Goal: Transaction & Acquisition: Book appointment/travel/reservation

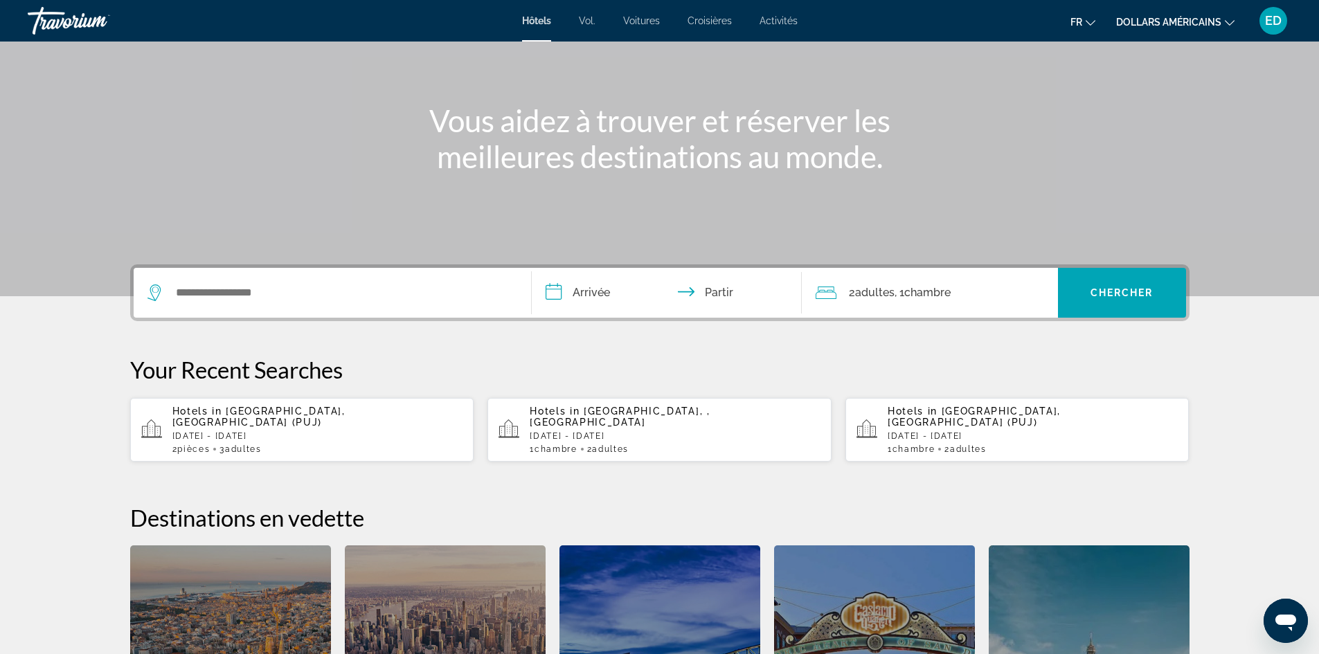
scroll to position [138, 0]
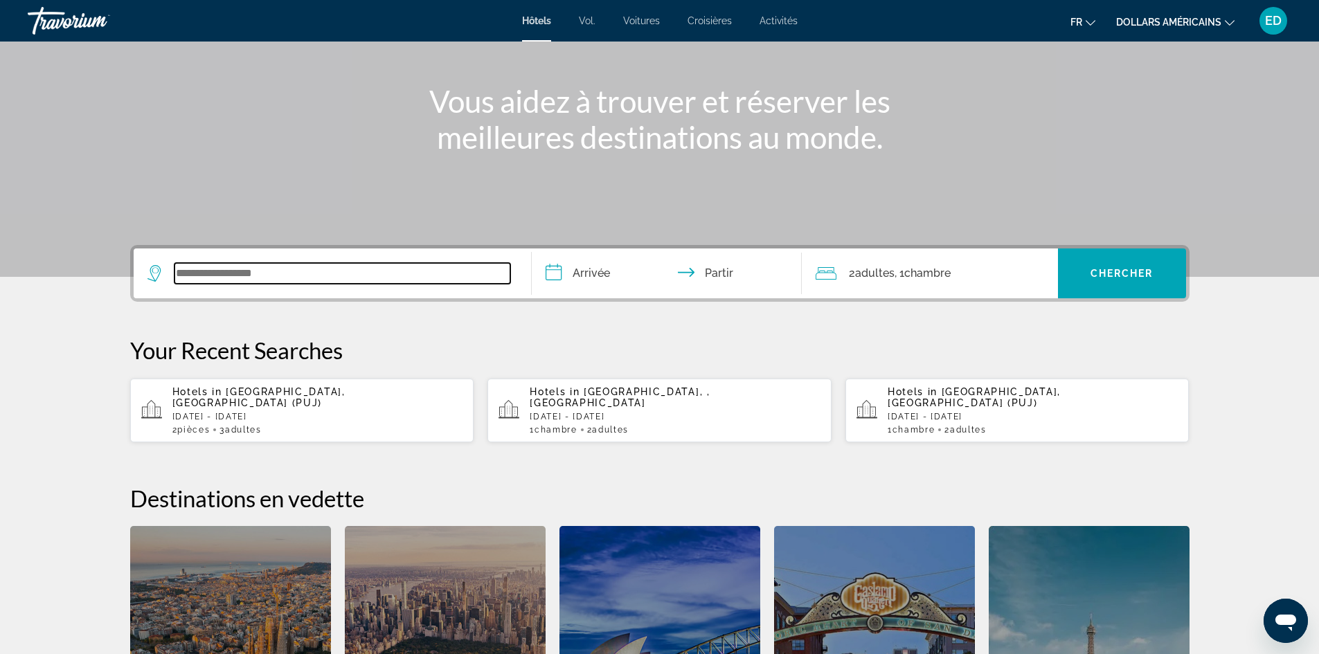
click at [208, 271] on input "Widget de recherche" at bounding box center [342, 273] width 336 height 21
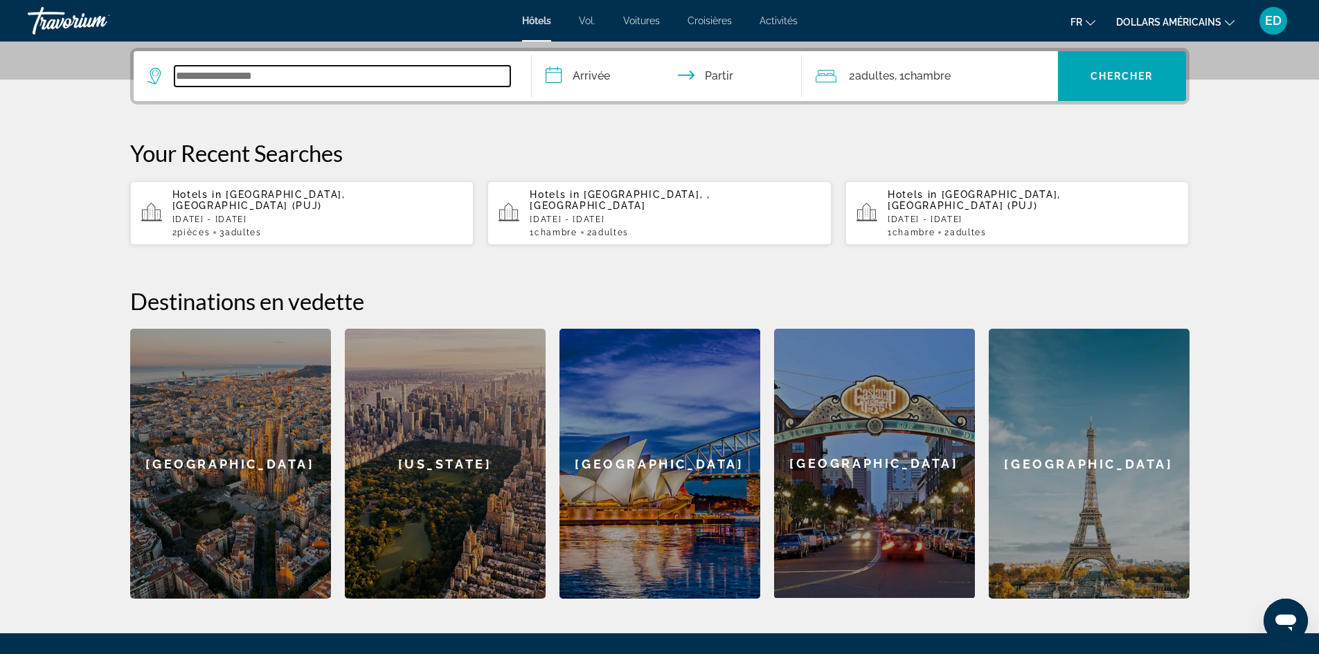
scroll to position [339, 0]
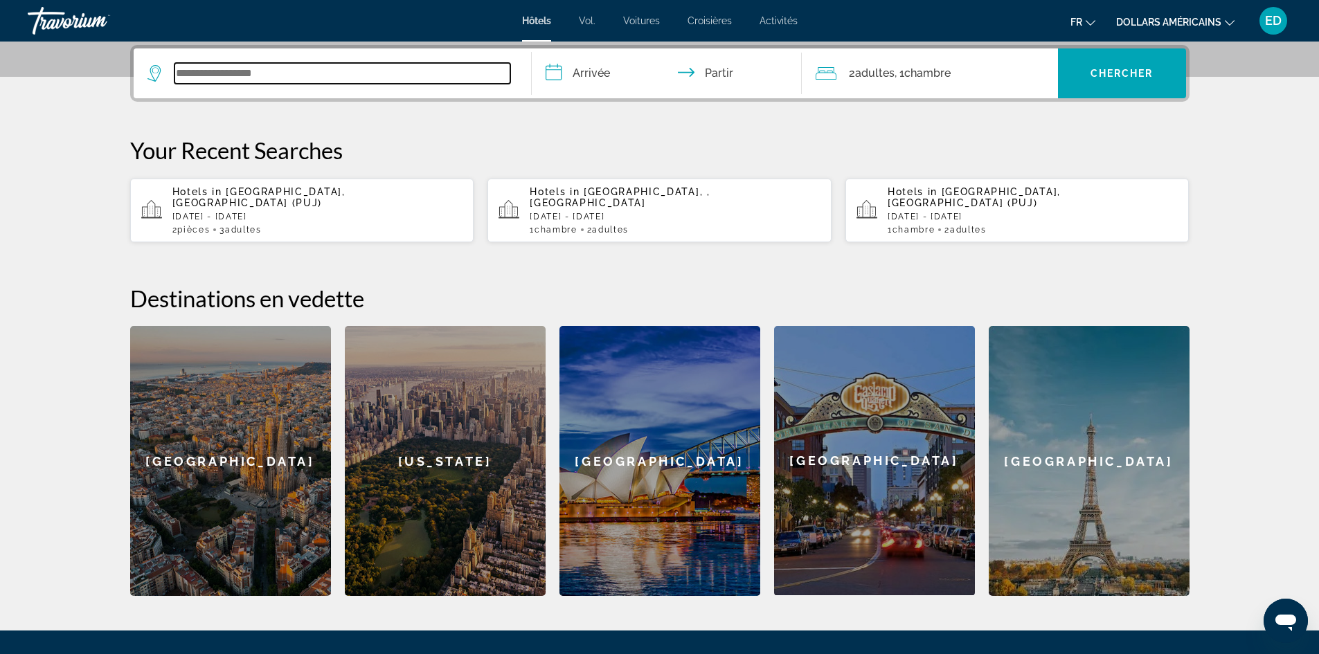
paste input "**********"
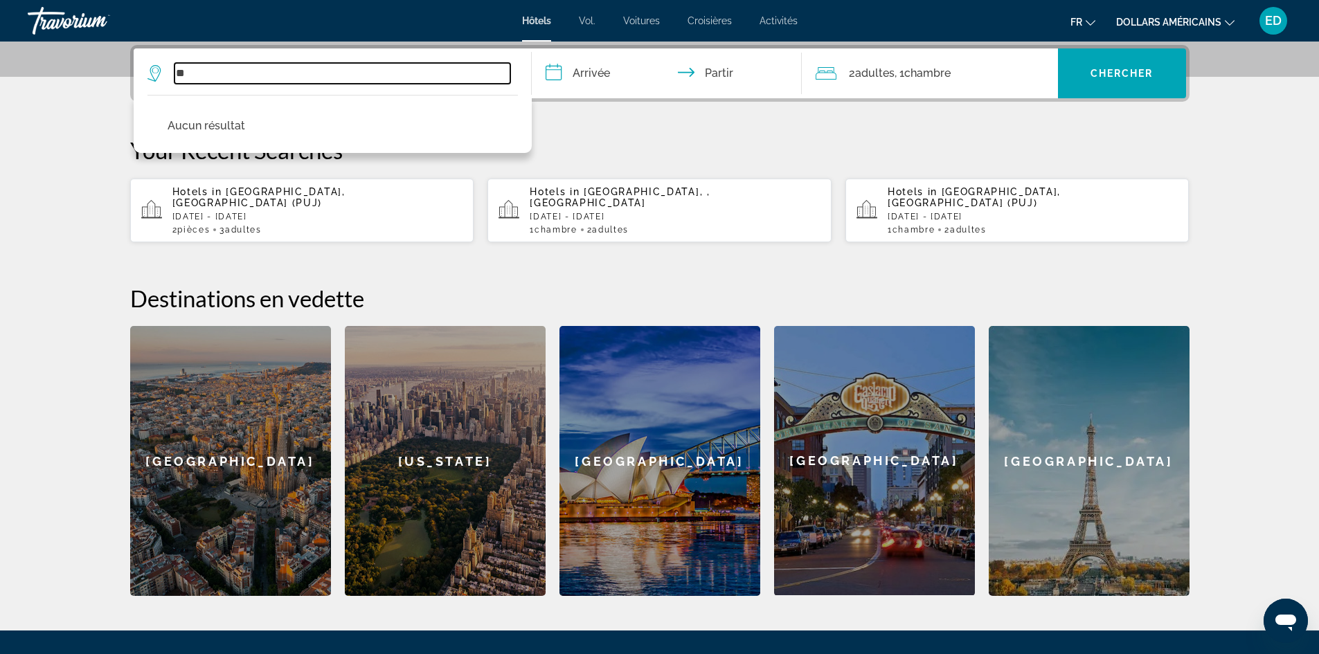
type input "*"
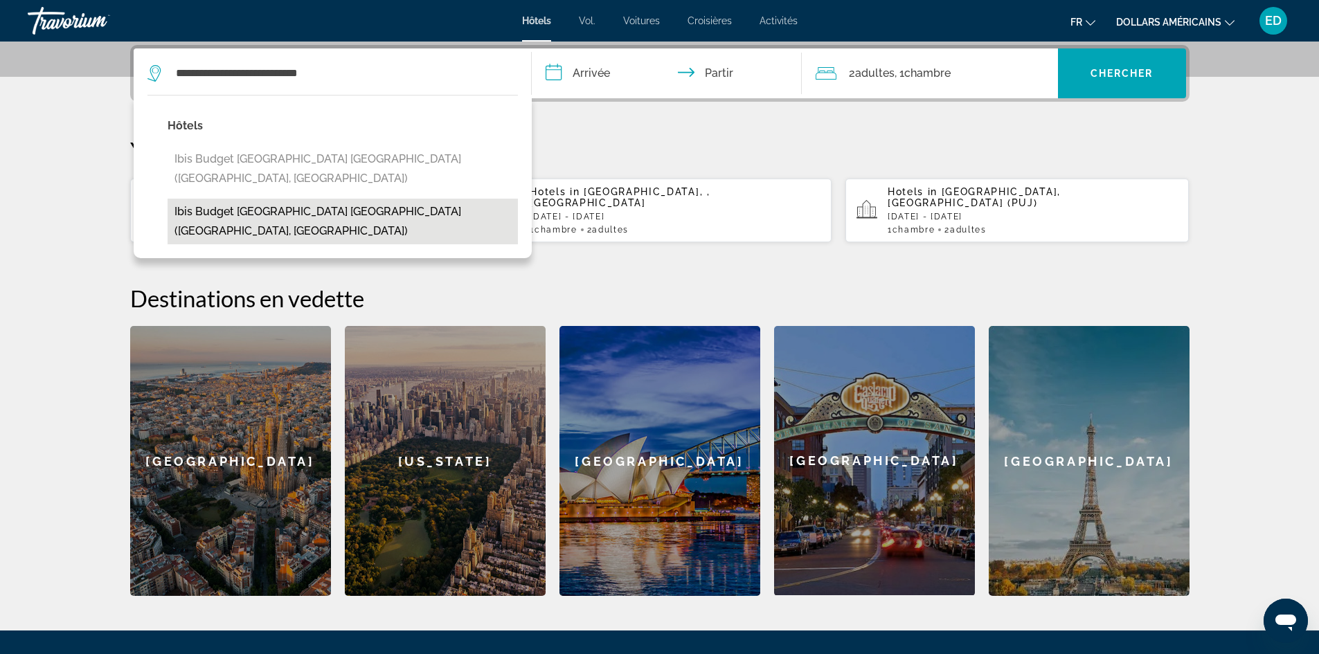
click at [288, 199] on button "ibis budget [GEOGRAPHIC_DATA] [GEOGRAPHIC_DATA] ([GEOGRAPHIC_DATA], [GEOGRAPHIC…" at bounding box center [343, 222] width 350 height 46
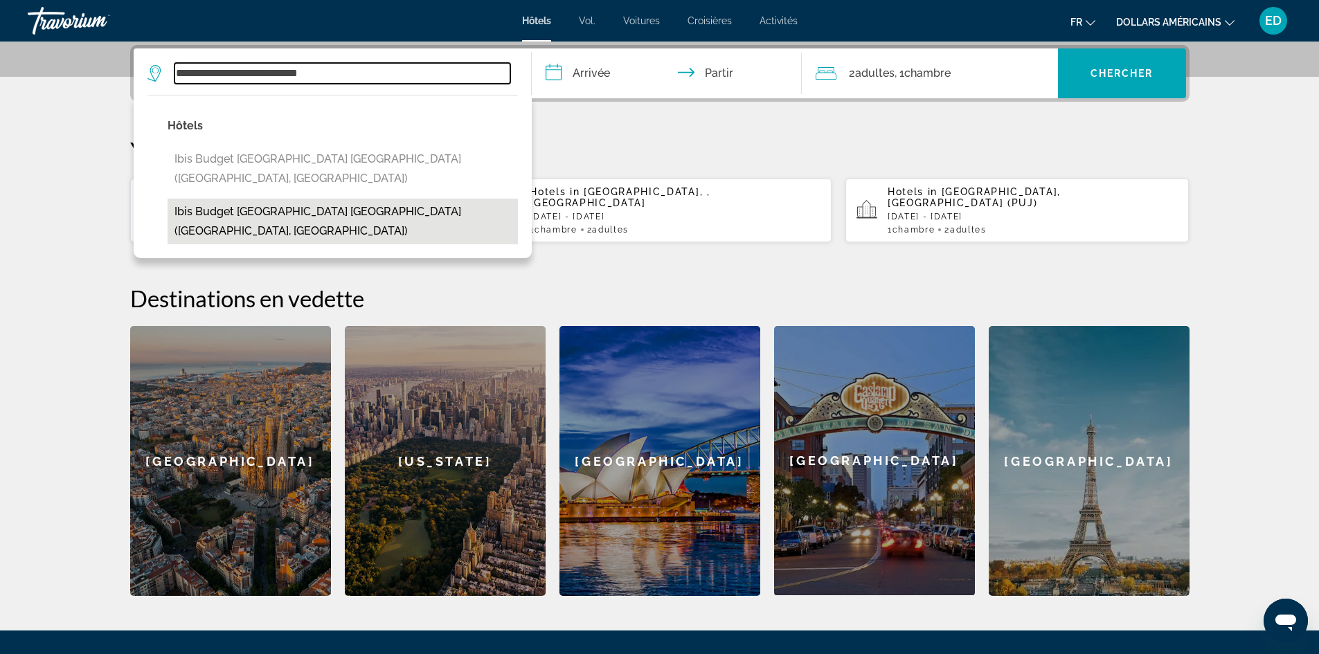
type input "**********"
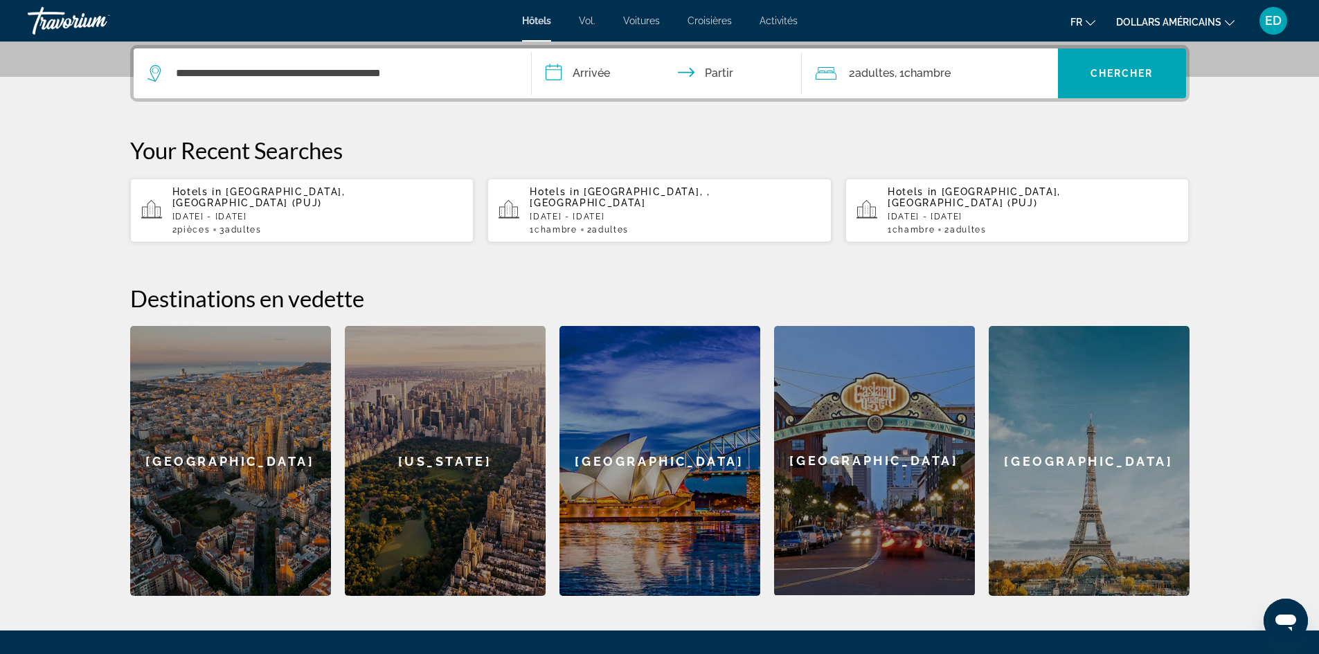
click at [578, 77] on input "**********" at bounding box center [670, 75] width 276 height 54
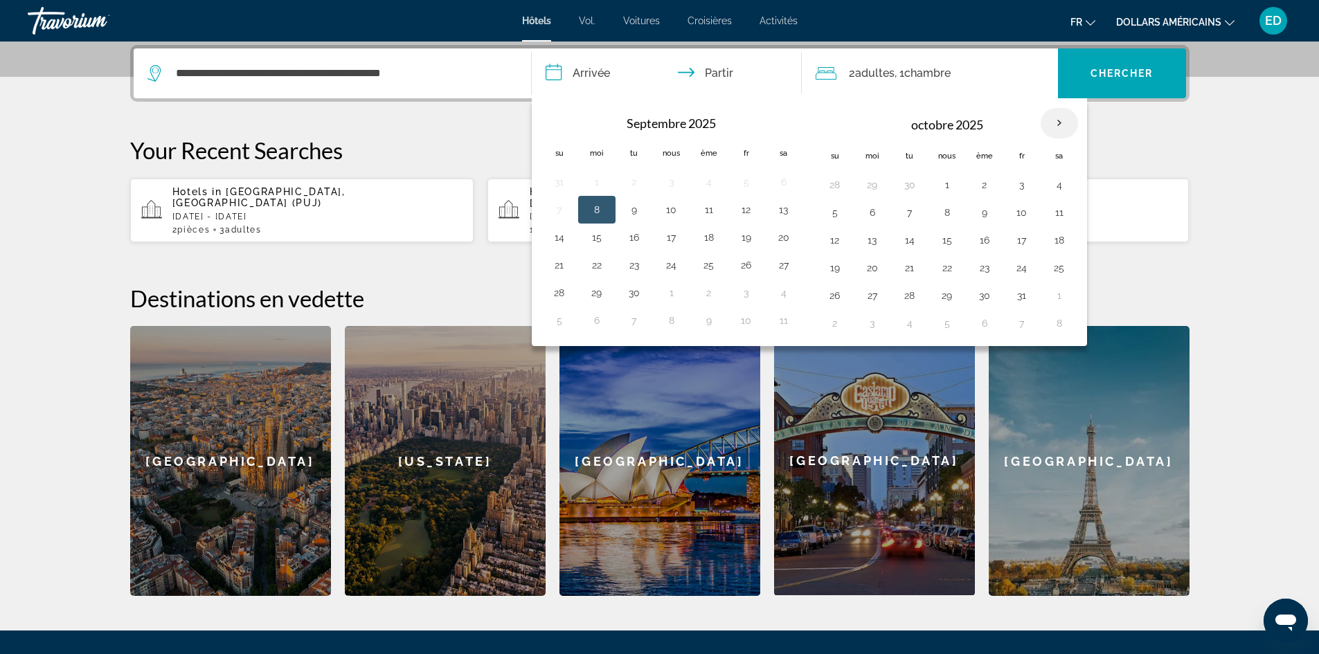
click at [1055, 126] on th "Mois prochain" at bounding box center [1059, 123] width 37 height 30
click at [913, 295] on button "28" at bounding box center [910, 295] width 22 height 19
click at [985, 298] on button "30" at bounding box center [985, 295] width 22 height 19
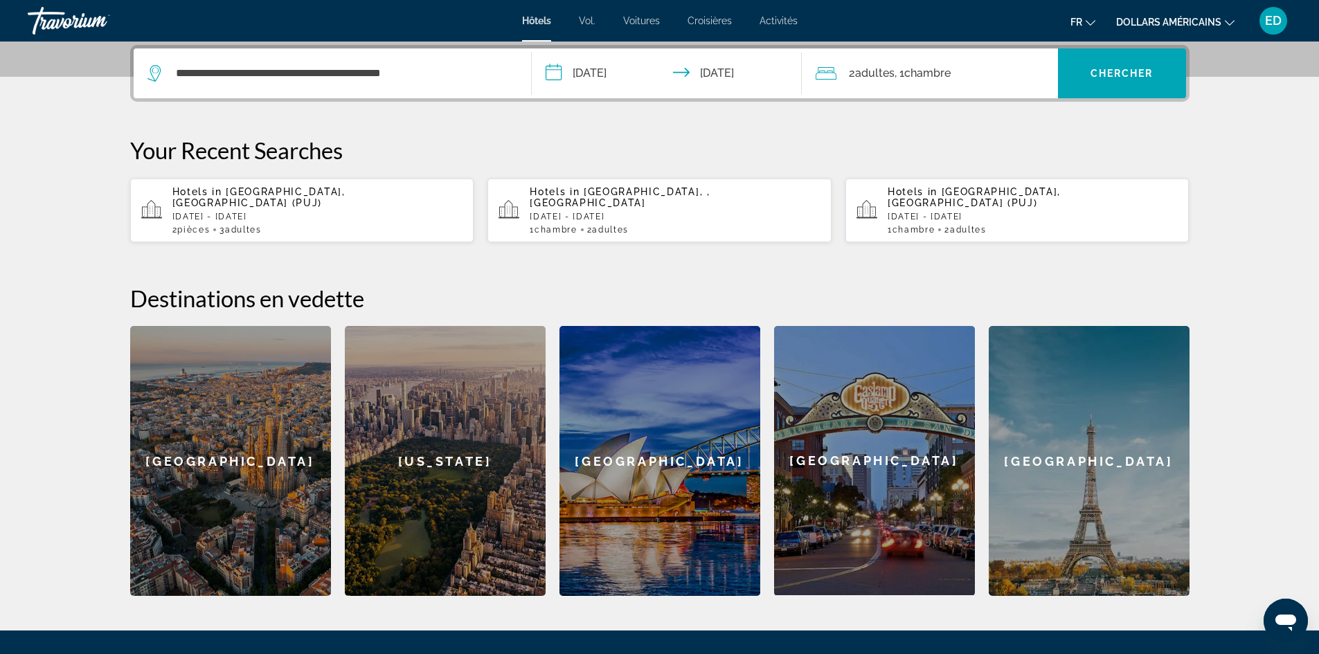
click at [586, 77] on input "**********" at bounding box center [670, 75] width 276 height 54
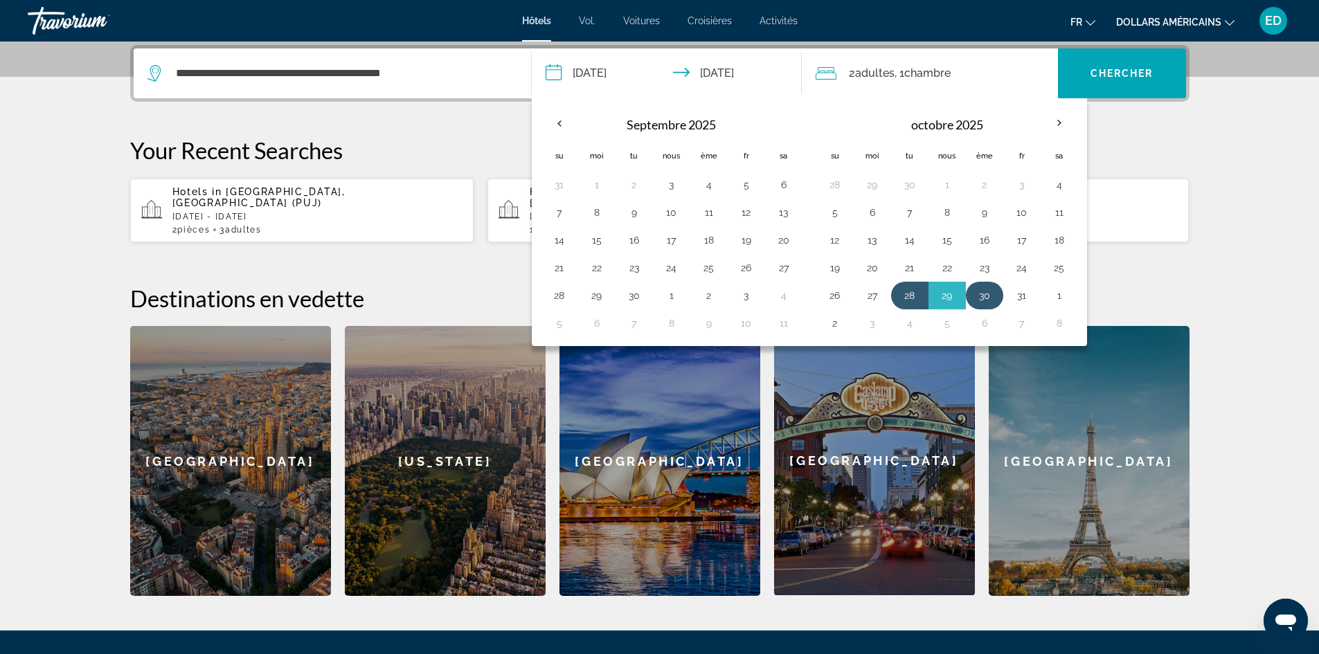
click at [985, 294] on button "30" at bounding box center [985, 295] width 22 height 19
click at [1063, 296] on button "1" at bounding box center [1059, 295] width 22 height 19
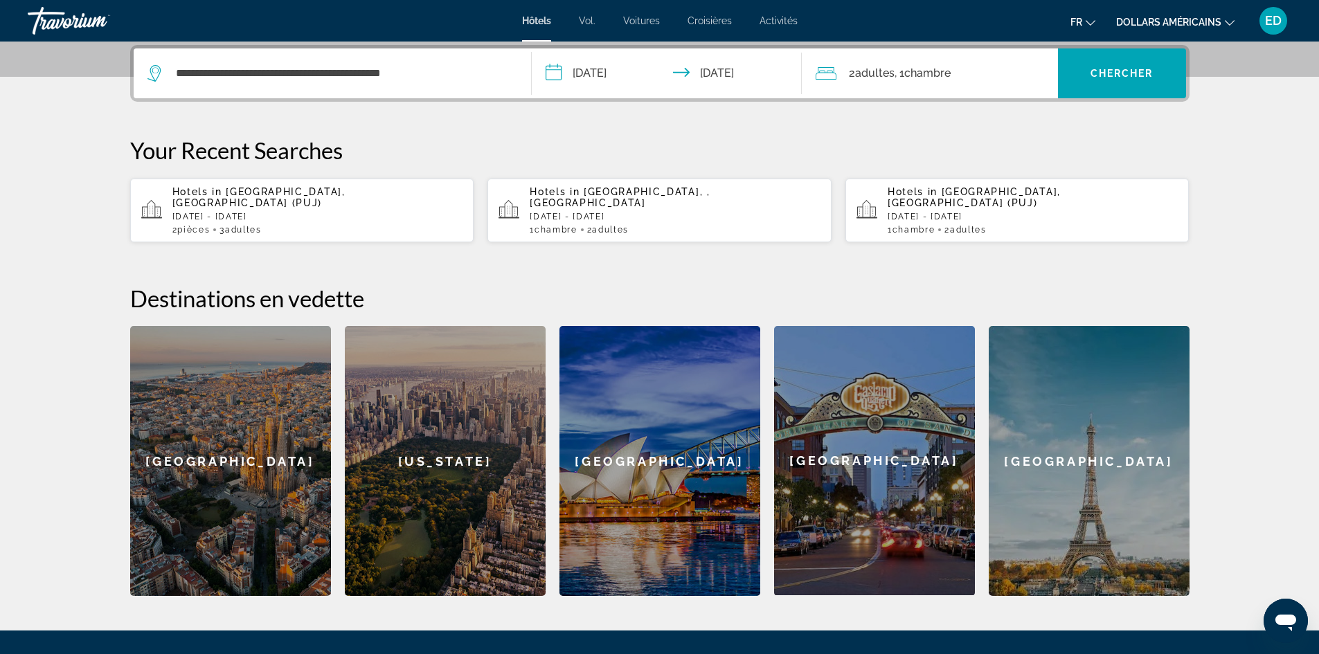
click at [601, 78] on input "**********" at bounding box center [670, 75] width 276 height 54
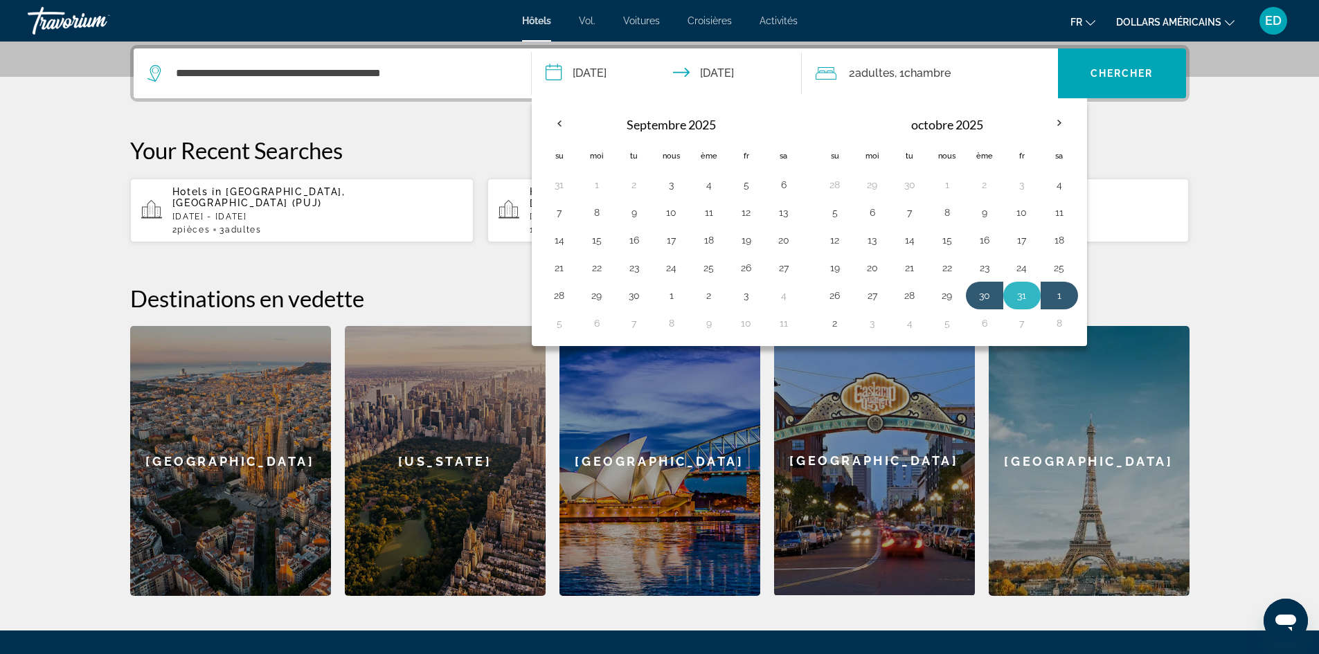
click at [1022, 289] on button "31" at bounding box center [1022, 295] width 22 height 19
click at [841, 319] on button "2" at bounding box center [835, 323] width 22 height 19
type input "**********"
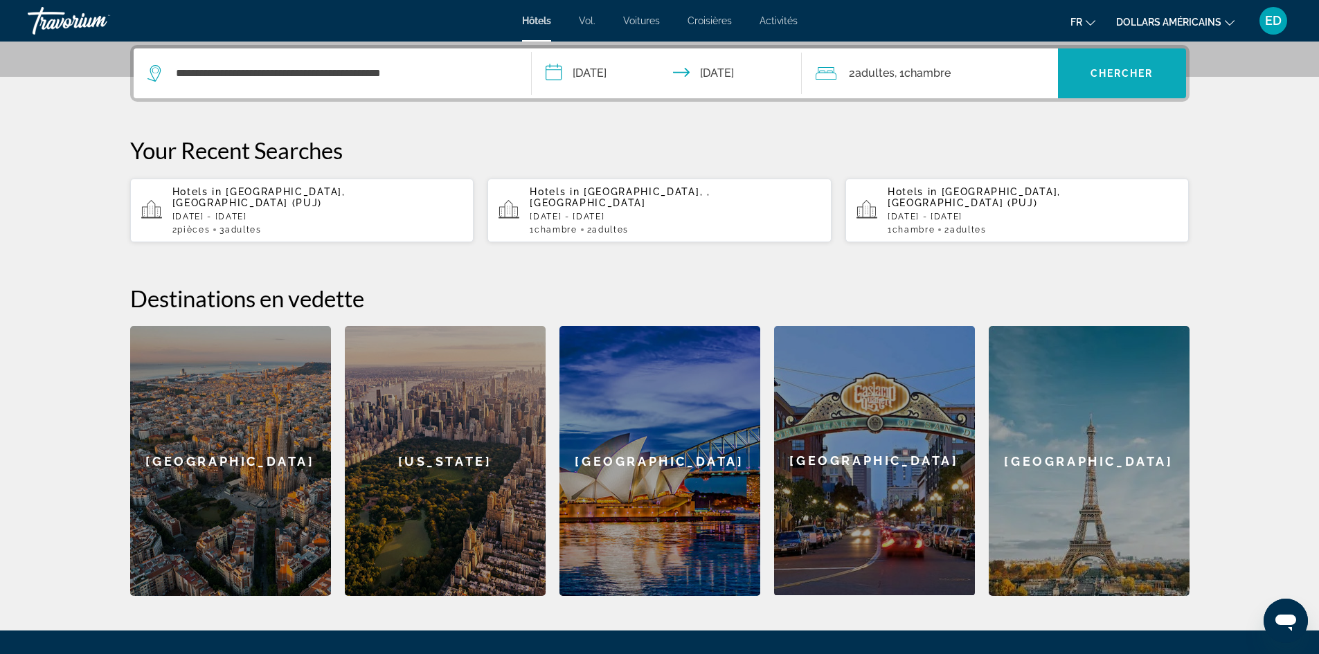
click at [1098, 75] on font "Chercher" at bounding box center [1122, 73] width 63 height 11
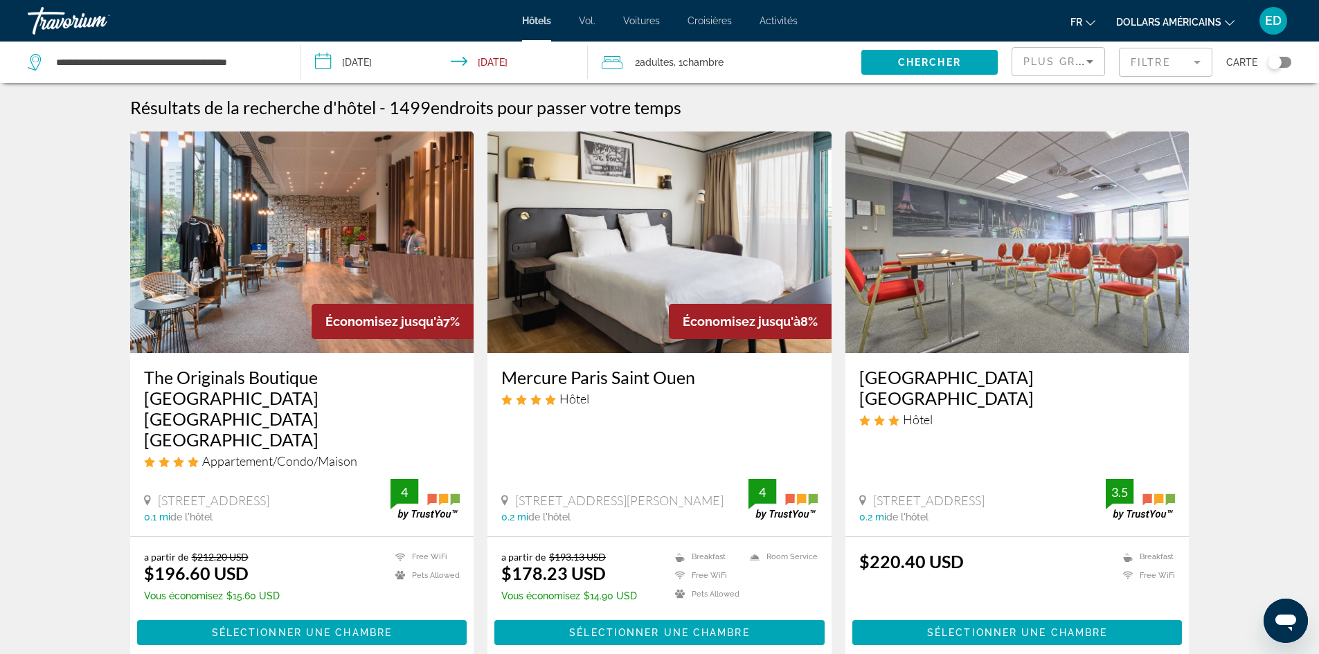
click at [1177, 71] on mat-form-field "Filtre" at bounding box center [1165, 62] width 93 height 29
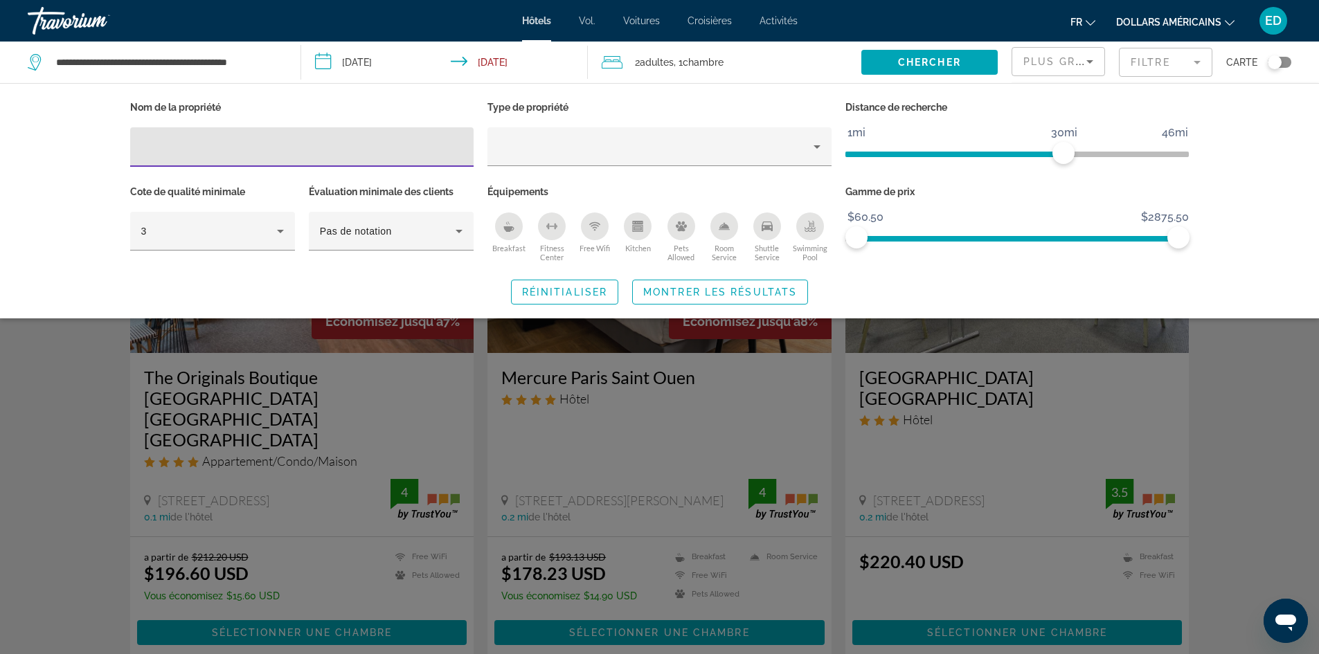
click at [1176, 71] on mat-form-field "Filtre" at bounding box center [1165, 62] width 93 height 29
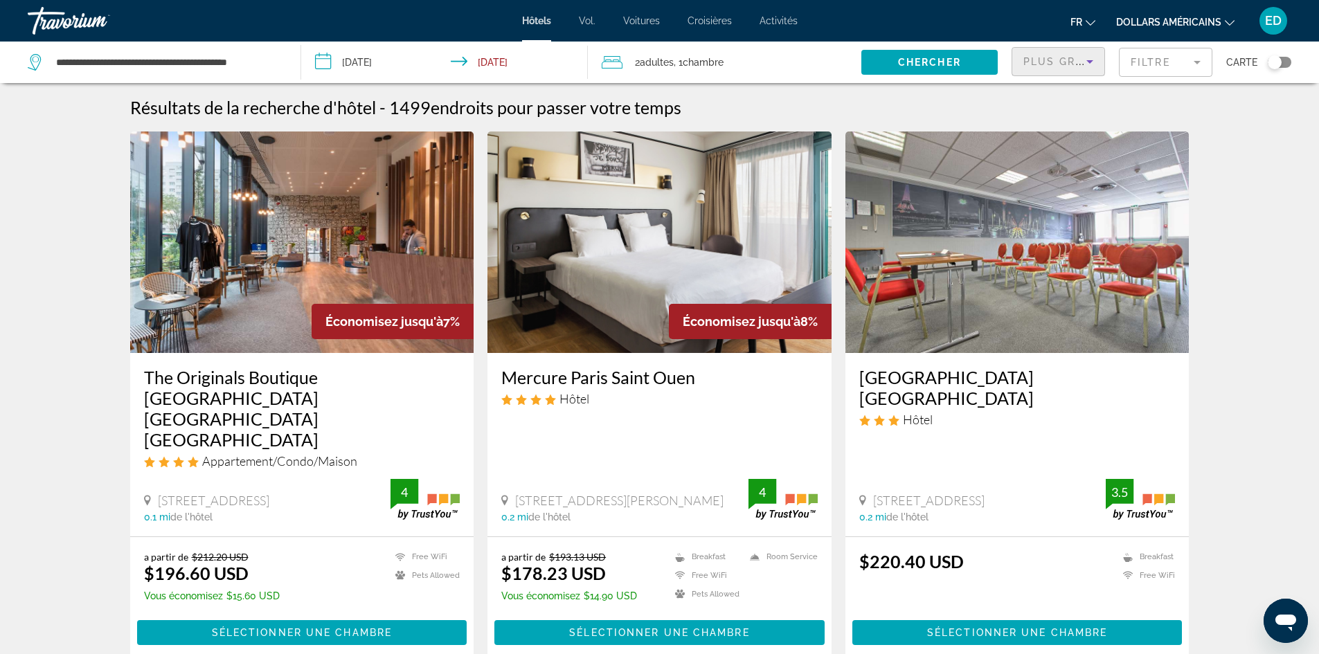
click at [1092, 58] on icon "Sort by" at bounding box center [1090, 61] width 17 height 17
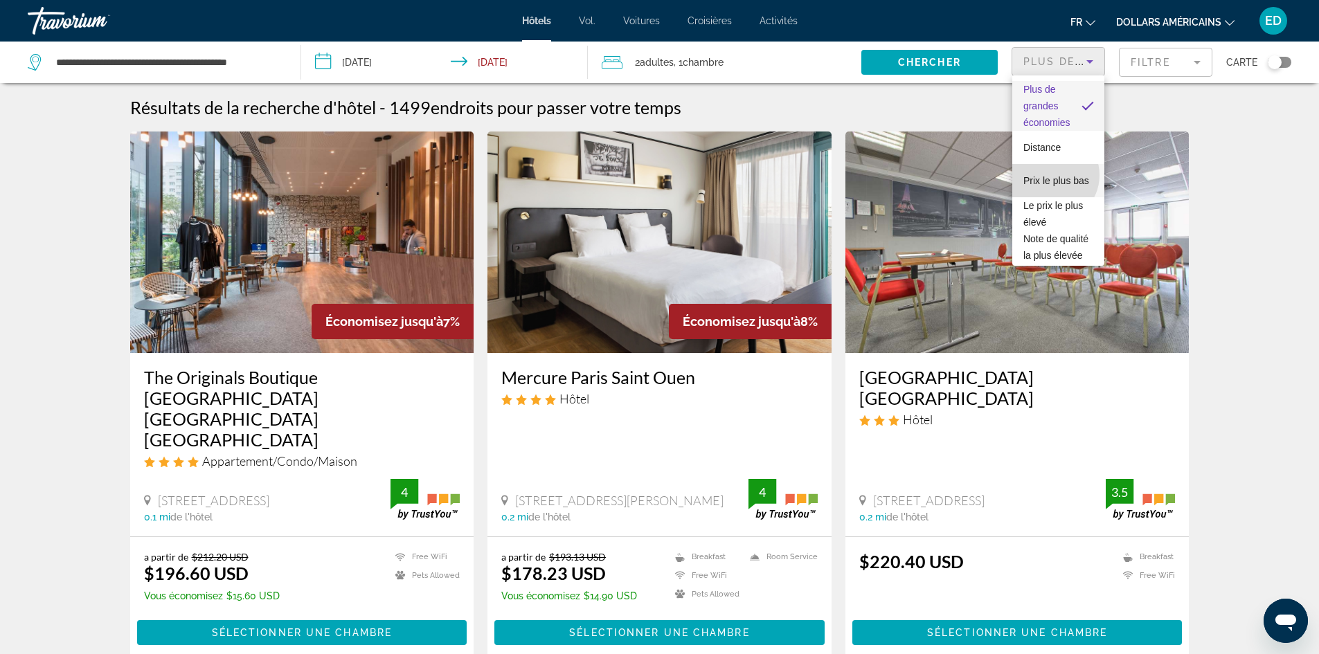
click at [1051, 175] on font "Prix ​​le plus bas" at bounding box center [1056, 180] width 66 height 11
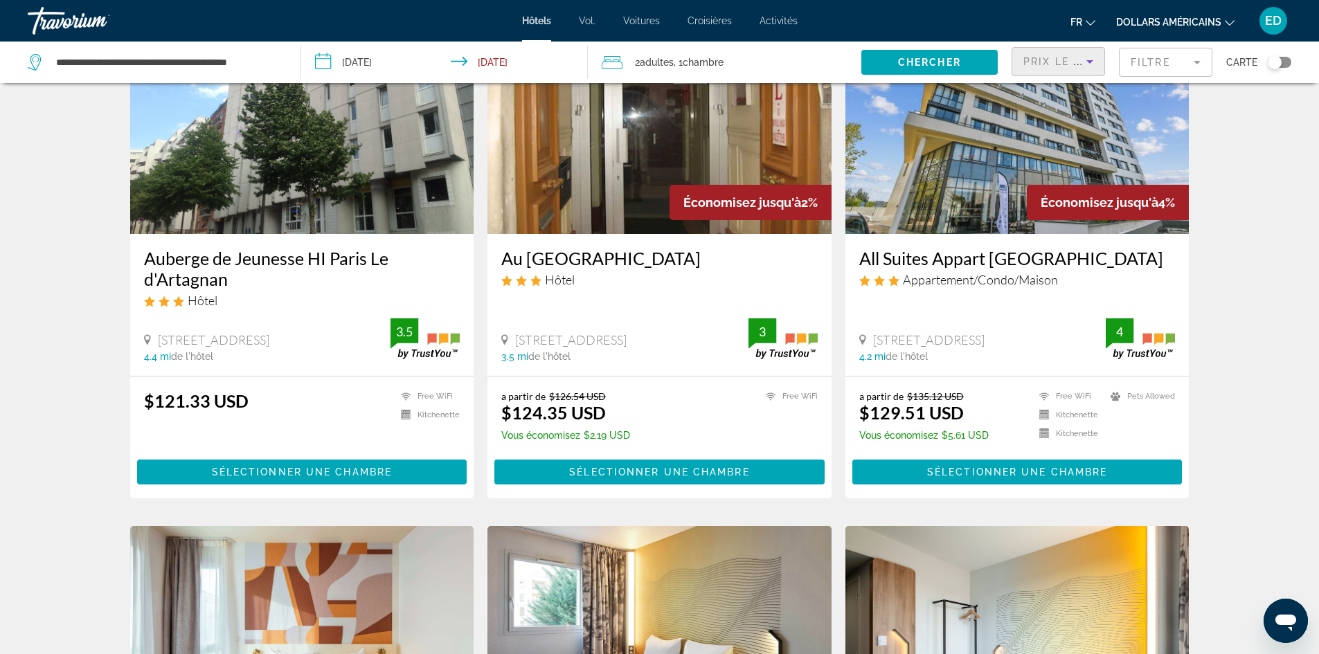
scroll to position [69, 0]
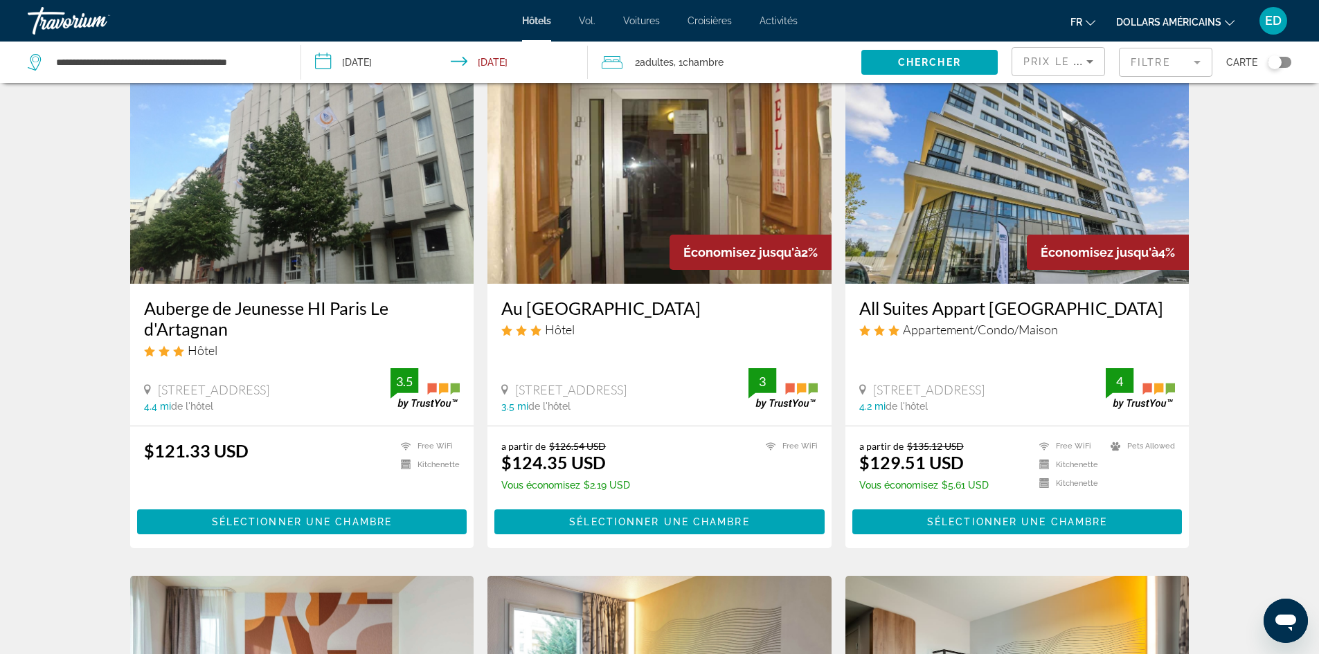
drag, startPoint x: 872, startPoint y: 386, endPoint x: 1055, endPoint y: 380, distance: 182.2
click at [1055, 380] on div "[GEOGRAPHIC_DATA] 4.2 mi de l'hôtel 4" at bounding box center [1017, 390] width 316 height 44
copy span "[STREET_ADDRESS]"
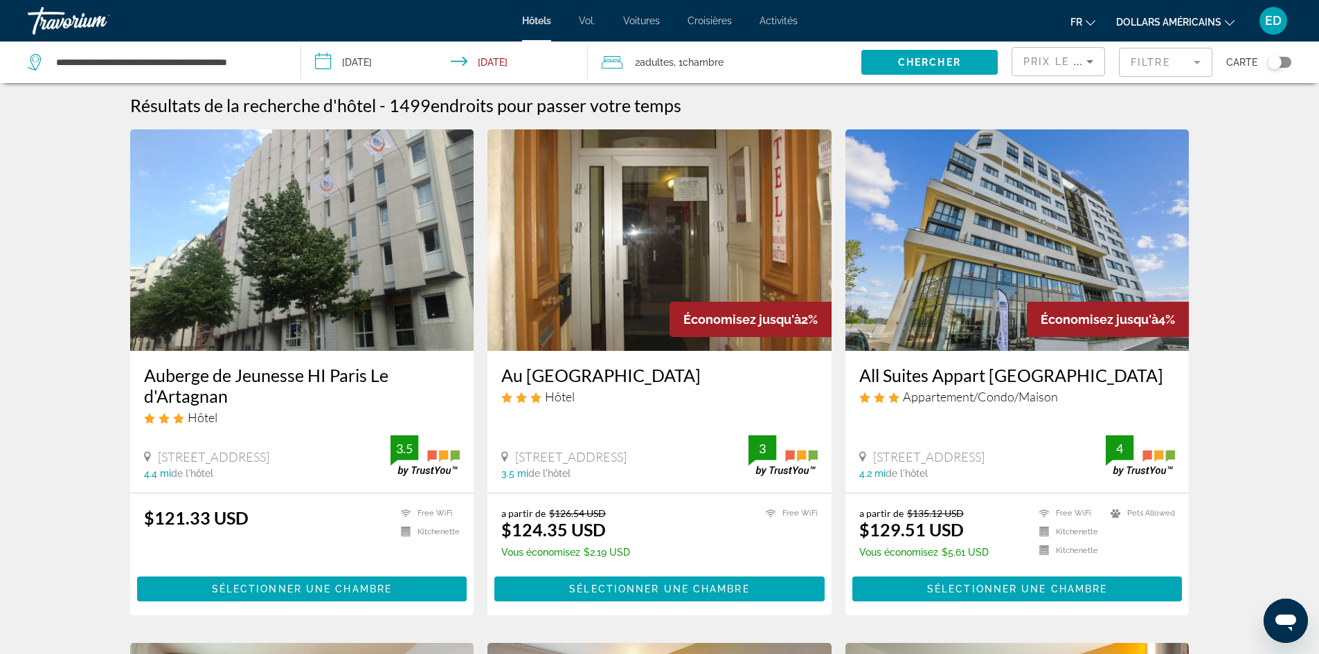
scroll to position [0, 0]
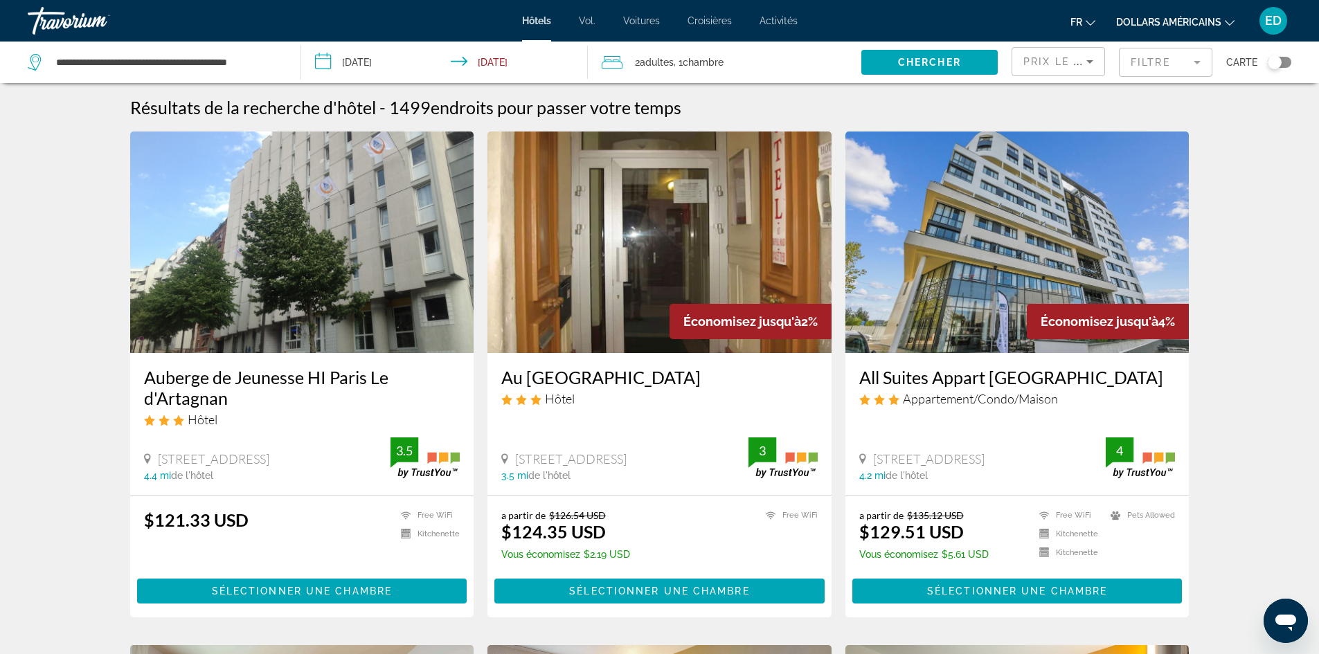
click at [1280, 67] on div "Toggle map" at bounding box center [1275, 62] width 14 height 14
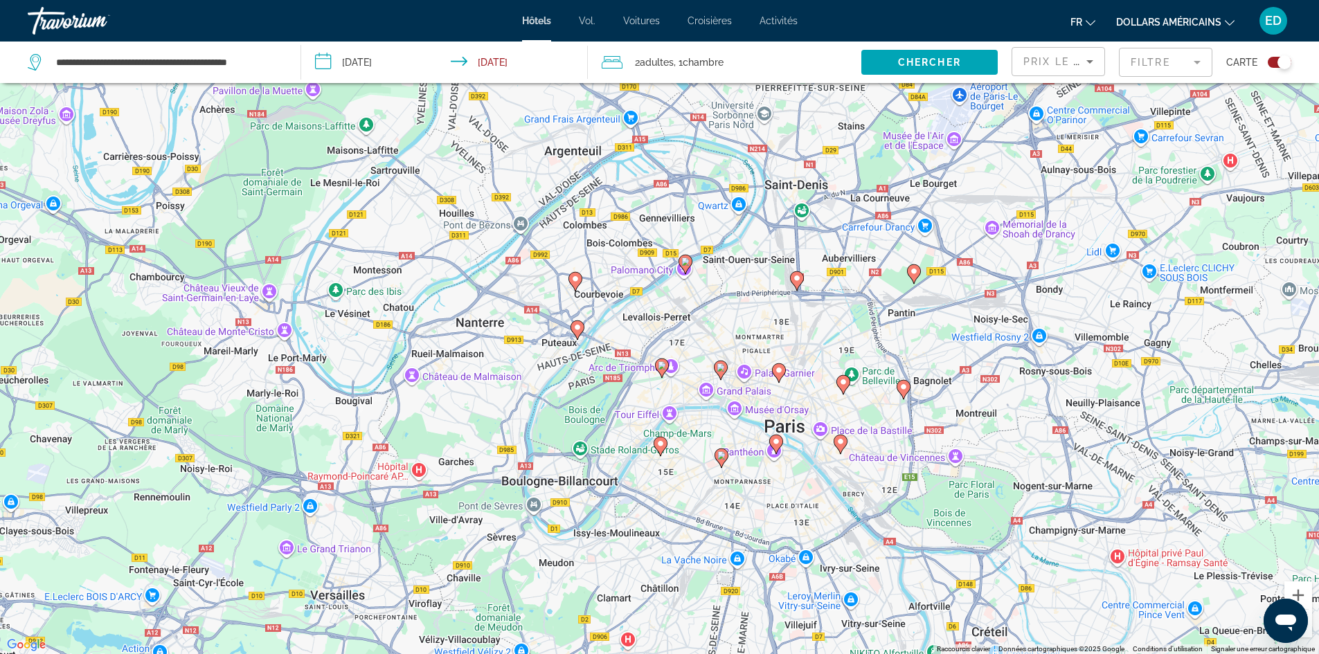
drag, startPoint x: 693, startPoint y: 267, endPoint x: 773, endPoint y: 257, distance: 81.0
click at [773, 257] on div "Pour activer le glissement avec le clavier, appuyez sur Alt+Entrée. Une fois ce…" at bounding box center [659, 327] width 1319 height 654
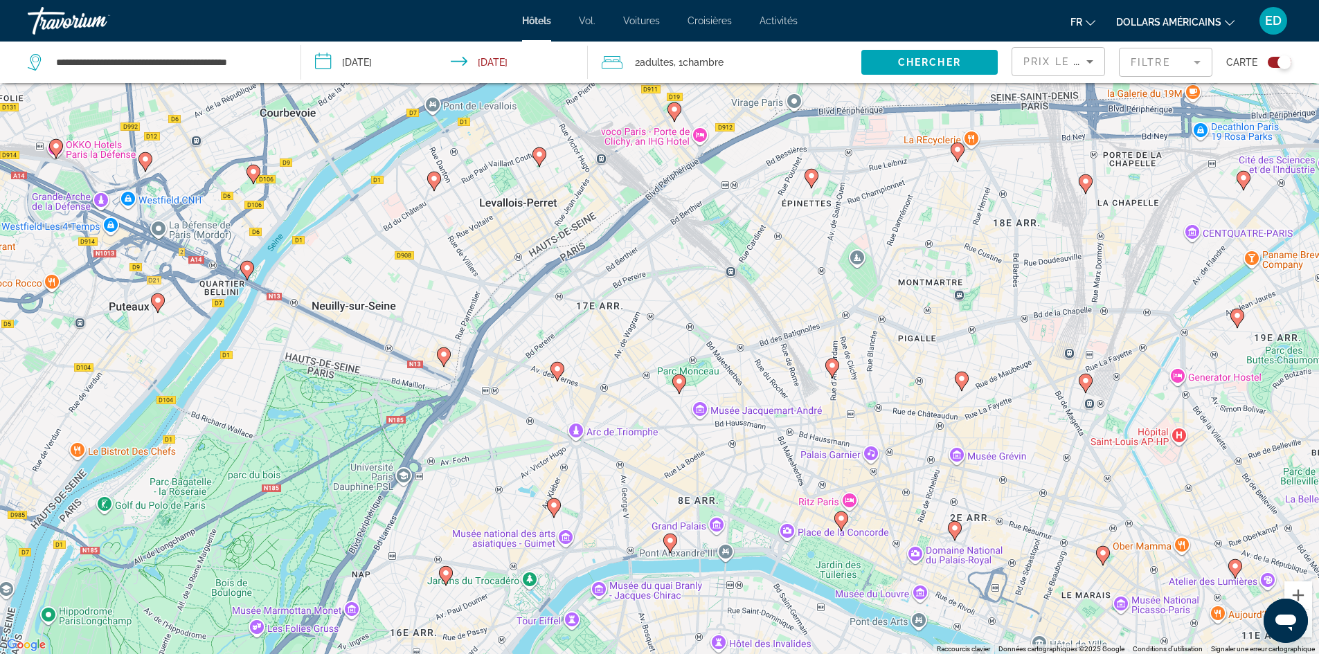
drag, startPoint x: 667, startPoint y: 324, endPoint x: 728, endPoint y: 347, distance: 65.1
click at [726, 348] on div "Pour activer le glissement avec le clavier, appuyez sur Alt+Entrée. Une fois ce…" at bounding box center [659, 327] width 1319 height 654
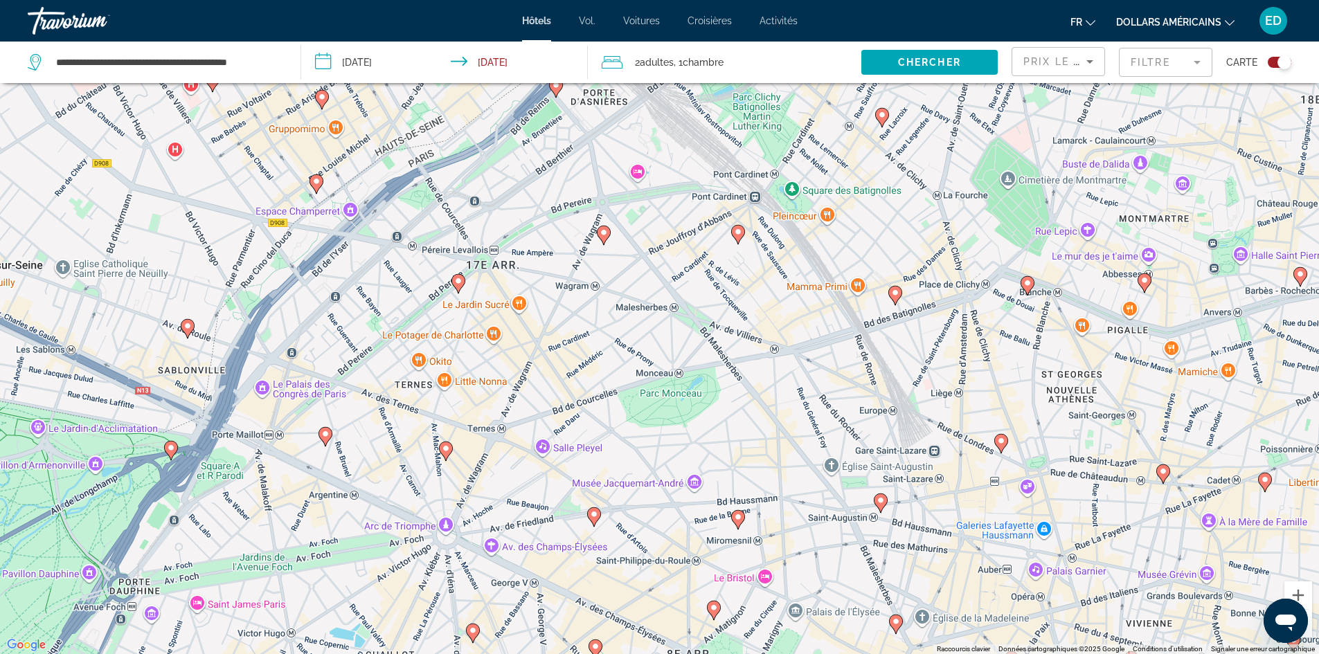
click at [443, 448] on image "Contenu principal" at bounding box center [446, 449] width 8 height 8
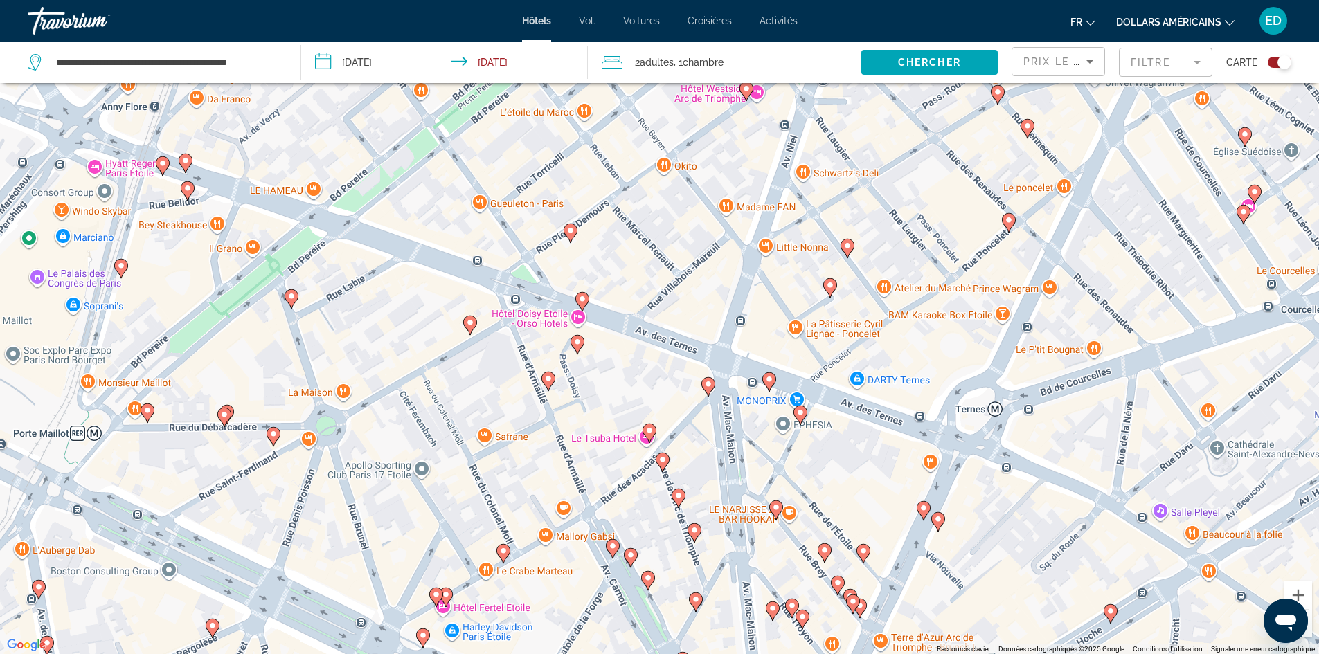
drag, startPoint x: 577, startPoint y: 266, endPoint x: 681, endPoint y: 457, distance: 217.5
click at [690, 481] on div "Pour activer le glissement avec le clavier, appuyez sur Alt+Entrée. Une fois ce…" at bounding box center [659, 327] width 1319 height 654
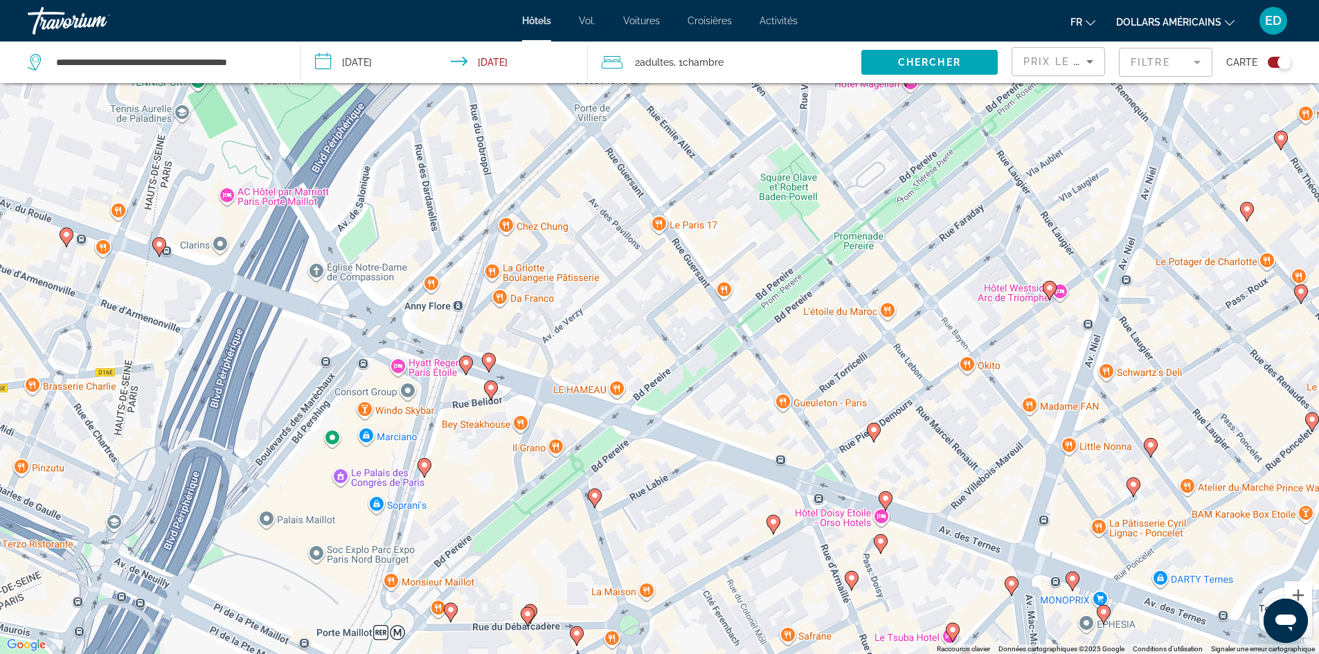
drag, startPoint x: 639, startPoint y: 271, endPoint x: 937, endPoint y: 456, distance: 350.1
click at [937, 456] on div "Pour activer le glissement avec le clavier, appuyez sur Alt+Entrée. Une fois ce…" at bounding box center [659, 327] width 1319 height 654
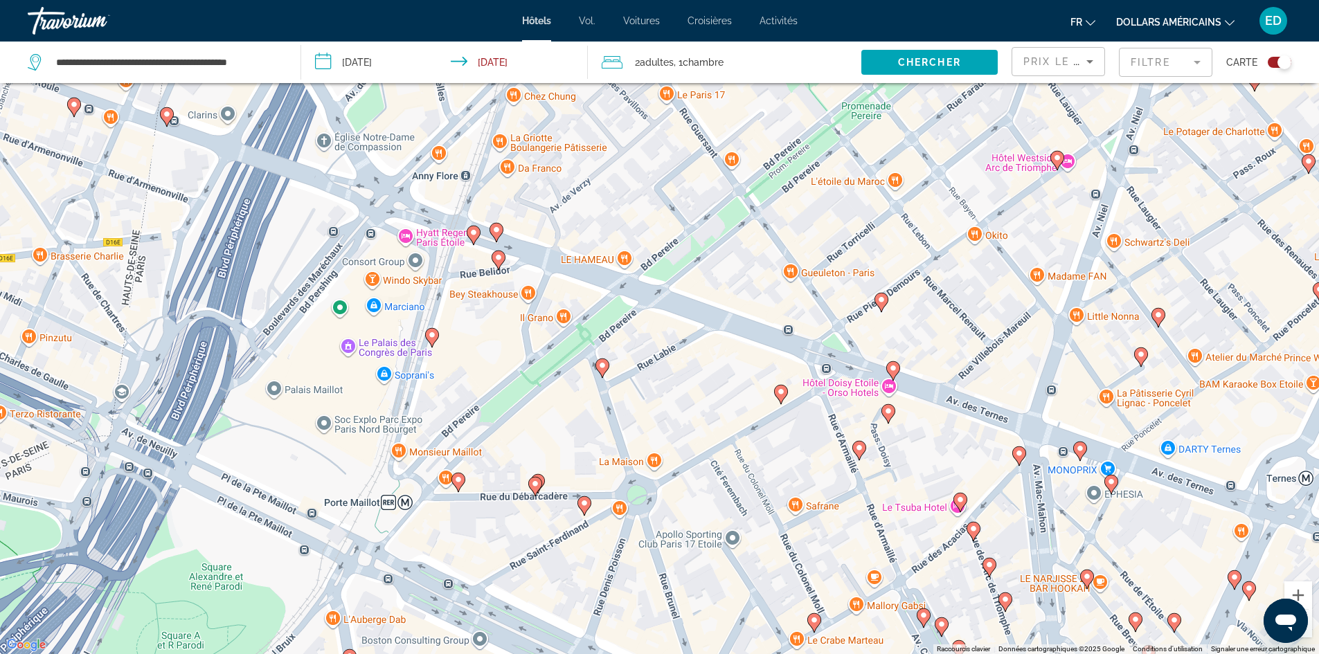
drag, startPoint x: 668, startPoint y: 375, endPoint x: 566, endPoint y: 320, distance: 116.5
click at [665, 289] on div "Pour activer le glissement avec le clavier, appuyez sur Alt+Entrée. Une fois ce…" at bounding box center [659, 327] width 1319 height 654
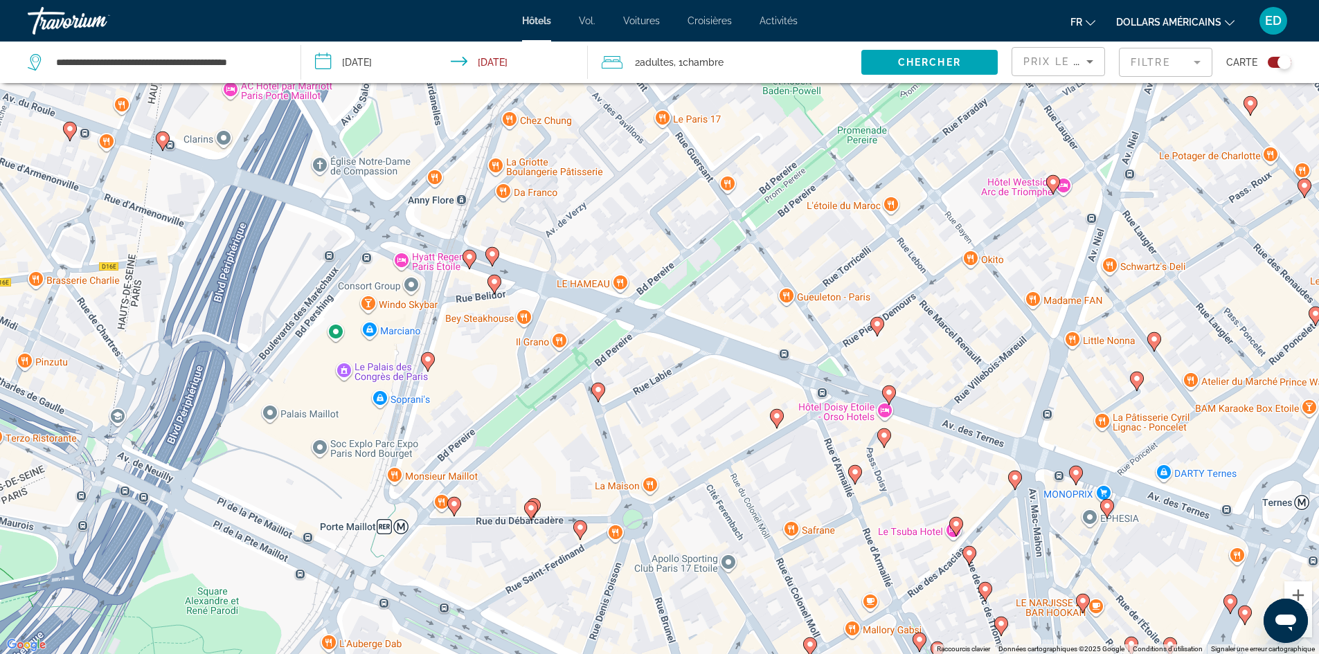
click at [427, 363] on image "Contenu principal" at bounding box center [428, 359] width 8 height 8
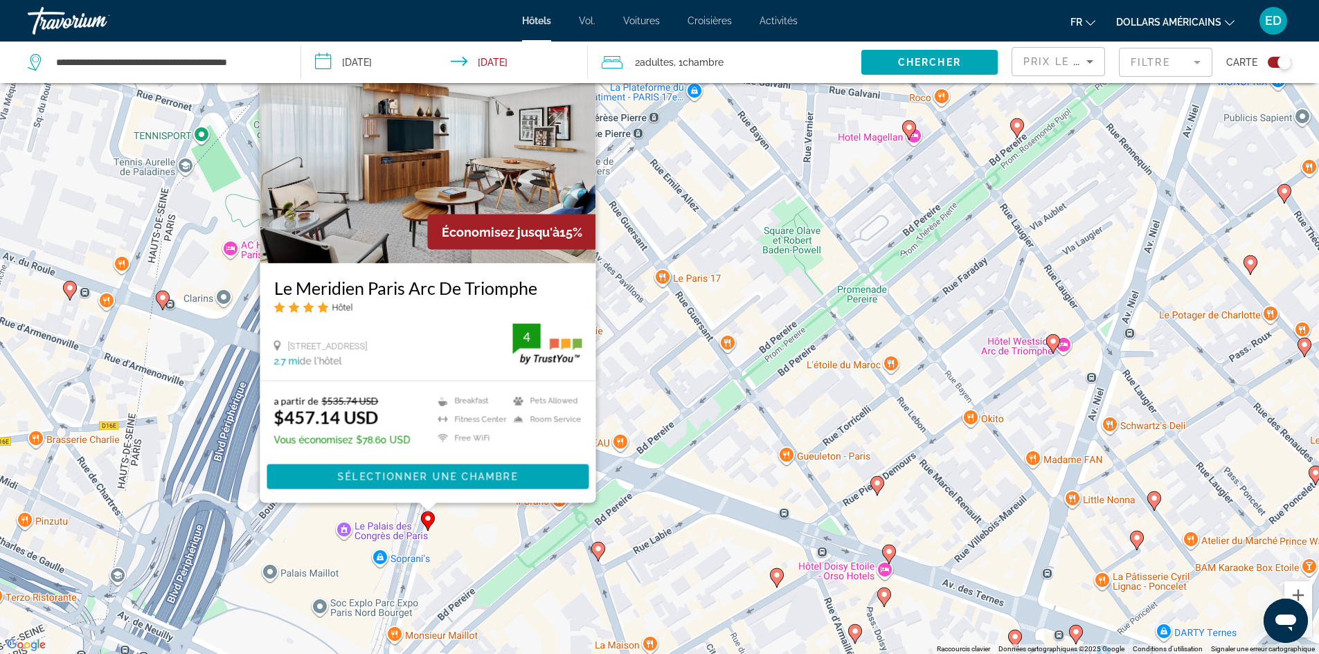
click at [621, 394] on div "Pour activer le glissement avec le clavier, appuyez sur Alt+Entrée. Une fois ce…" at bounding box center [659, 327] width 1319 height 654
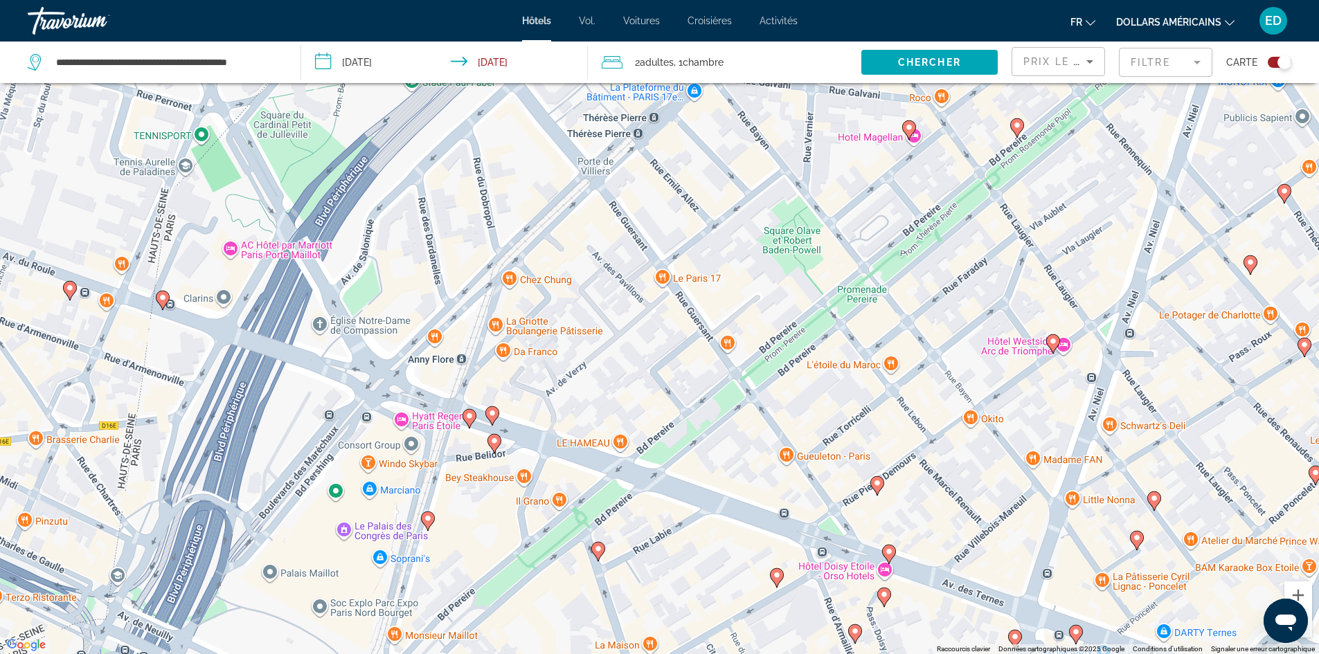
click at [495, 440] on image "Contenu principal" at bounding box center [494, 441] width 8 height 8
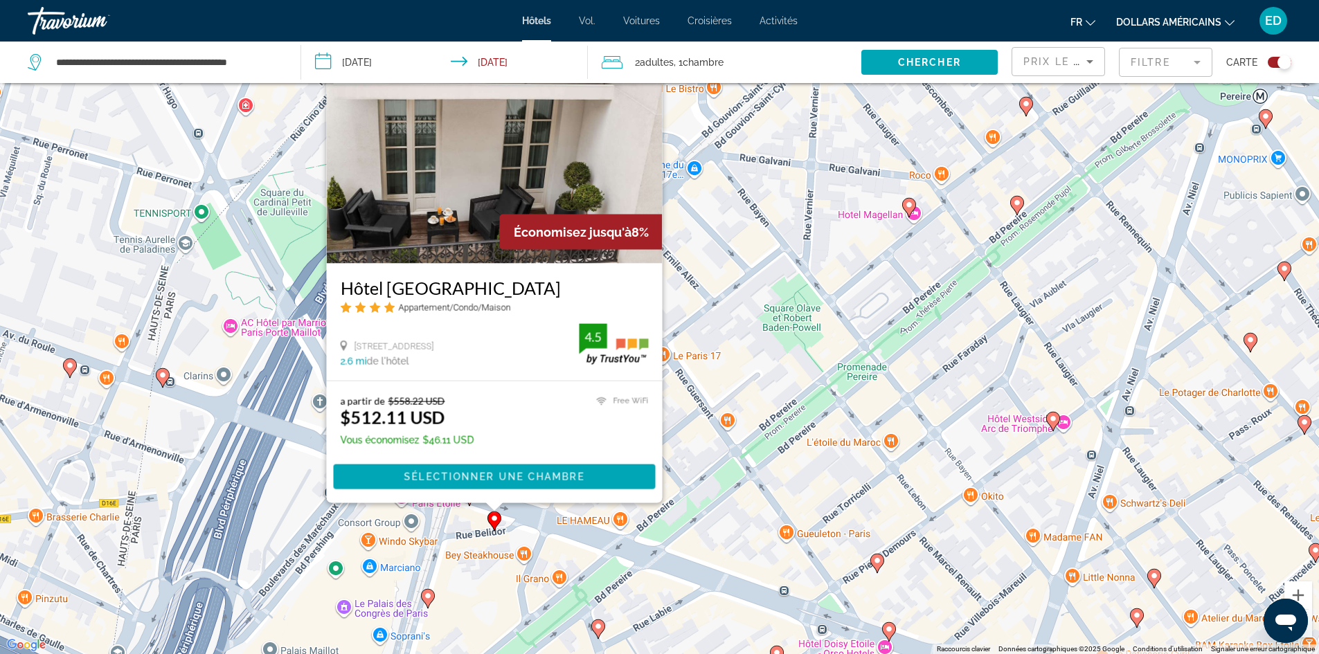
click at [673, 372] on div "Pour activer le glissement avec le clavier, appuyez sur Alt+Entrée. Une fois ce…" at bounding box center [659, 327] width 1319 height 654
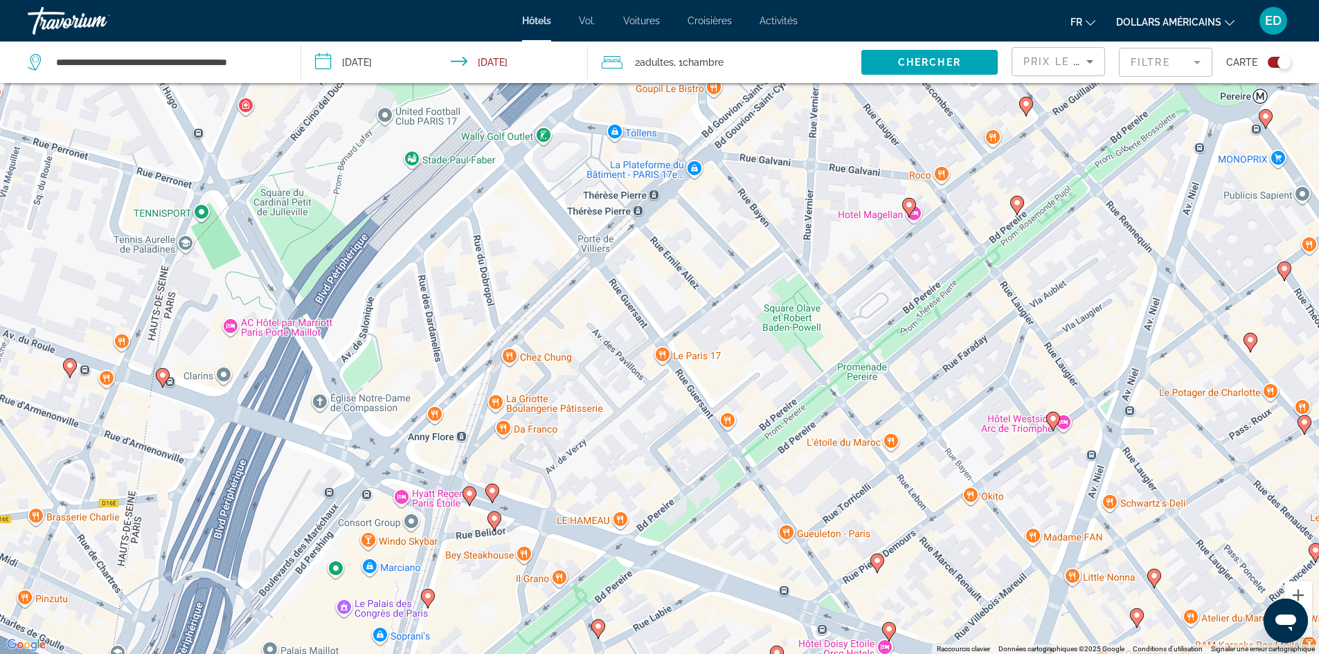
click at [475, 493] on icon "Contenu principal" at bounding box center [469, 496] width 12 height 18
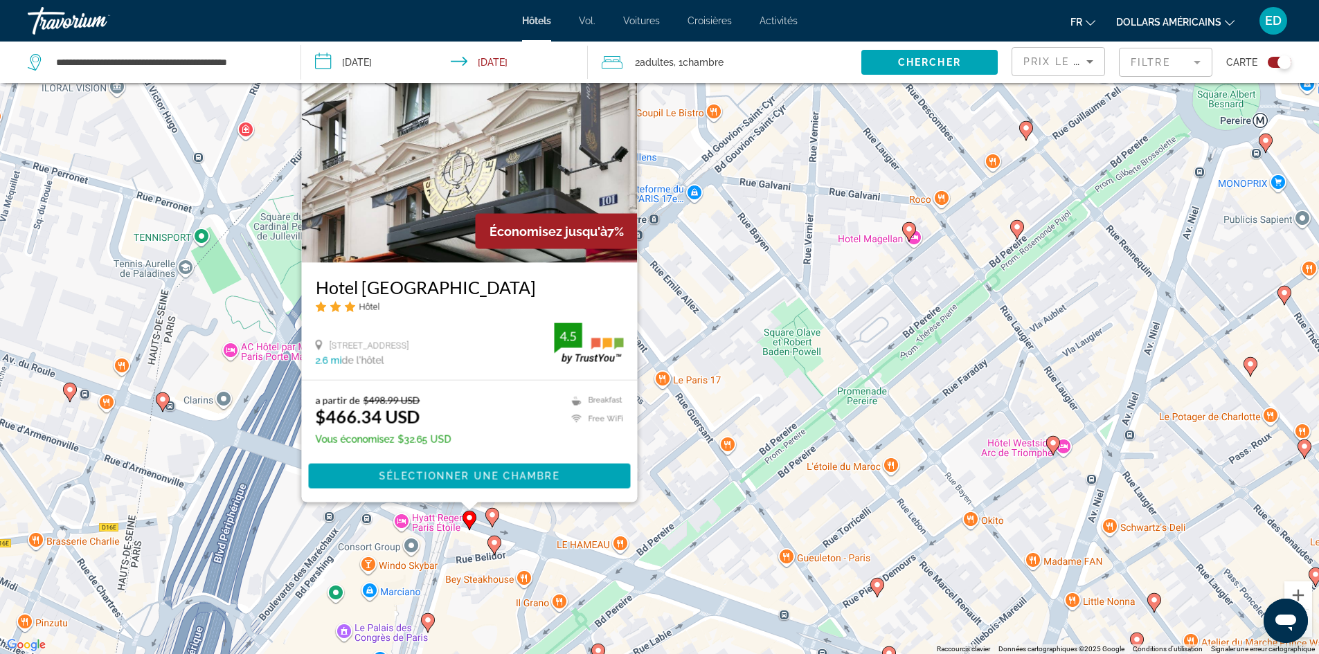
click at [670, 474] on div "Pour activer le glissement avec le clavier, appuyez sur Alt+Entrée. Une fois ce…" at bounding box center [659, 327] width 1319 height 654
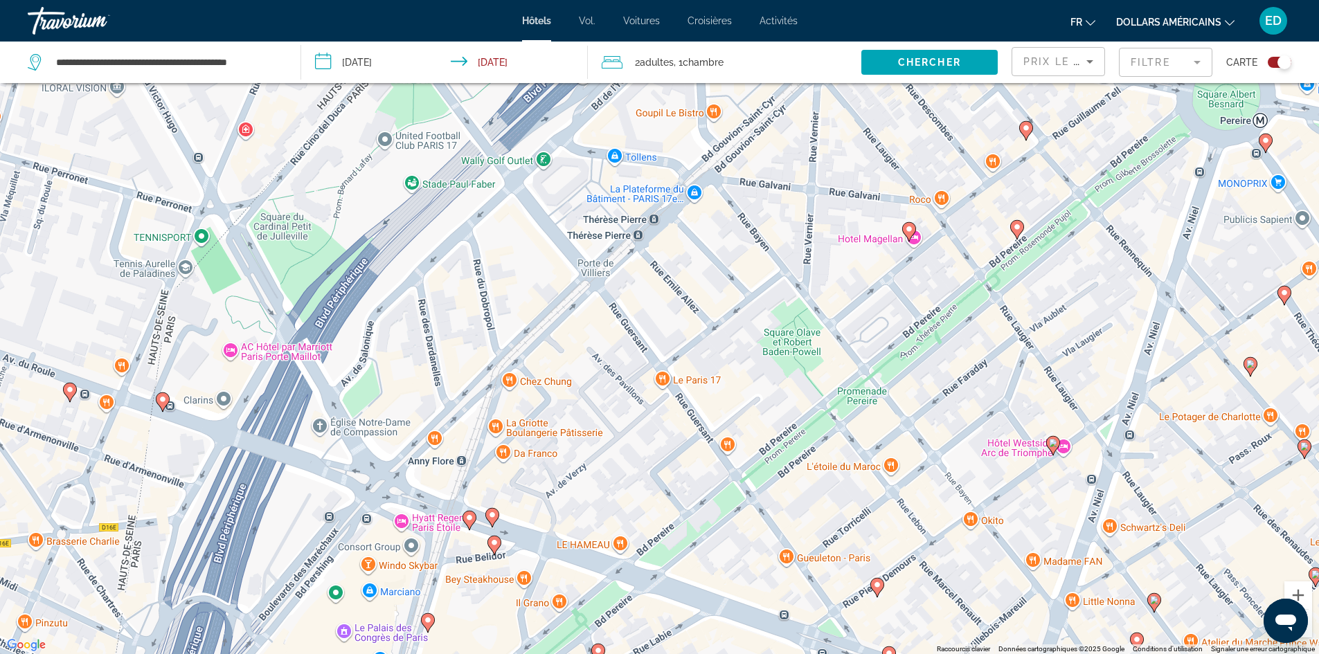
click at [490, 514] on image "Contenu principal" at bounding box center [492, 515] width 8 height 8
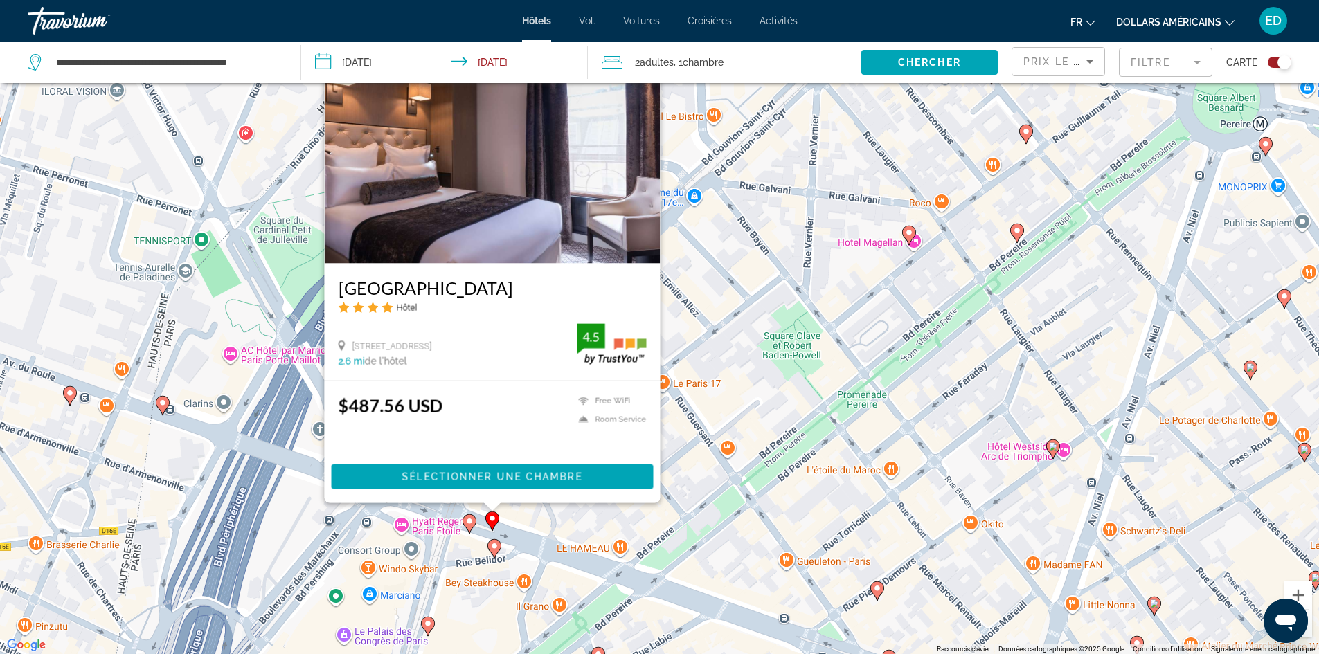
click at [688, 423] on div "Pour activer le glissement avec le clavier, appuyez sur Alt+Entrée. Une fois ce…" at bounding box center [659, 327] width 1319 height 654
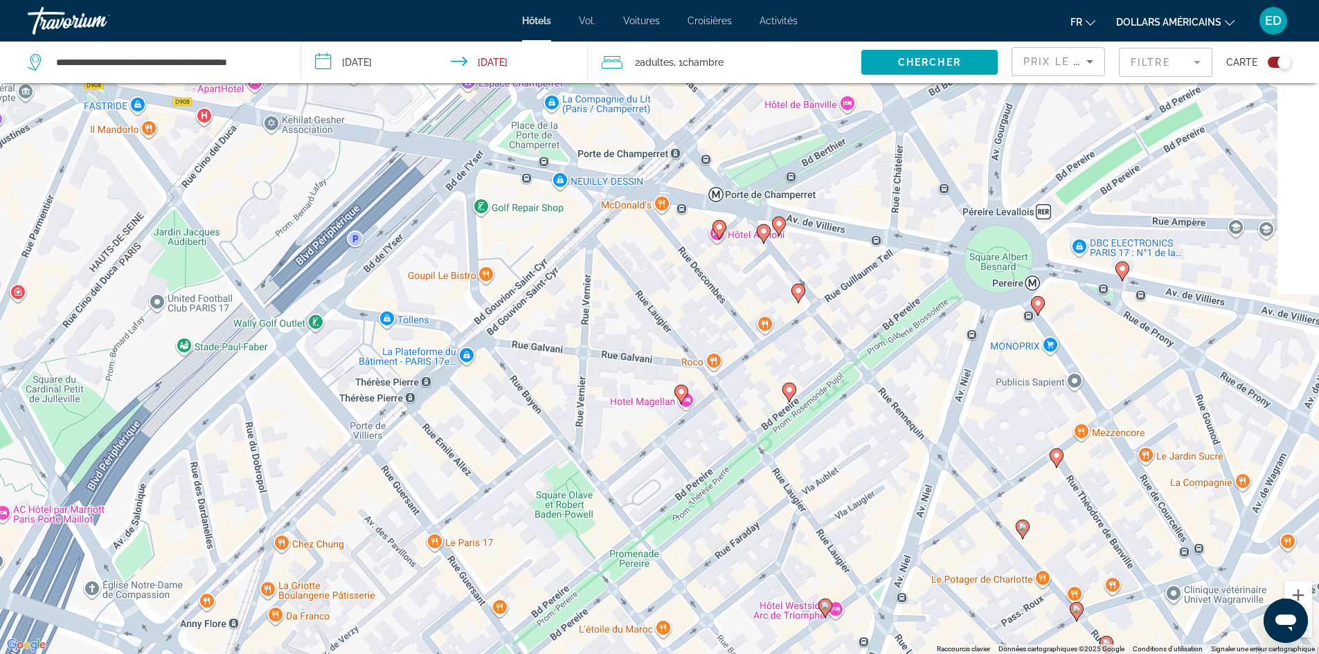
drag, startPoint x: 746, startPoint y: 382, endPoint x: 516, endPoint y: 540, distance: 278.9
click at [516, 541] on div "Pour activer le glissement avec le clavier, appuyez sur Alt+Entrée. Une fois ce…" at bounding box center [659, 327] width 1319 height 654
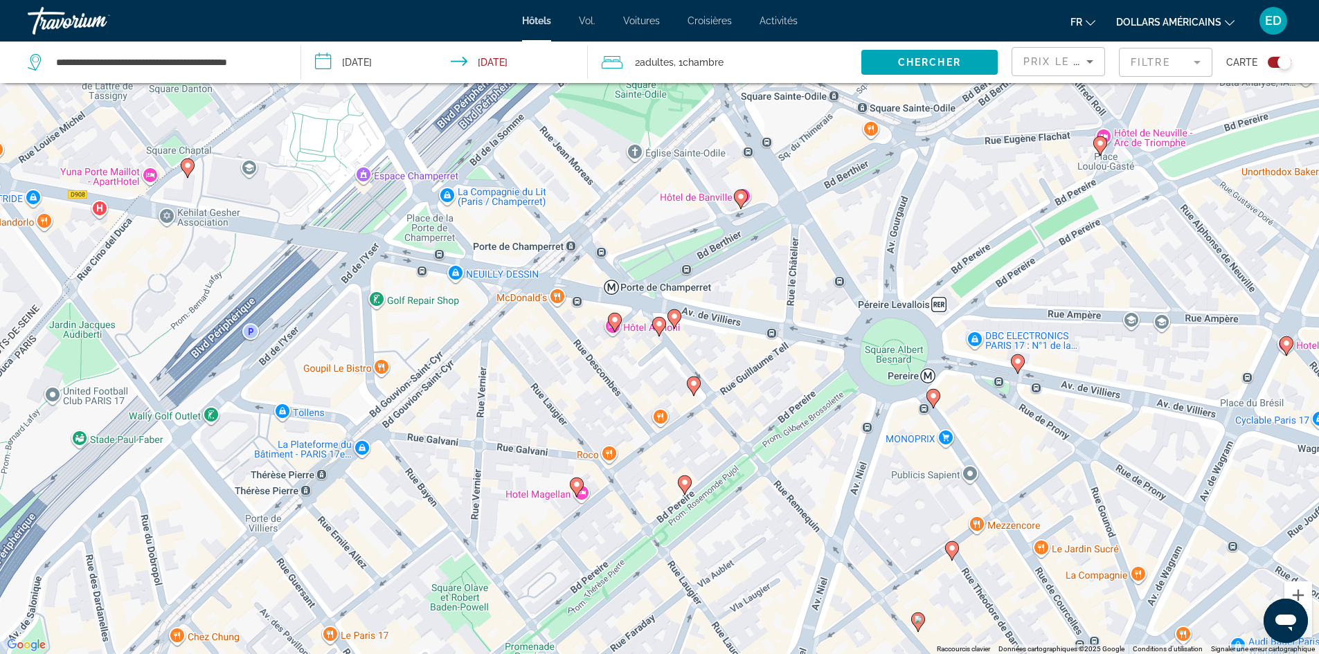
drag, startPoint x: 810, startPoint y: 287, endPoint x: 782, endPoint y: 337, distance: 57.0
click at [782, 337] on div "Pour activer le glissement avec le clavier, appuyez sur Alt+Entrée. Une fois ce…" at bounding box center [659, 327] width 1319 height 654
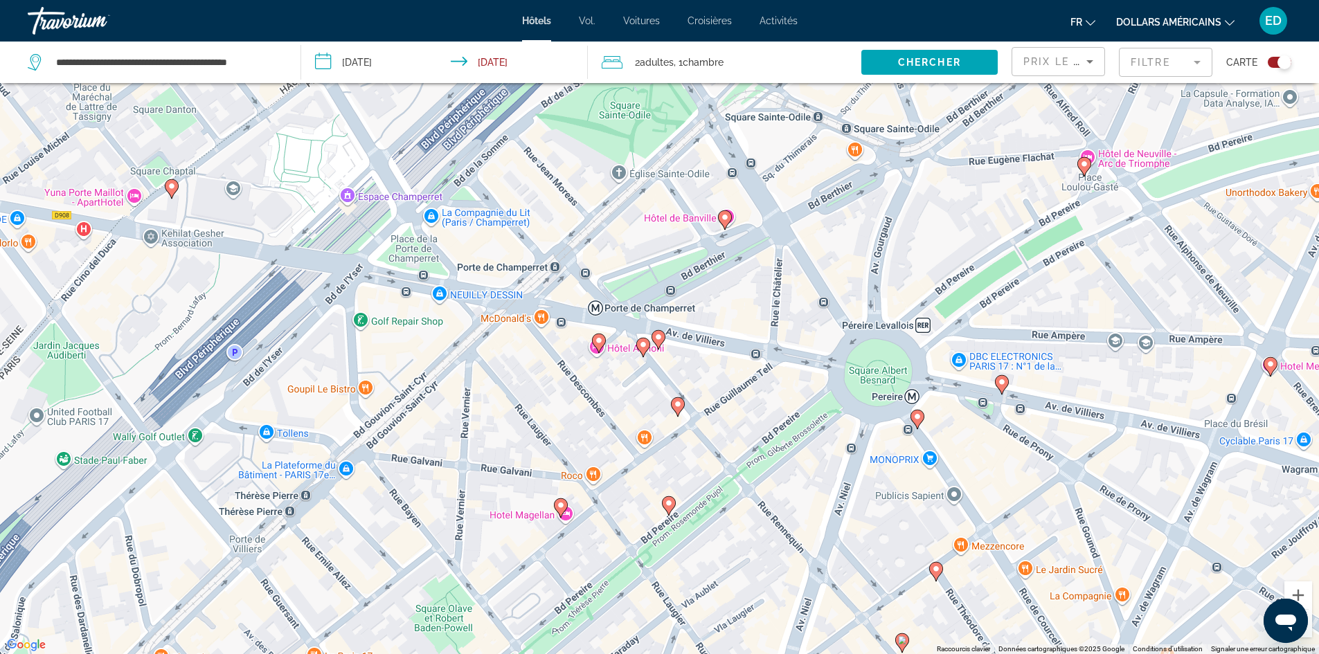
click at [602, 337] on image "Contenu principal" at bounding box center [599, 341] width 8 height 8
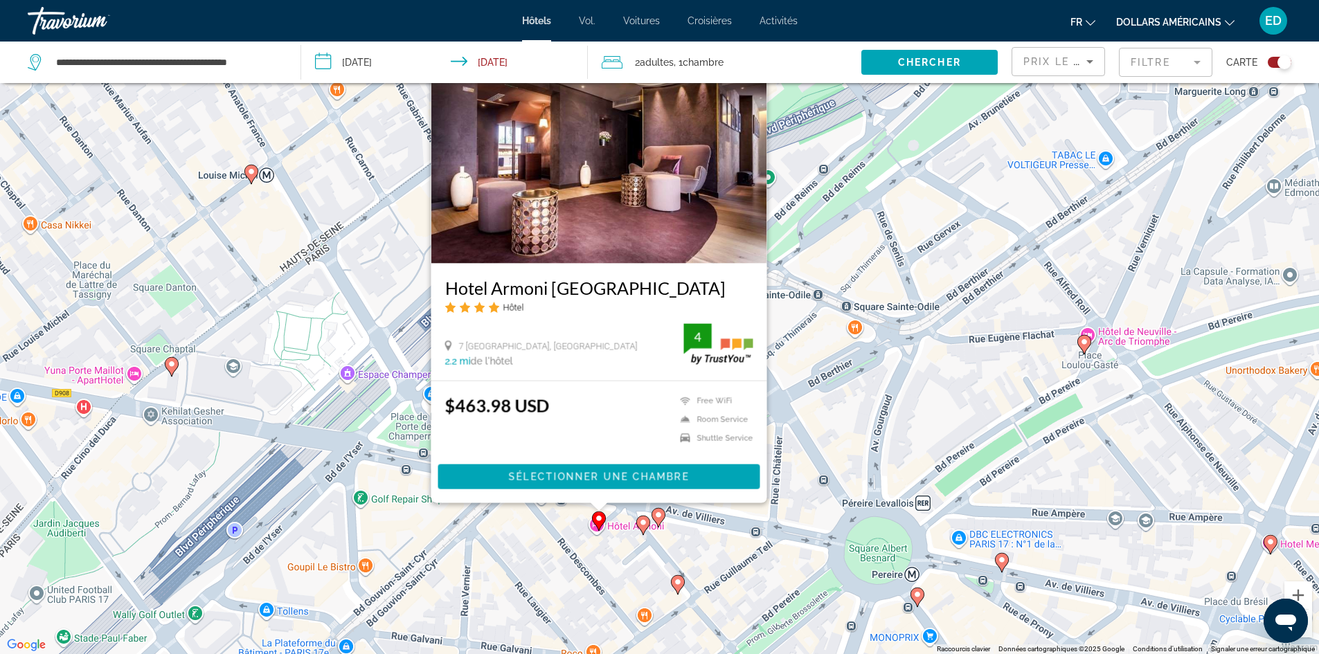
click at [664, 526] on gmp-advanced-marker "Contenu principal" at bounding box center [659, 518] width 14 height 21
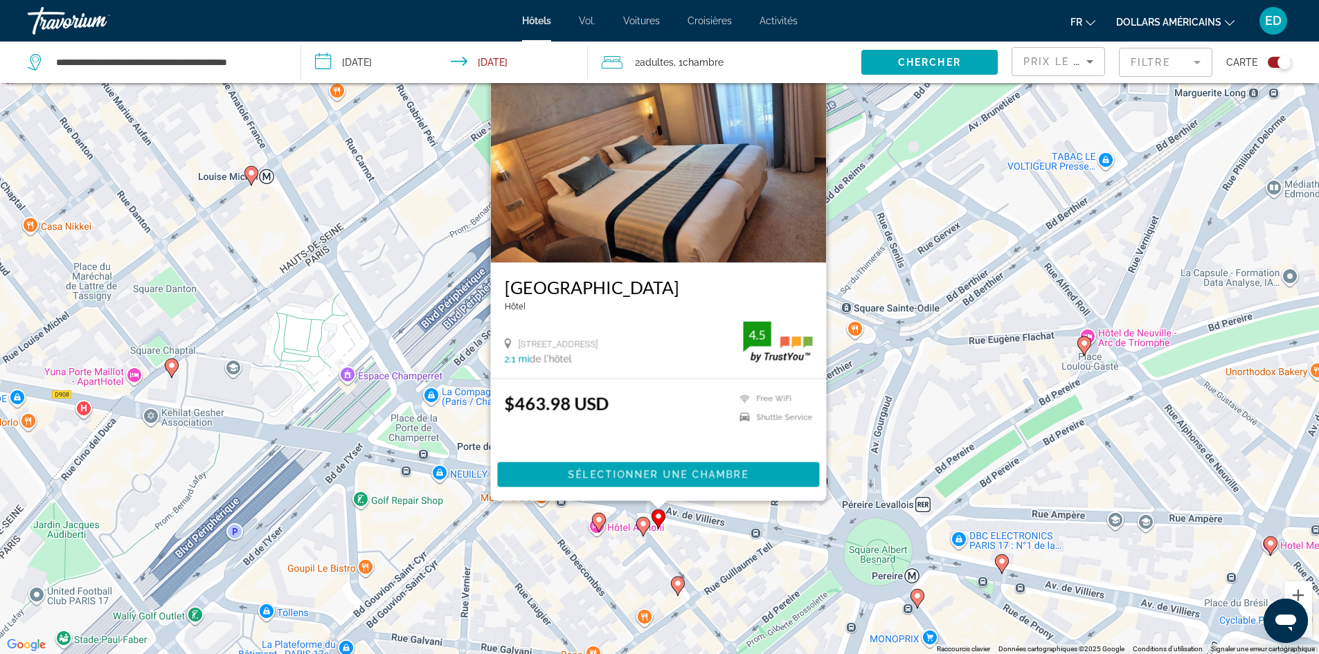
click at [638, 528] on icon "Contenu principal" at bounding box center [642, 526] width 12 height 18
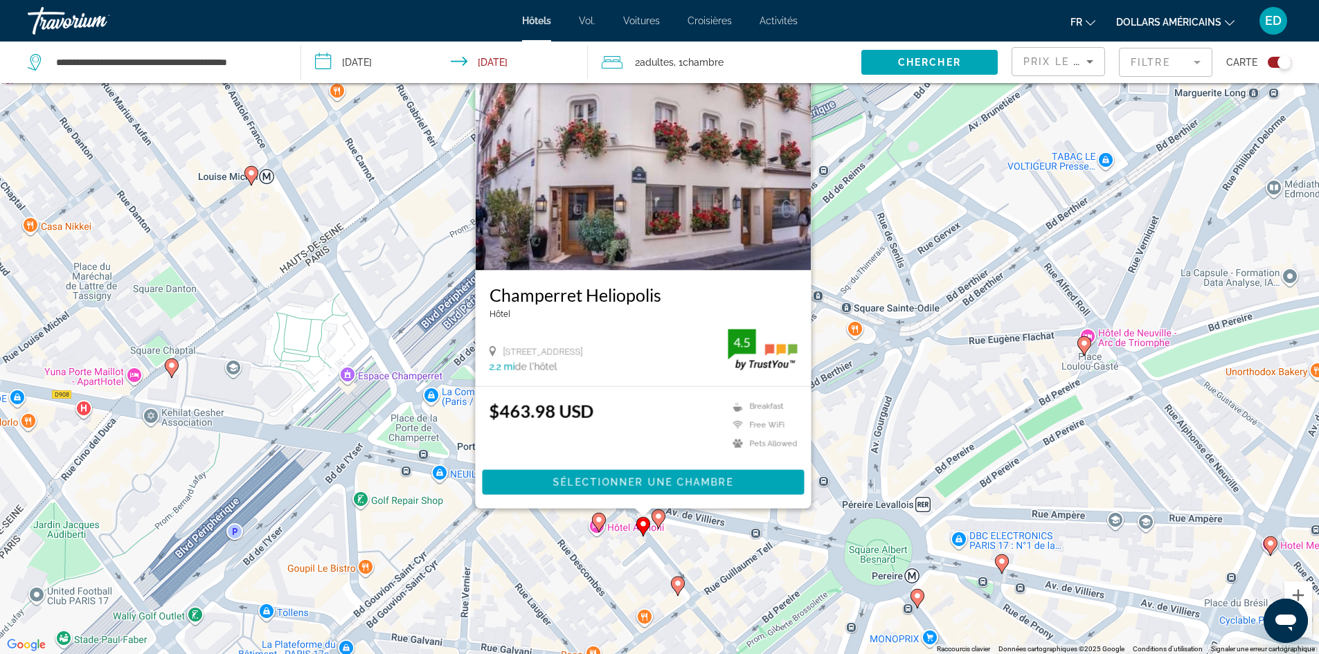
click at [679, 591] on icon "Contenu principal" at bounding box center [677, 586] width 12 height 18
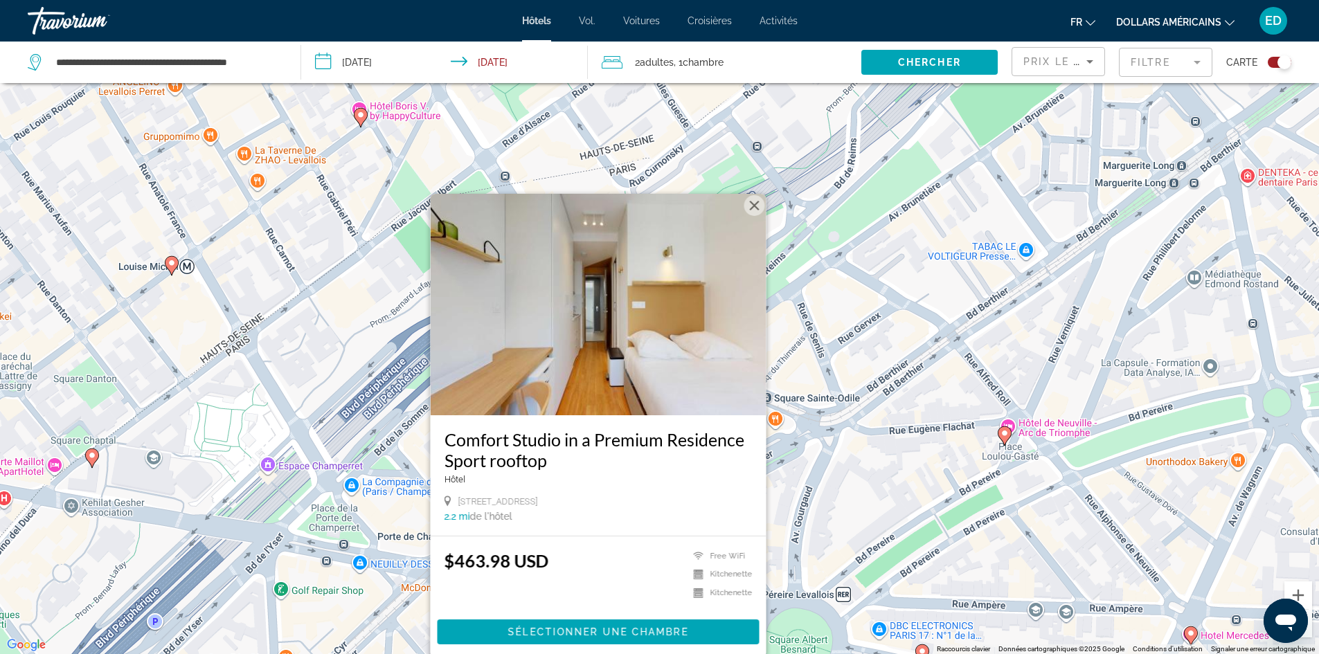
drag, startPoint x: 976, startPoint y: 355, endPoint x: 885, endPoint y: 454, distance: 134.7
click at [887, 454] on div "Pour activer le glissement avec le clavier, appuyez sur Alt+Entrée. Une fois ce…" at bounding box center [659, 327] width 1319 height 654
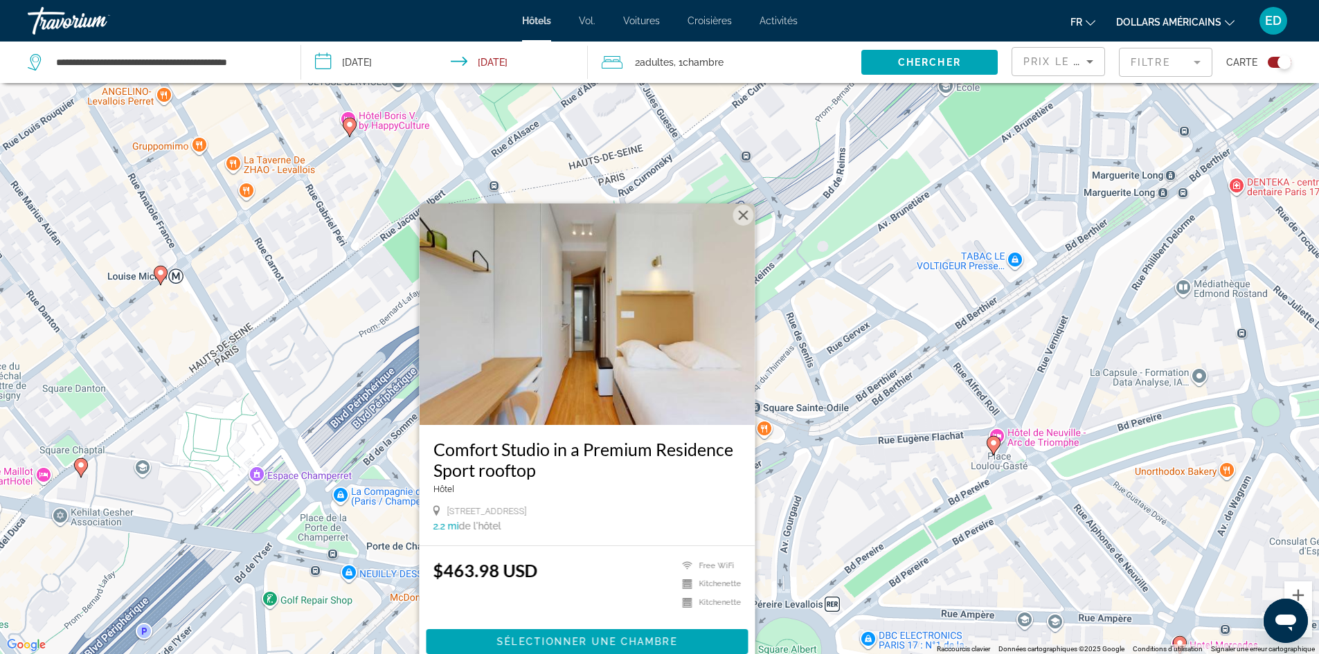
click at [873, 436] on div "Pour activer le glissement avec le clavier, appuyez sur Alt+Entrée. Une fois ce…" at bounding box center [659, 327] width 1319 height 654
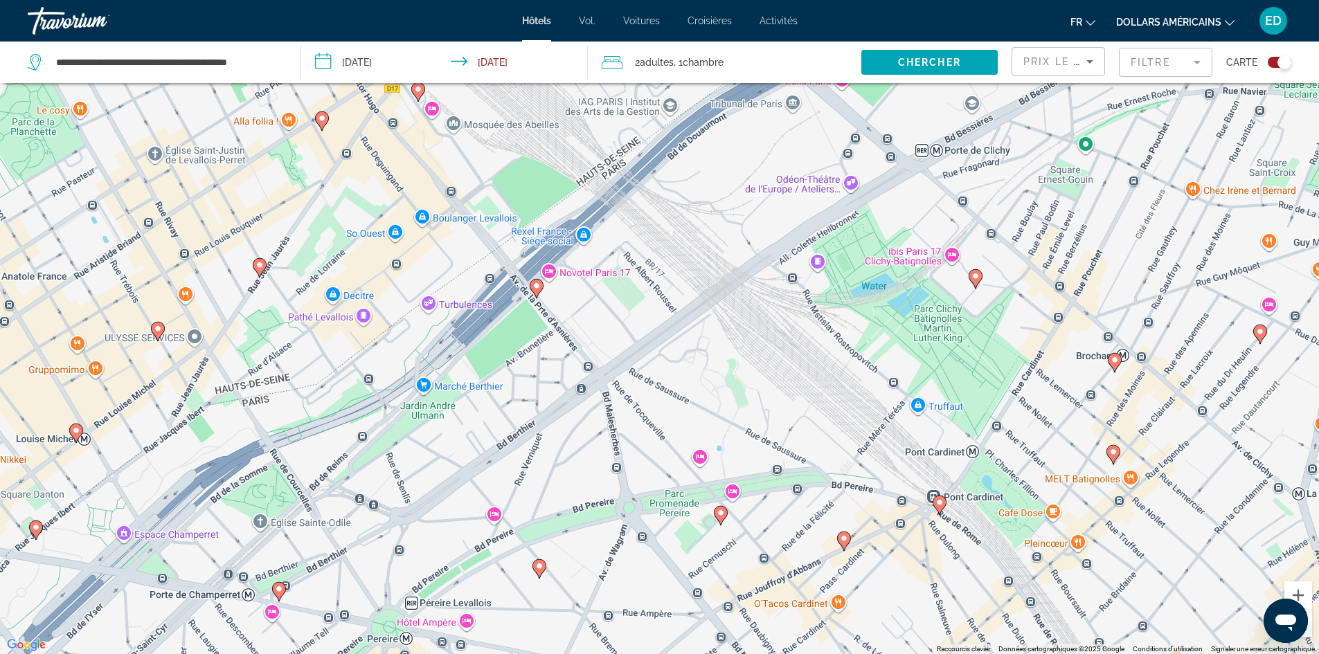
drag, startPoint x: 959, startPoint y: 382, endPoint x: 274, endPoint y: 544, distance: 704.2
click at [275, 544] on div "Pour activer le glissement avec le clavier, appuyez sur Alt+Entrée. Une fois ce…" at bounding box center [659, 327] width 1319 height 654
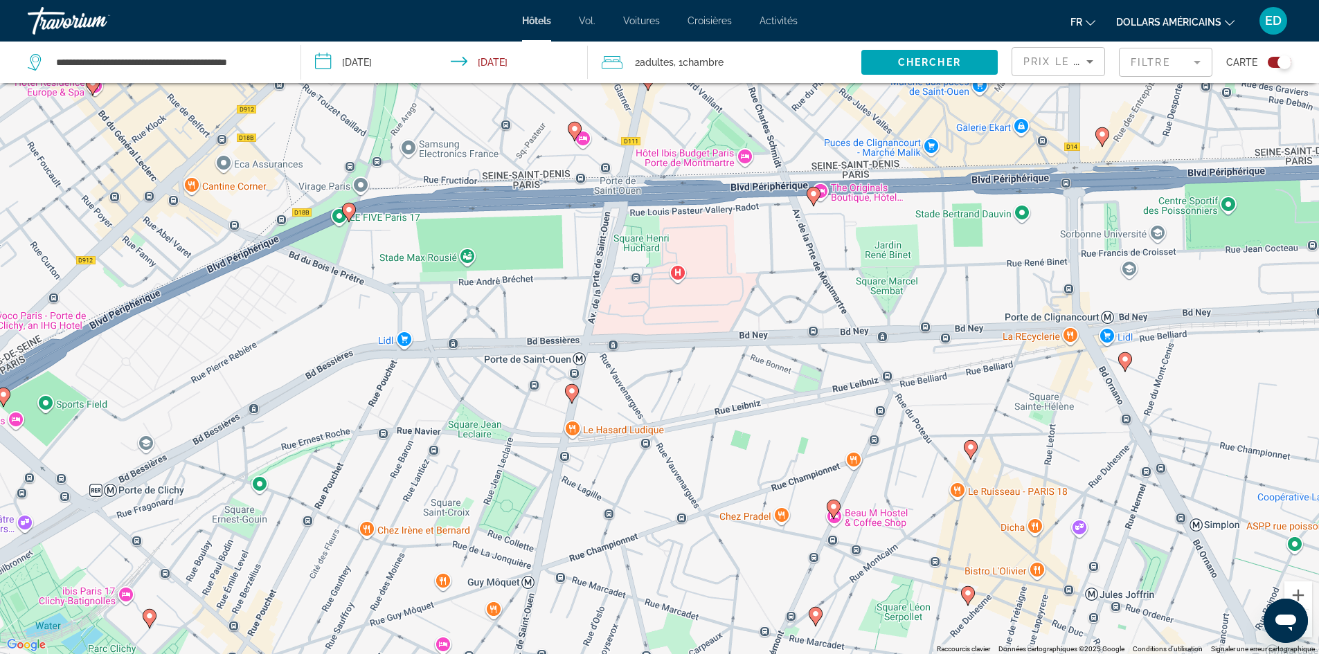
drag, startPoint x: 904, startPoint y: 281, endPoint x: 599, endPoint y: 456, distance: 351.7
click at [599, 456] on div "Pour activer le glissement avec le clavier, appuyez sur Alt+Entrée. Une fois ce…" at bounding box center [659, 327] width 1319 height 654
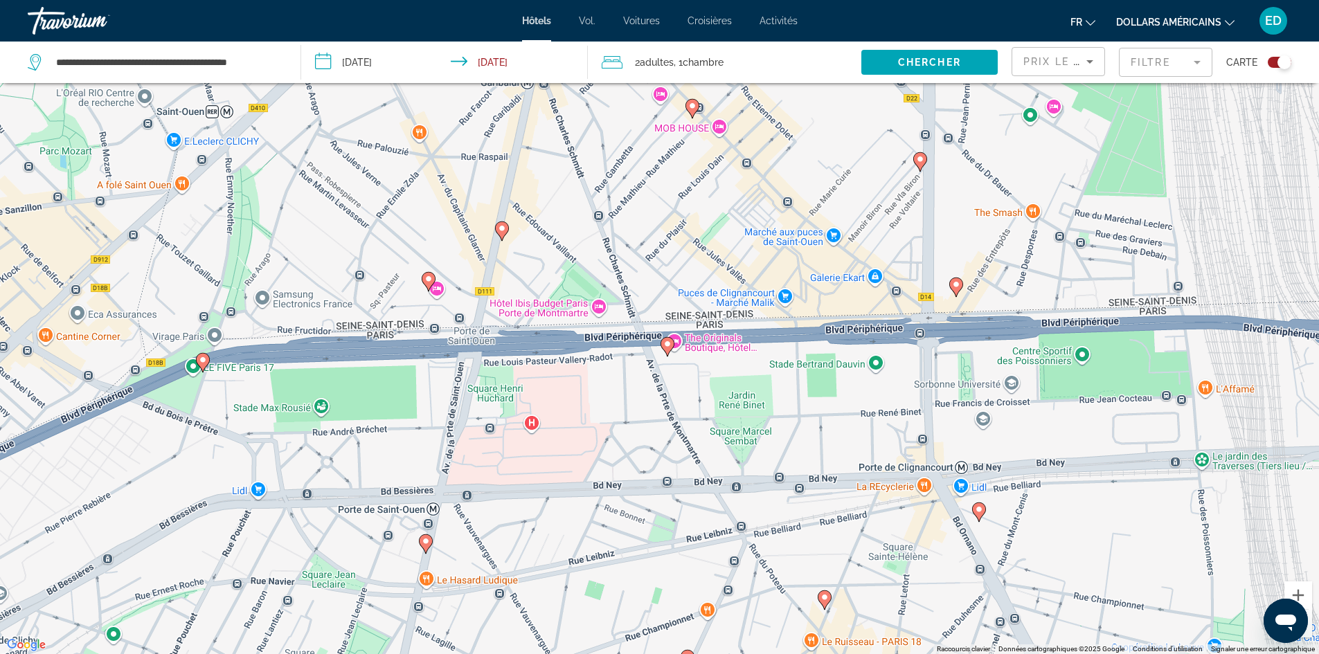
drag, startPoint x: 819, startPoint y: 276, endPoint x: 684, endPoint y: 417, distance: 195.4
click at [684, 417] on div "Pour activer le glissement avec le clavier, appuyez sur Alt+Entrée. Une fois ce…" at bounding box center [659, 327] width 1319 height 654
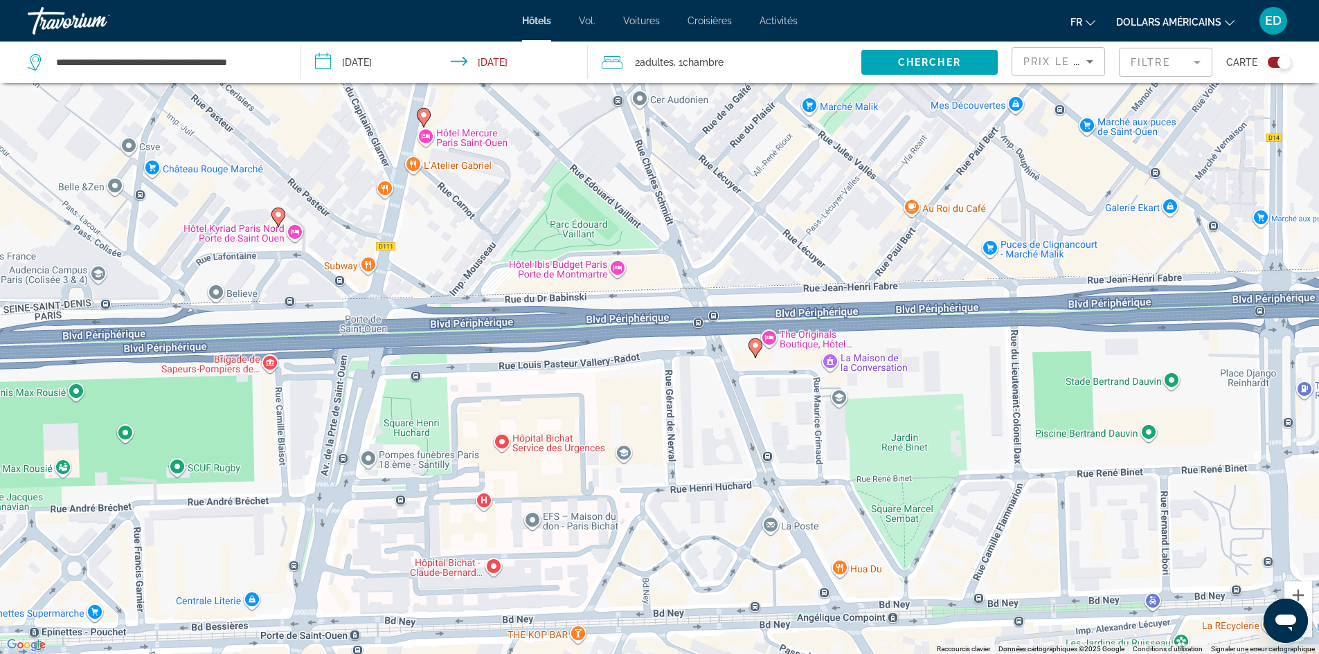
drag, startPoint x: 606, startPoint y: 239, endPoint x: 667, endPoint y: 270, distance: 69.1
click at [667, 270] on div "Pour activer le glissement avec le clavier, appuyez sur Alt+Entrée. Une fois ce…" at bounding box center [659, 327] width 1319 height 654
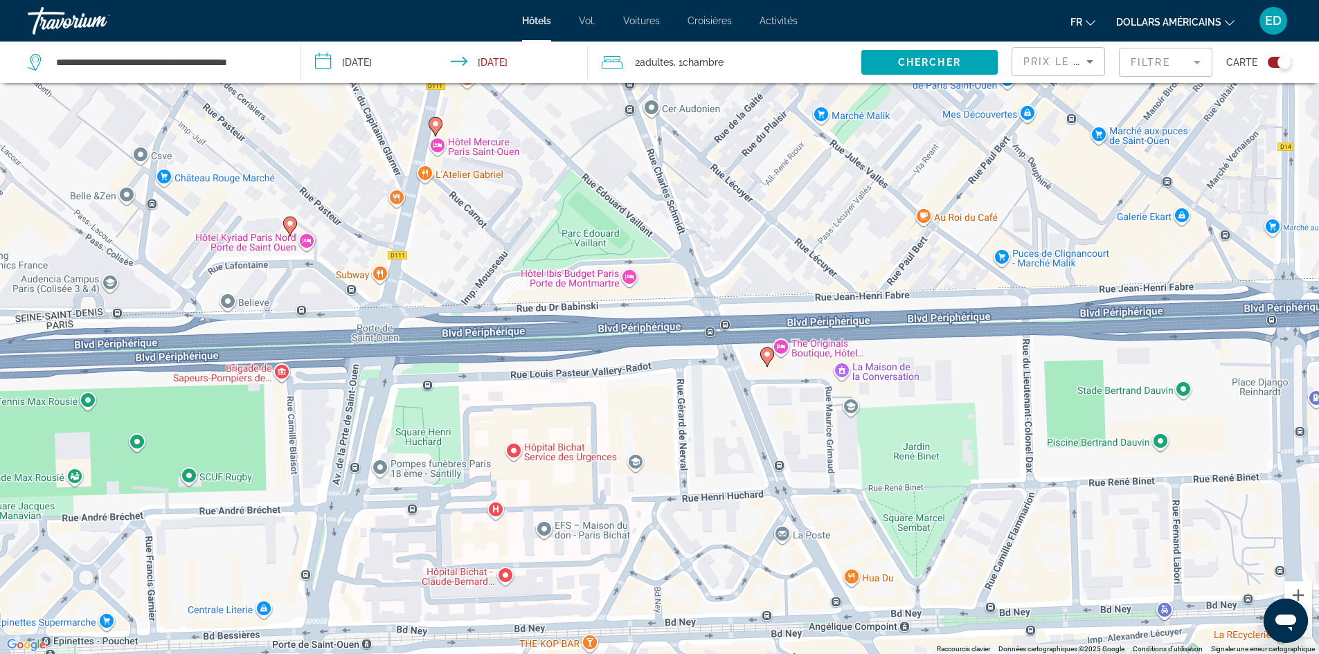
click at [763, 352] on icon "Contenu principal" at bounding box center [766, 357] width 12 height 18
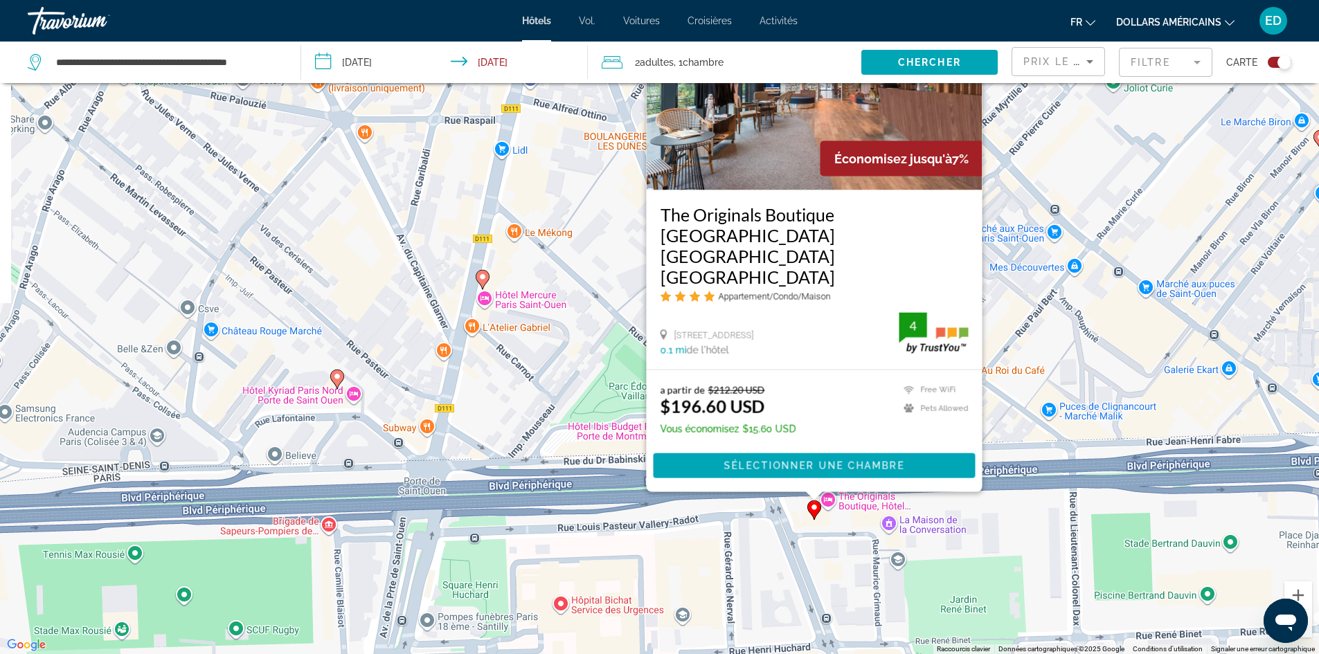
drag, startPoint x: 523, startPoint y: 400, endPoint x: 572, endPoint y: 367, distance: 59.0
click at [572, 367] on div "Pour activer le glissement avec le clavier, appuyez sur Alt+Entrée. Une fois ce…" at bounding box center [659, 327] width 1319 height 654
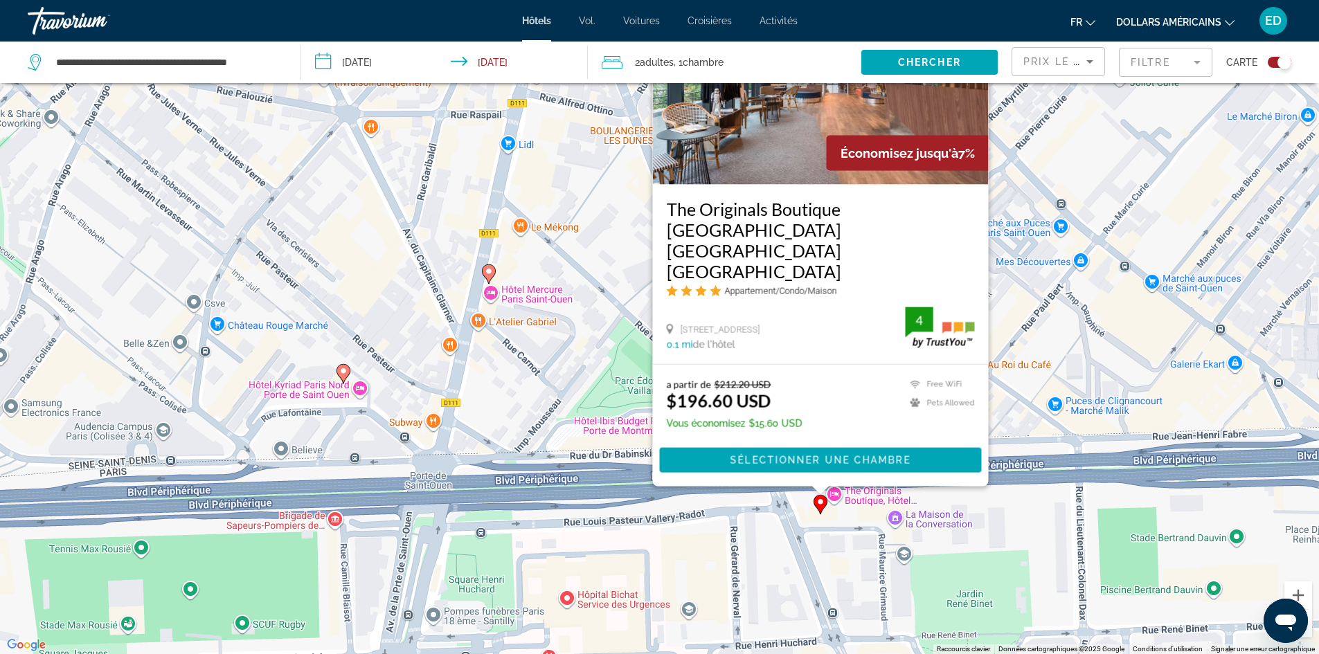
click at [603, 402] on div "Pour activer le glissement avec le clavier, appuyez sur Alt+Entrée. Une fois ce…" at bounding box center [659, 327] width 1319 height 654
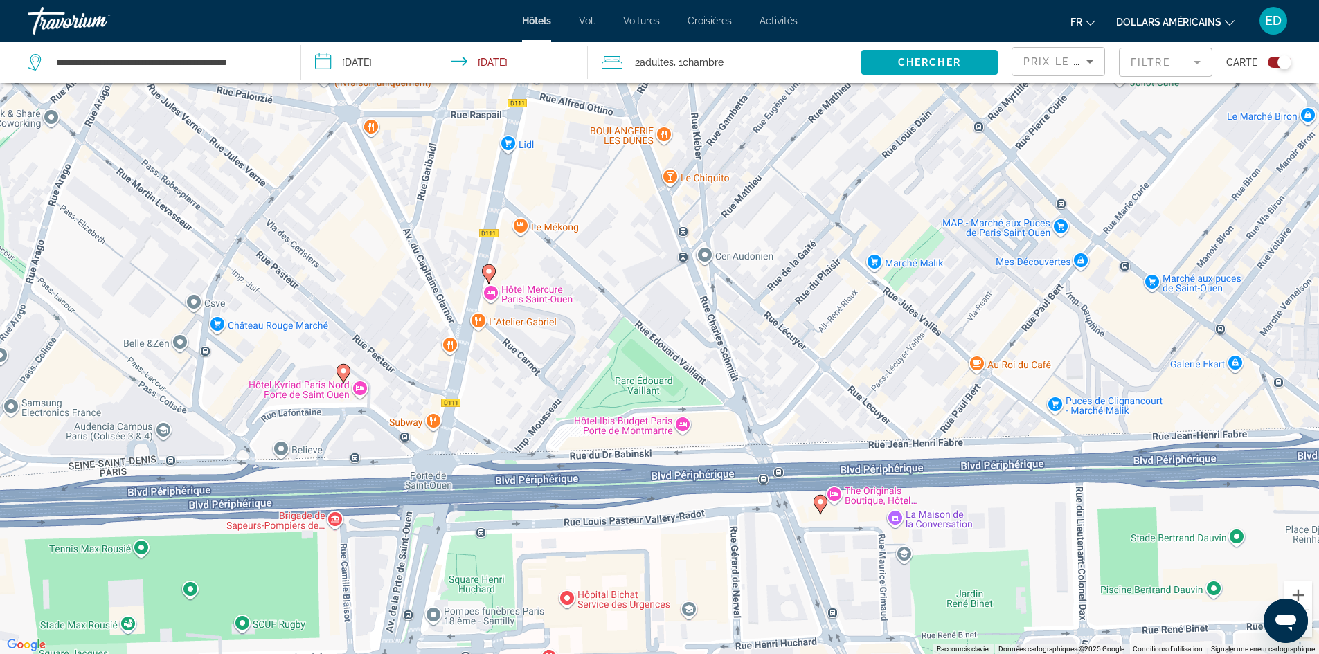
click at [341, 370] on image "Contenu principal" at bounding box center [343, 371] width 8 height 8
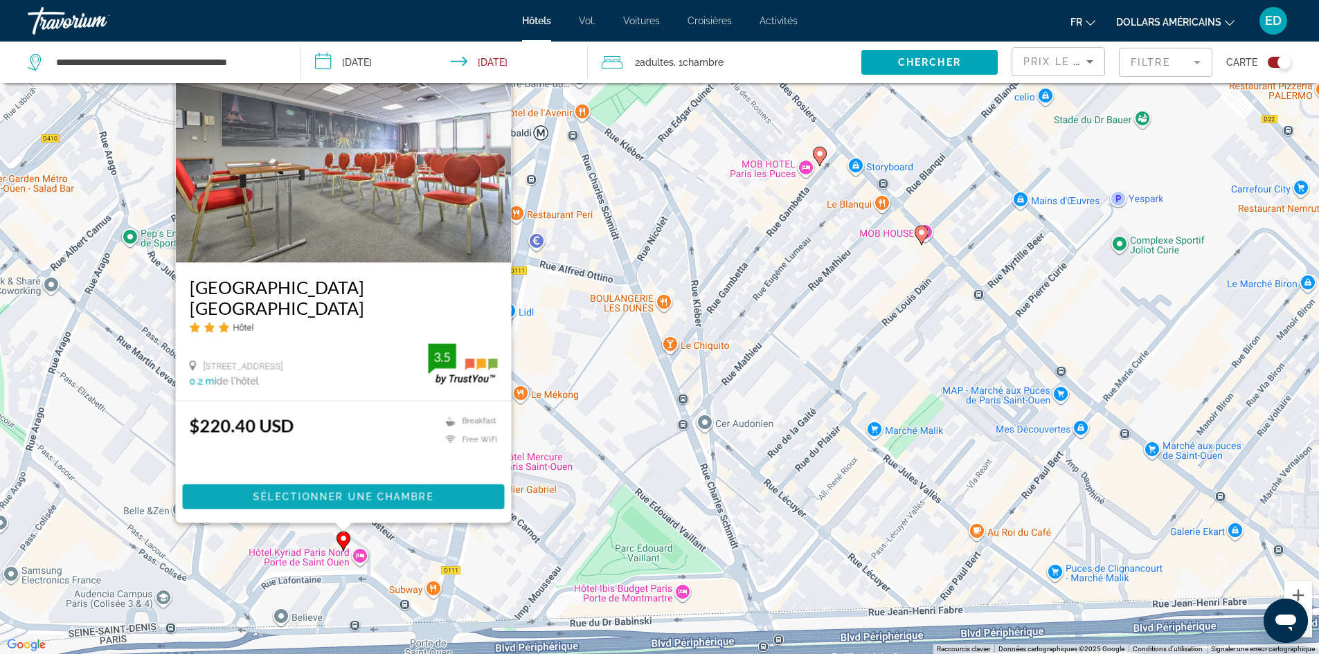
click at [359, 494] on span "Sélectionner une chambre" at bounding box center [343, 497] width 180 height 11
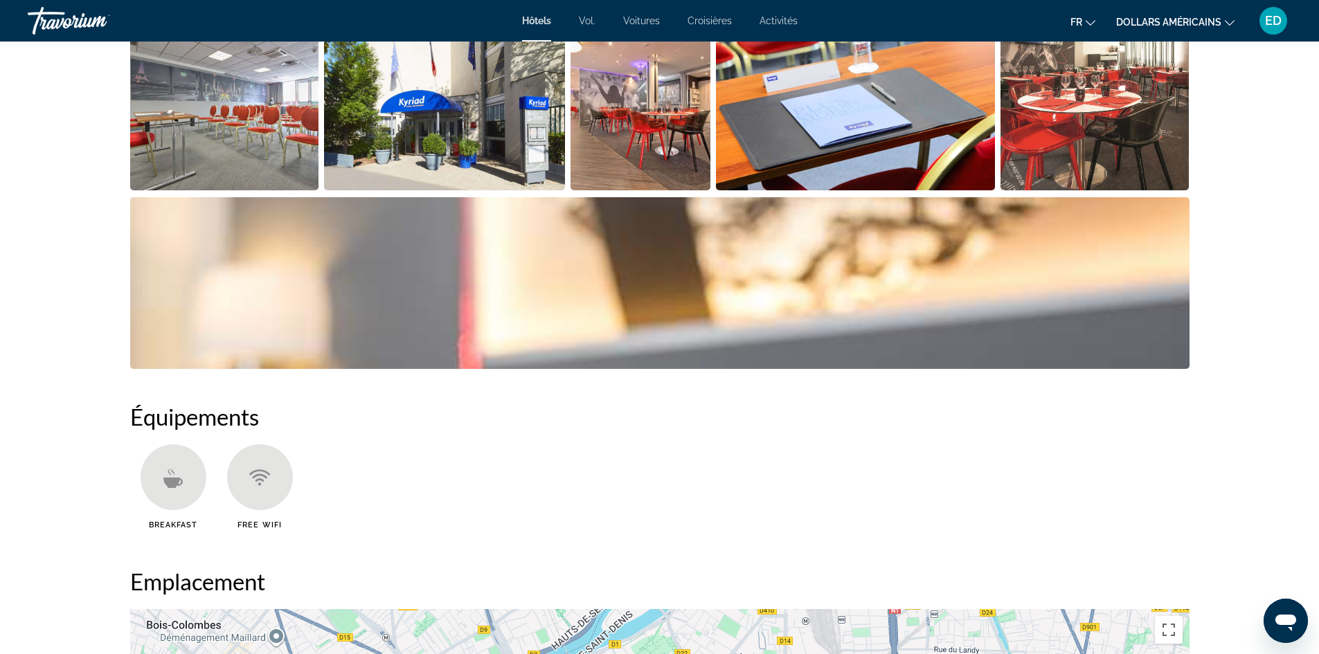
scroll to position [623, 0]
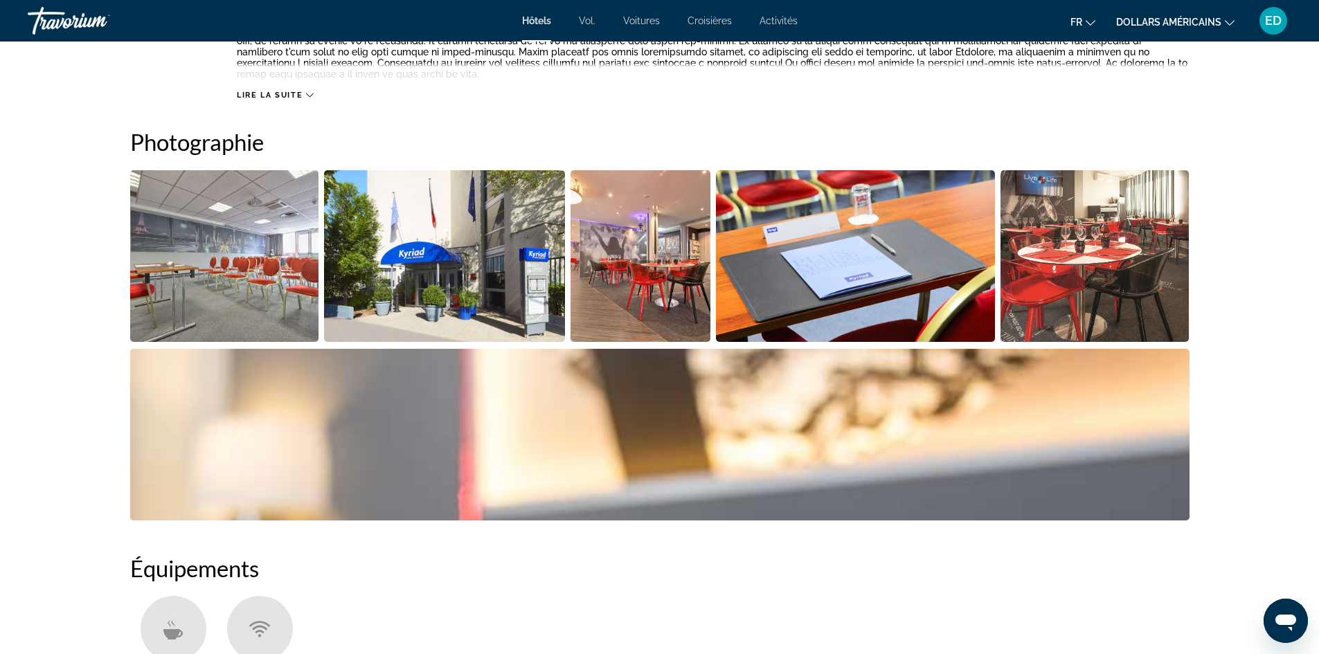
click at [1077, 229] on img "Open full-screen image slider" at bounding box center [1095, 256] width 189 height 172
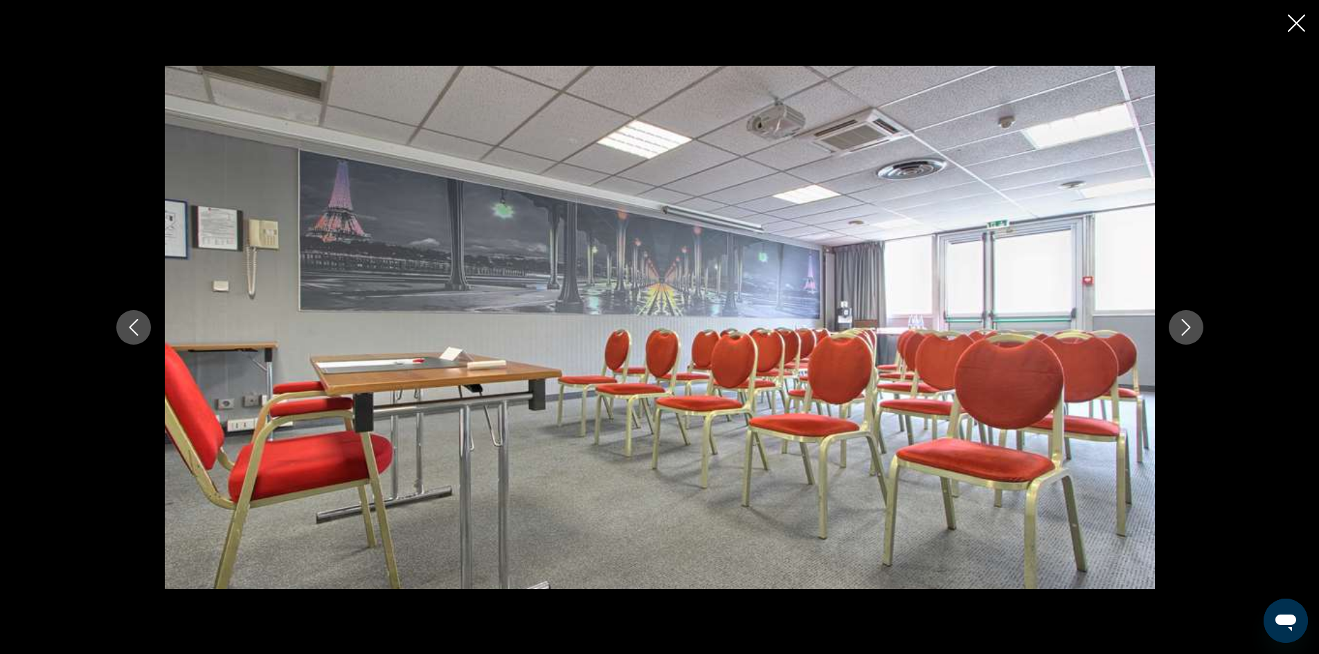
click at [1192, 329] on icon "Next image" at bounding box center [1186, 327] width 17 height 17
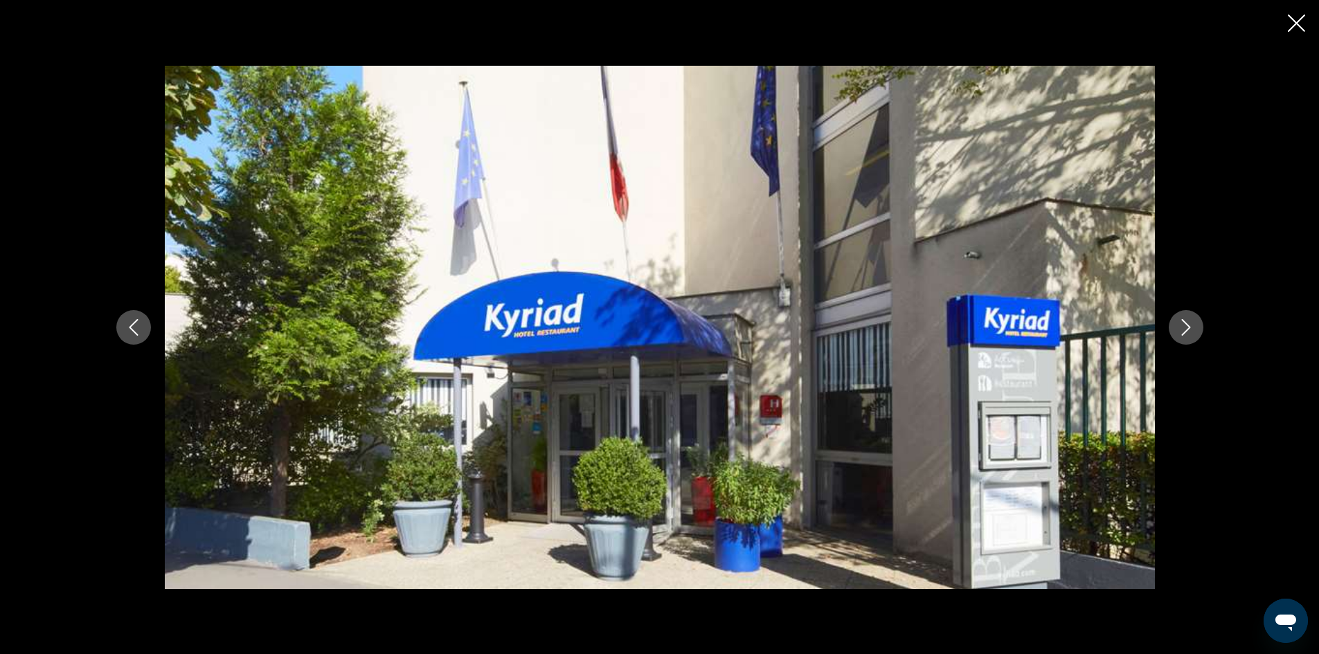
click at [1189, 329] on icon "Next image" at bounding box center [1186, 327] width 17 height 17
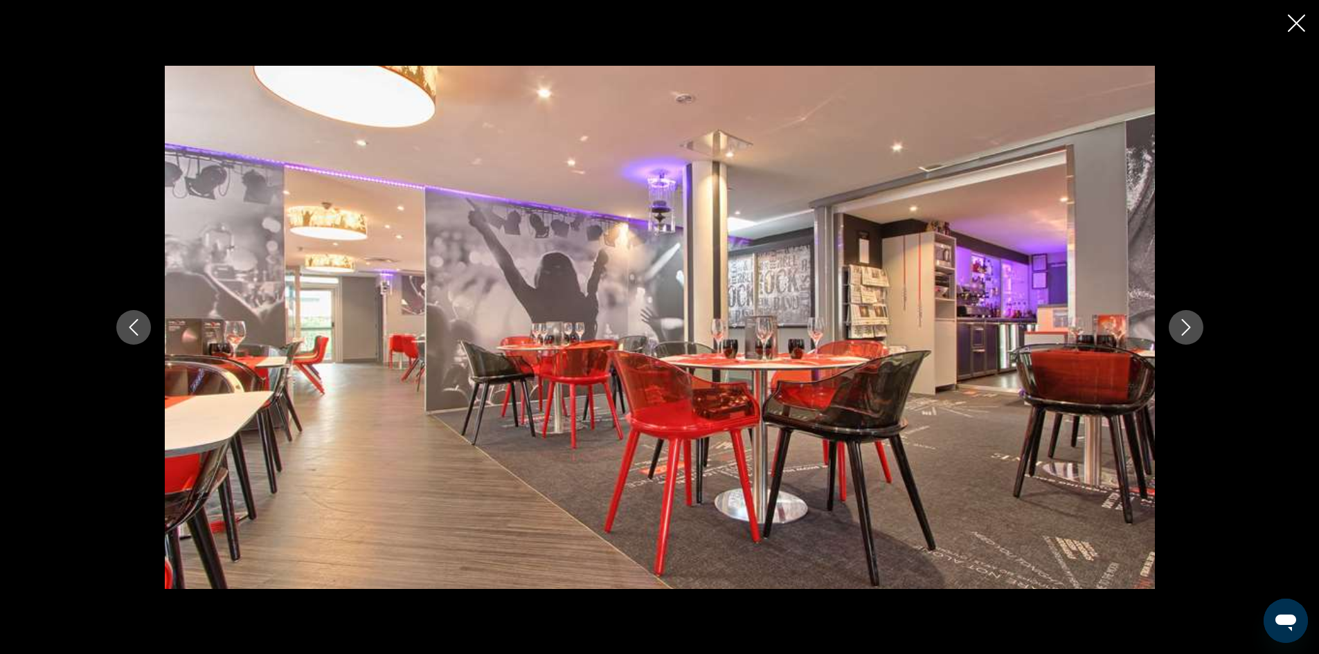
click at [1189, 329] on icon "Next image" at bounding box center [1186, 327] width 17 height 17
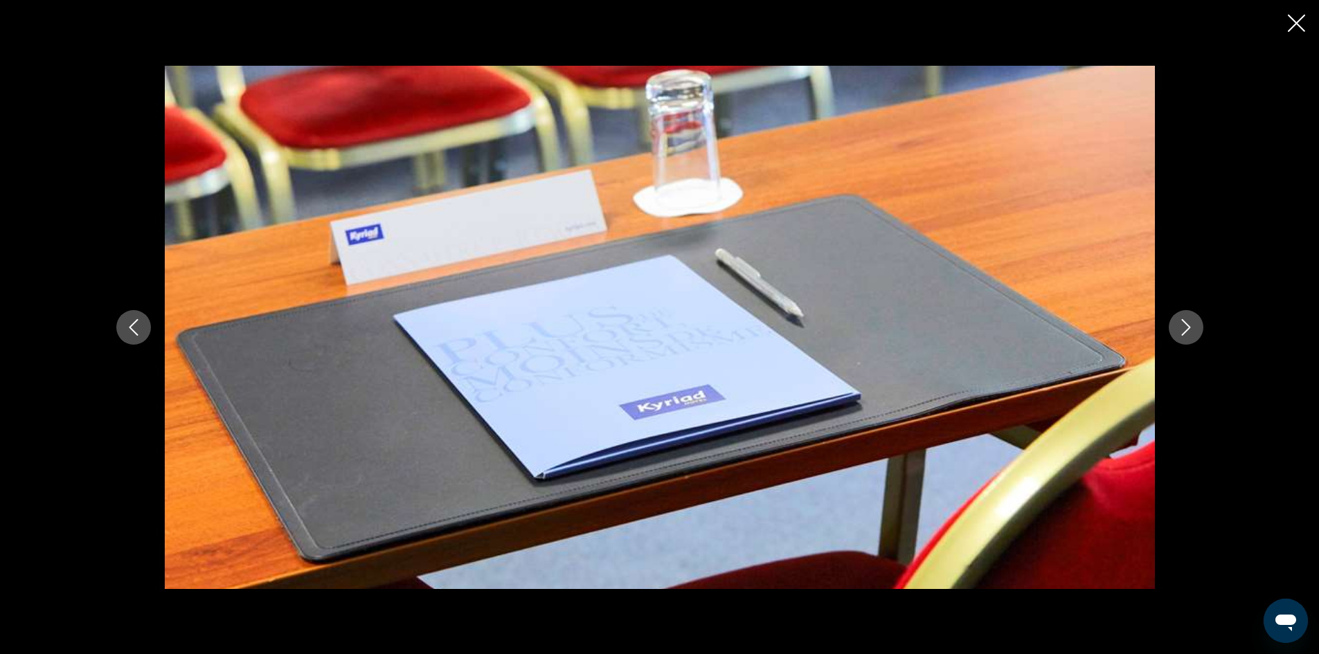
click at [1189, 329] on icon "Next image" at bounding box center [1186, 327] width 17 height 17
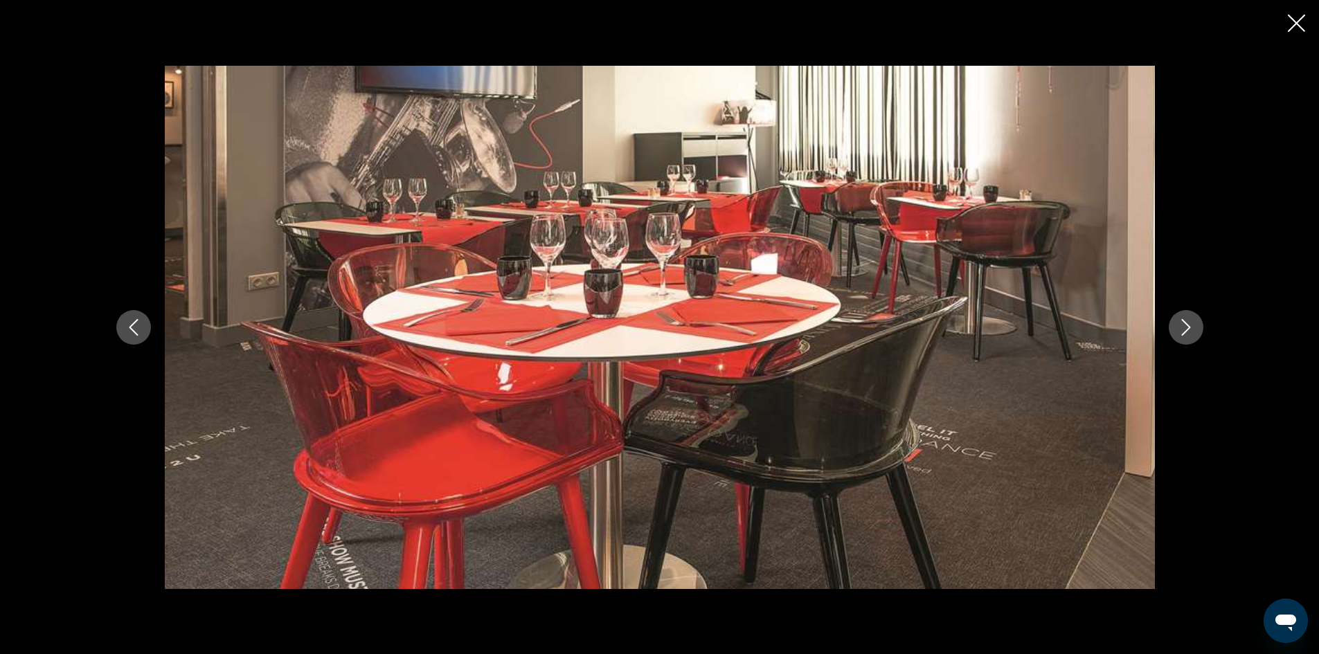
click at [1189, 329] on icon "Next image" at bounding box center [1186, 327] width 17 height 17
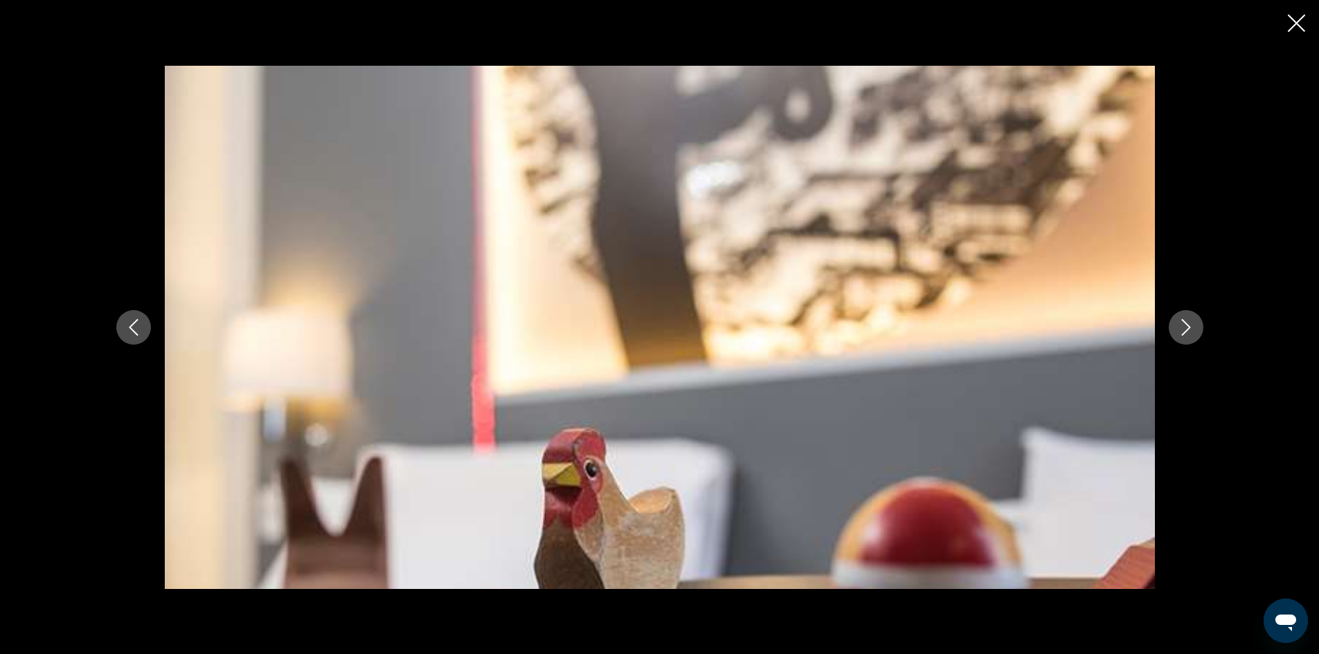
click at [1189, 329] on icon "Next image" at bounding box center [1186, 327] width 17 height 17
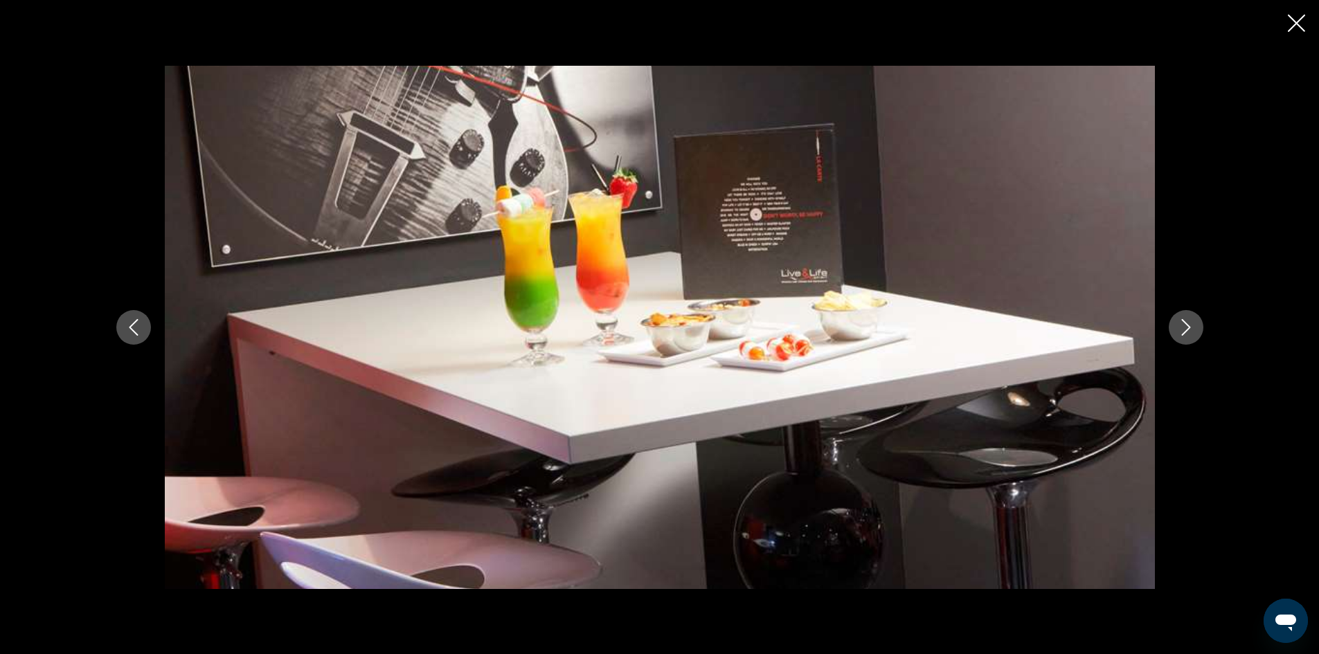
click at [1189, 329] on icon "Next image" at bounding box center [1186, 327] width 17 height 17
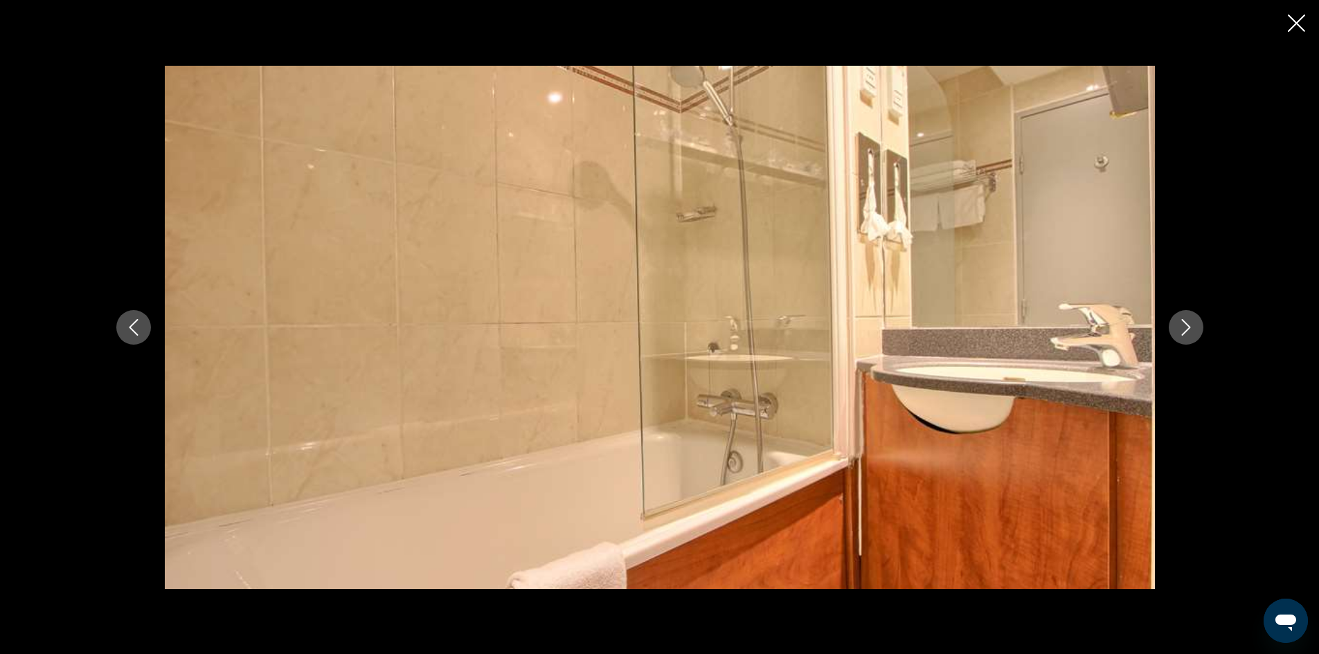
click at [1189, 329] on icon "Next image" at bounding box center [1186, 327] width 17 height 17
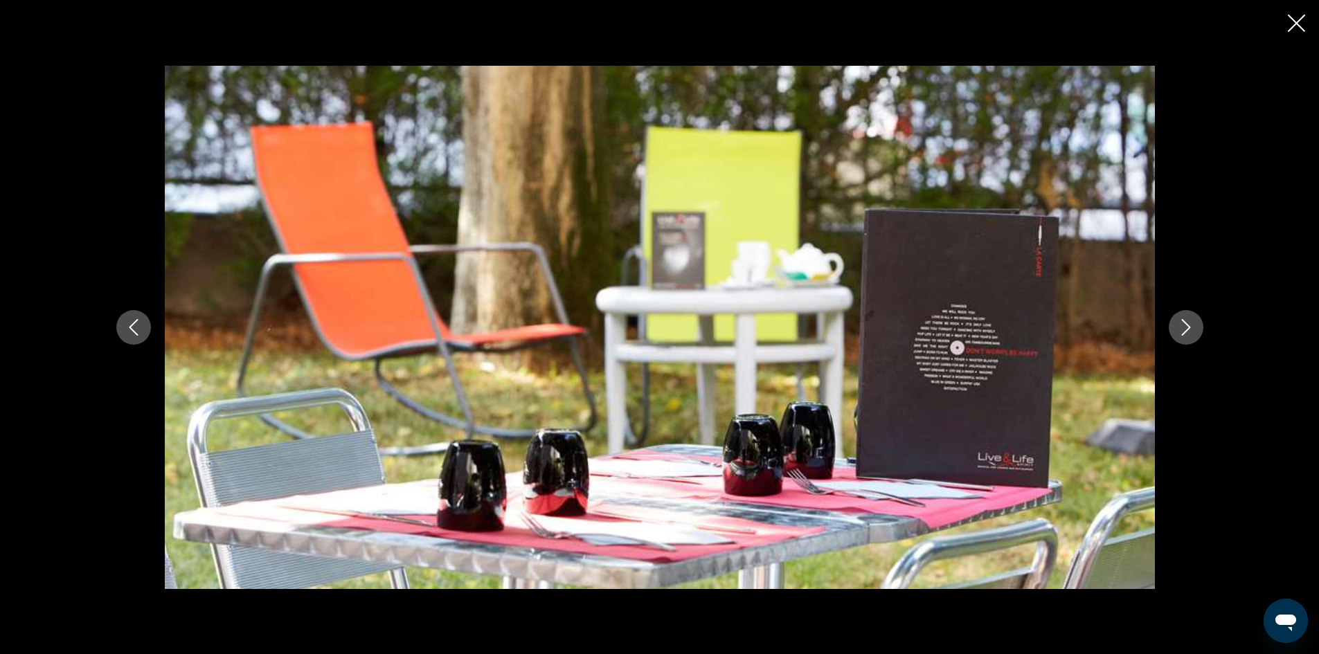
click at [1189, 329] on icon "Next image" at bounding box center [1186, 327] width 17 height 17
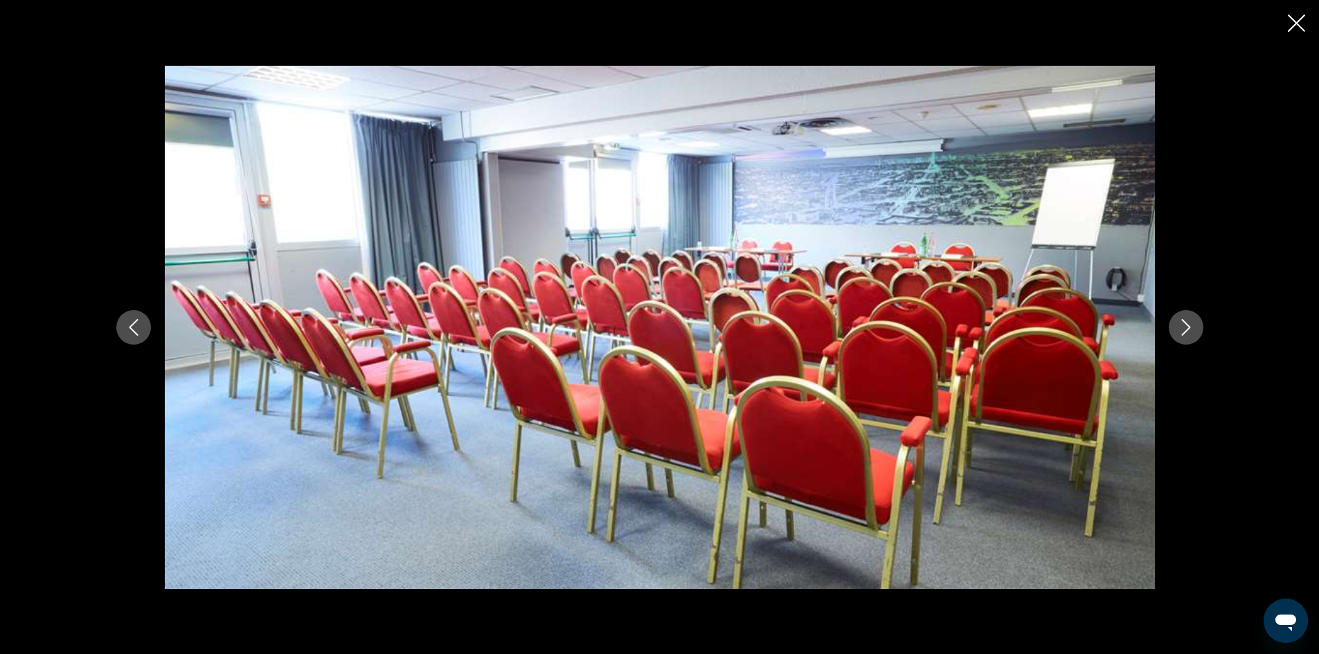
click at [1189, 329] on icon "Next image" at bounding box center [1186, 327] width 17 height 17
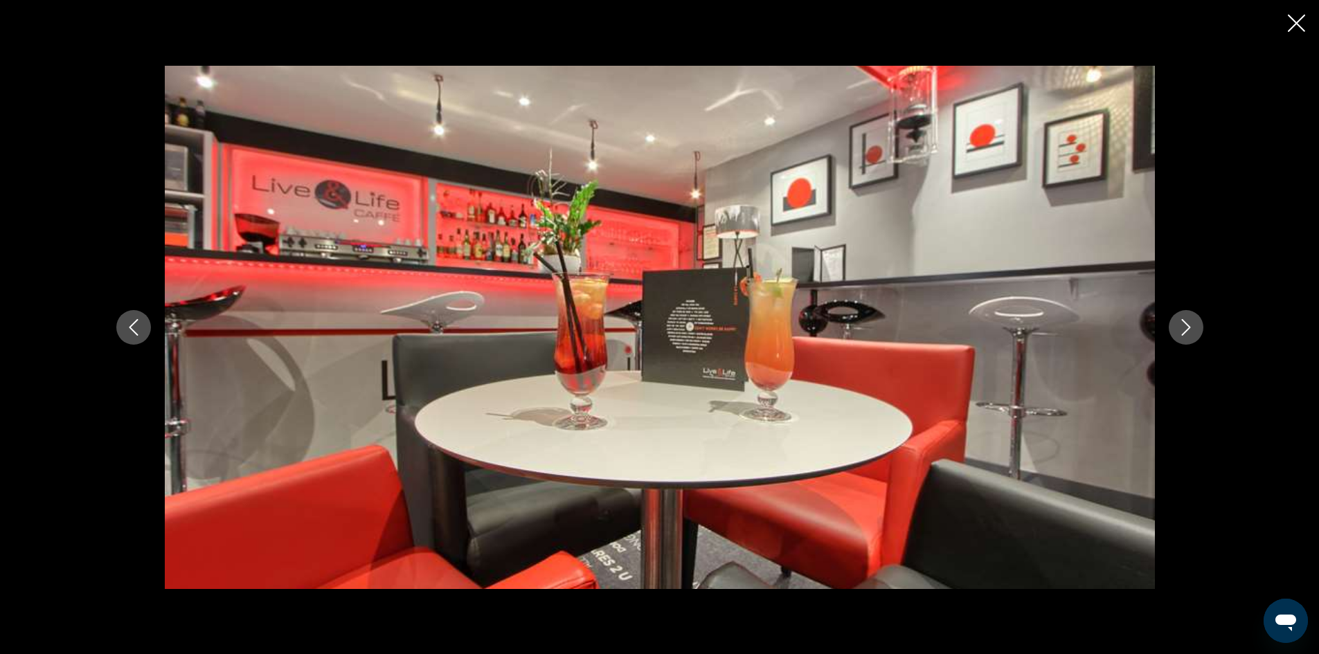
click at [1189, 329] on icon "Next image" at bounding box center [1186, 327] width 17 height 17
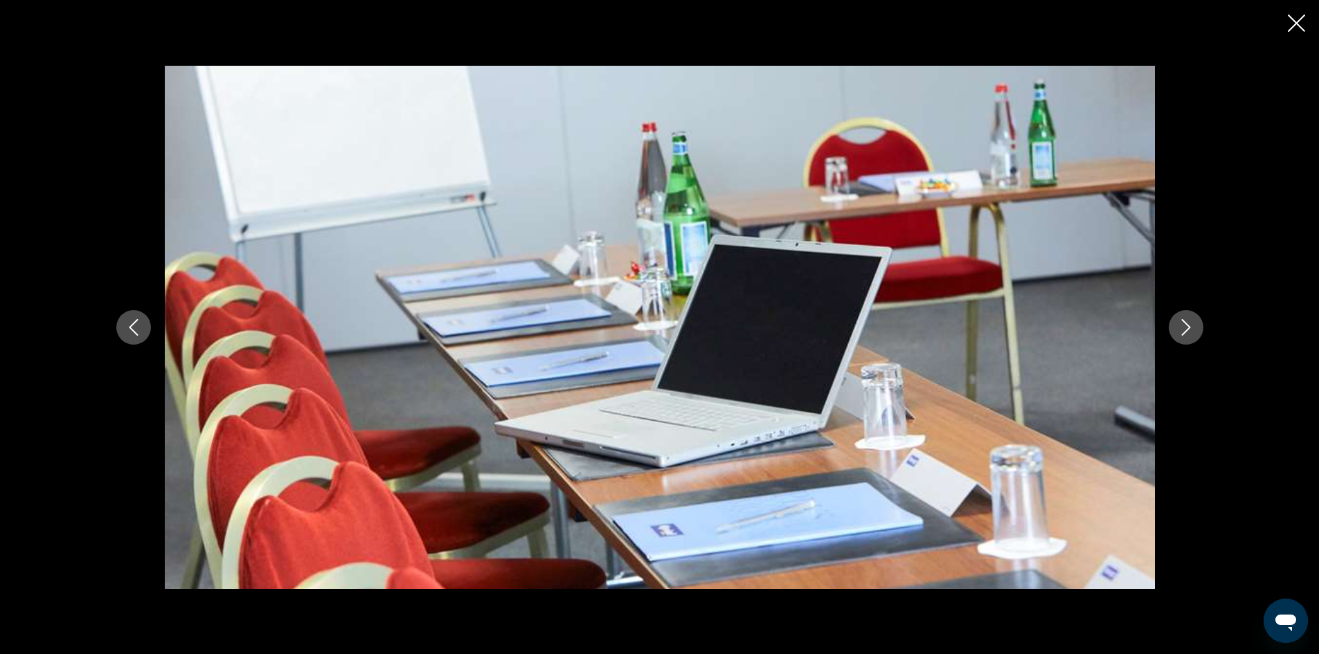
click at [1189, 329] on icon "Next image" at bounding box center [1186, 327] width 17 height 17
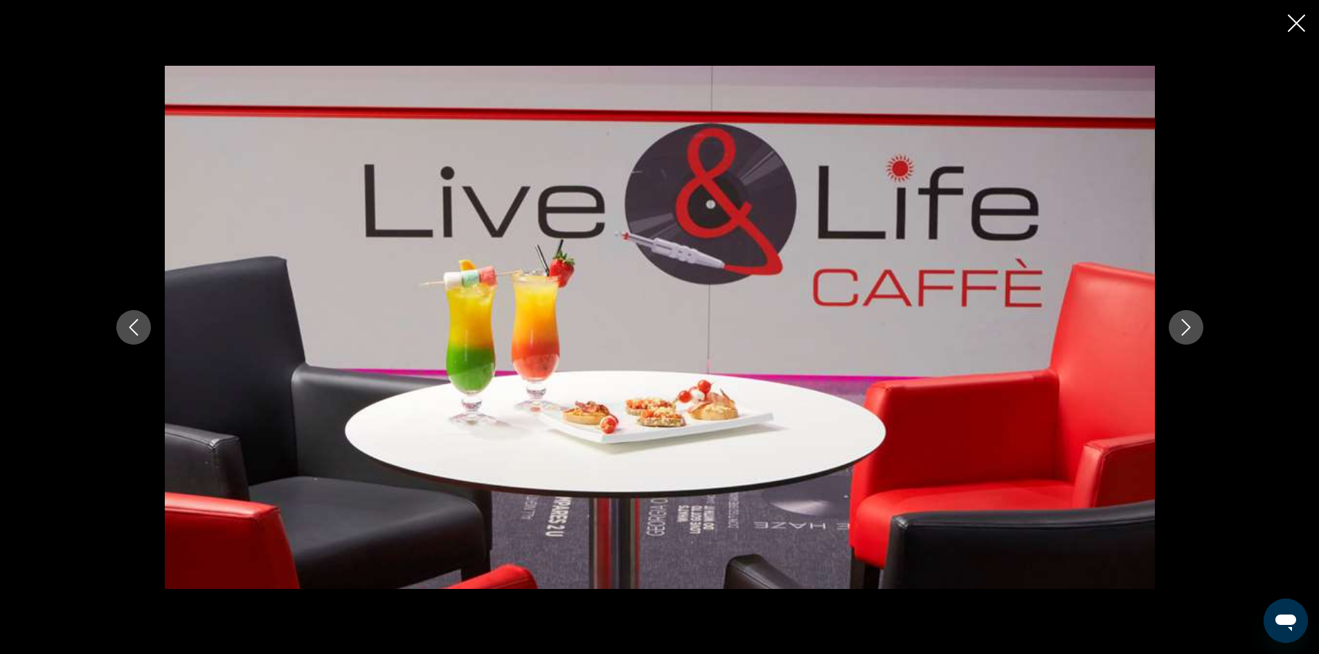
click at [1189, 329] on icon "Next image" at bounding box center [1186, 327] width 17 height 17
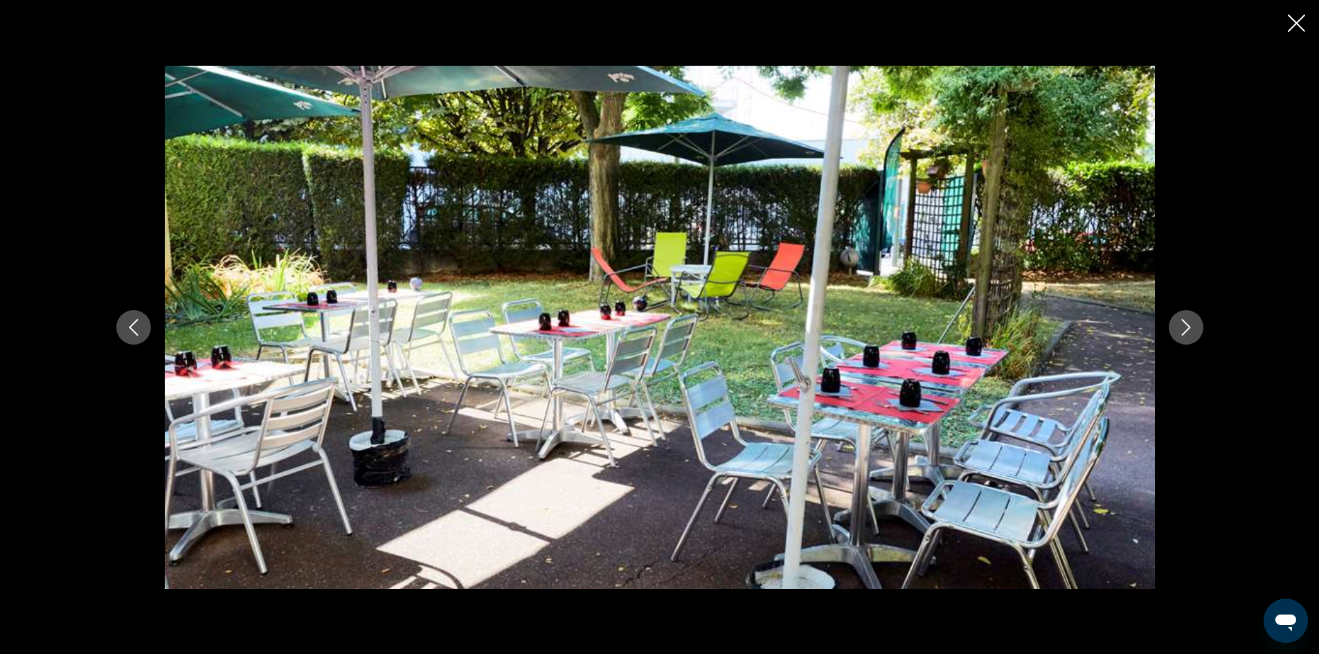
click at [1189, 329] on icon "Next image" at bounding box center [1186, 327] width 17 height 17
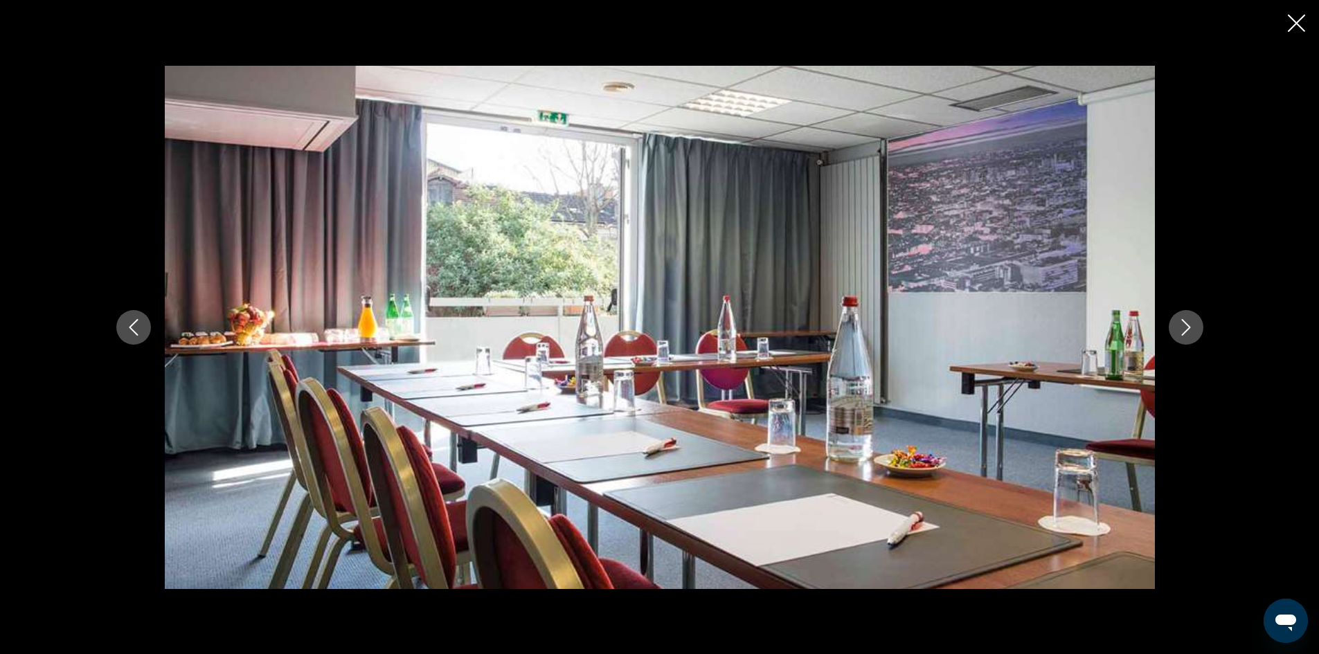
click at [1189, 329] on icon "Next image" at bounding box center [1186, 327] width 17 height 17
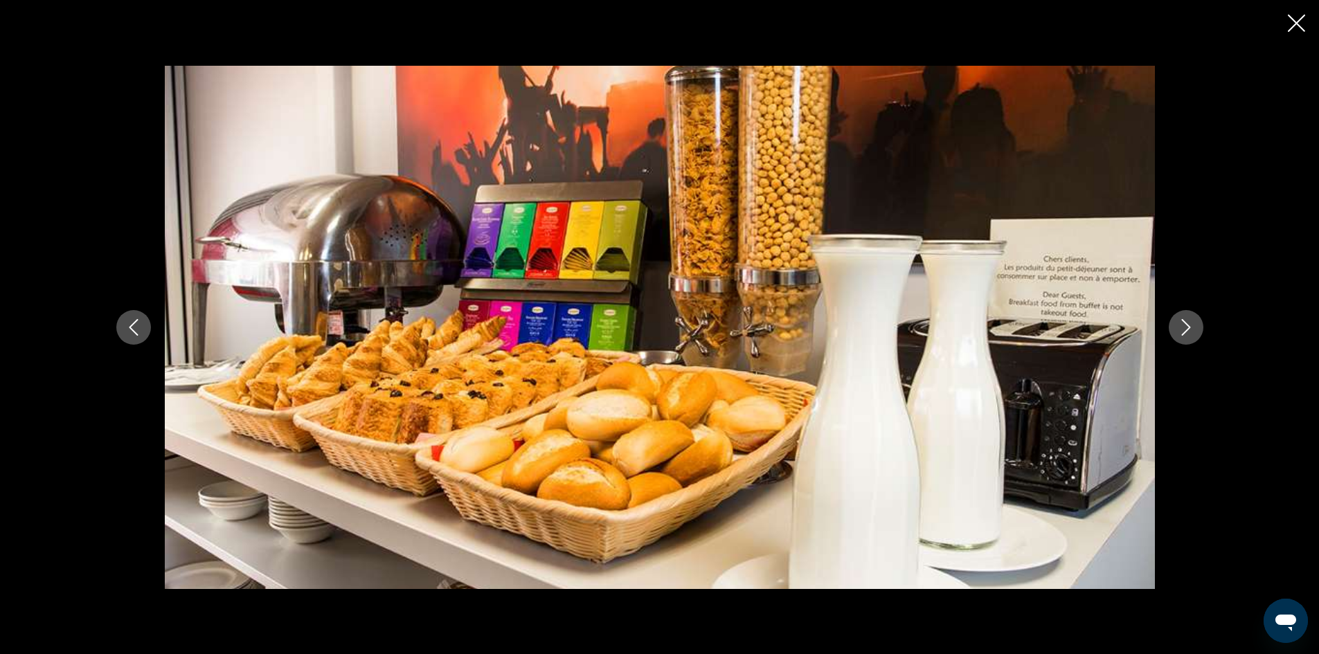
click at [1189, 329] on icon "Next image" at bounding box center [1186, 327] width 17 height 17
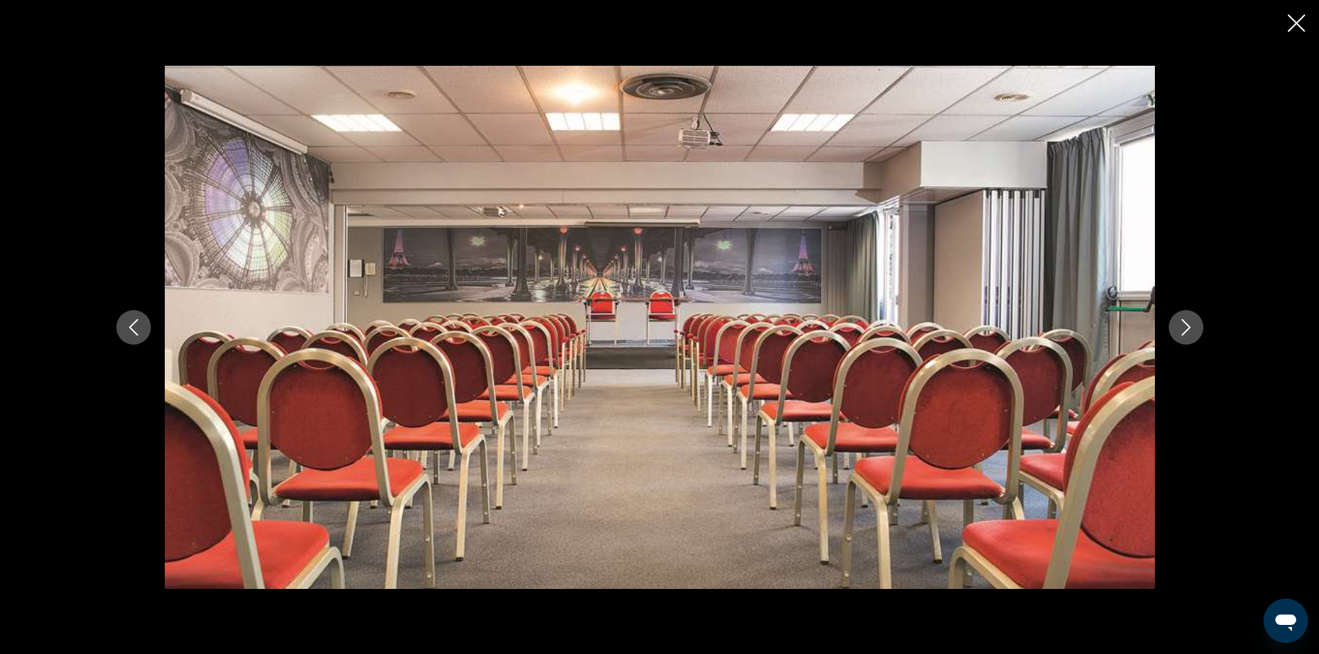
click at [1189, 329] on icon "Next image" at bounding box center [1186, 327] width 17 height 17
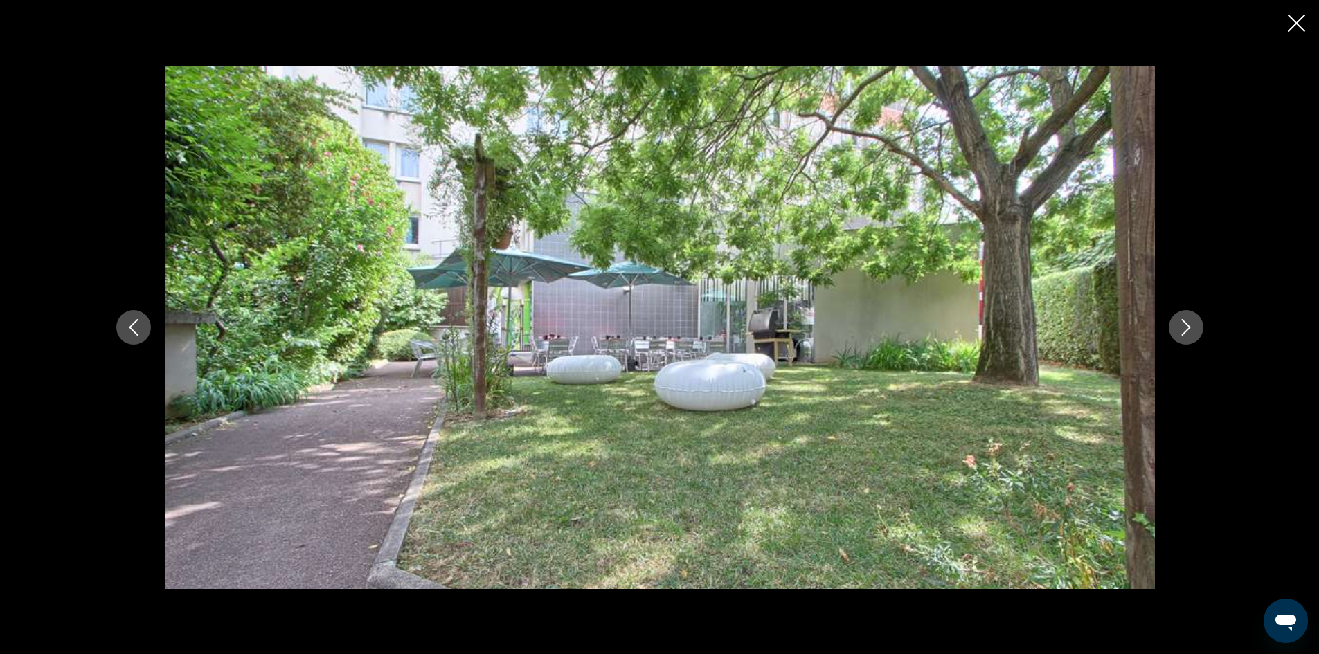
click at [1189, 329] on icon "Next image" at bounding box center [1186, 327] width 17 height 17
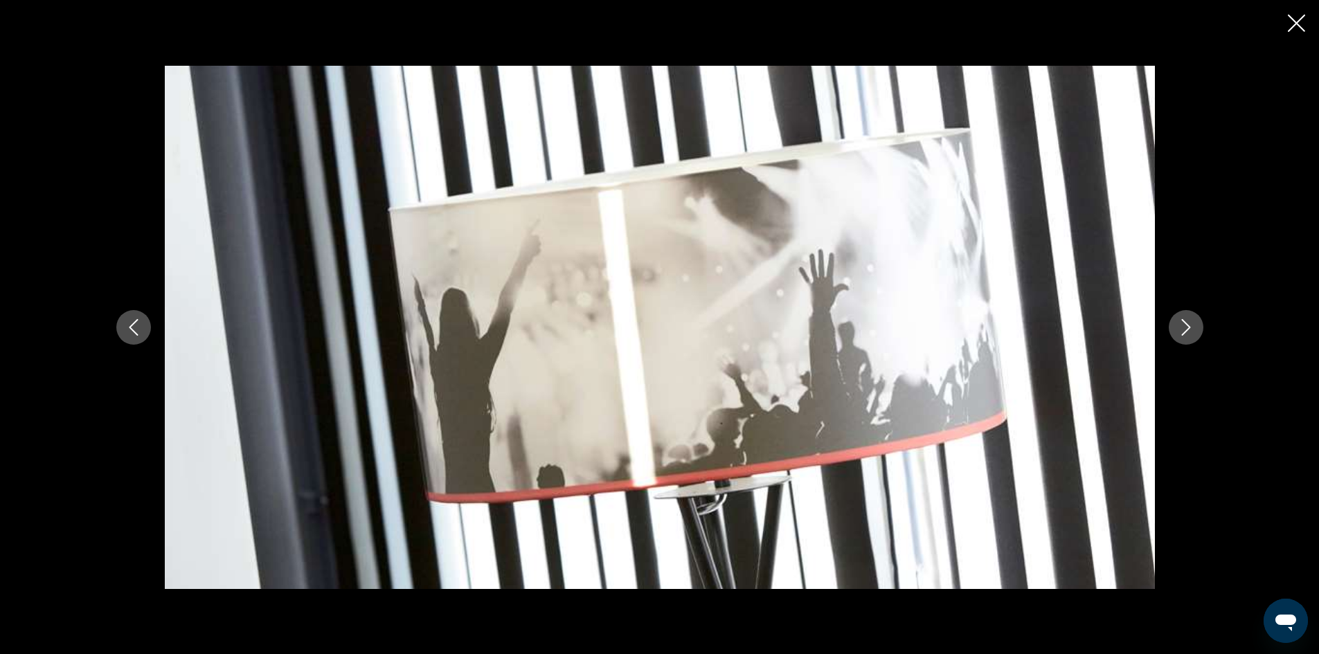
click at [1189, 329] on icon "Next image" at bounding box center [1186, 327] width 17 height 17
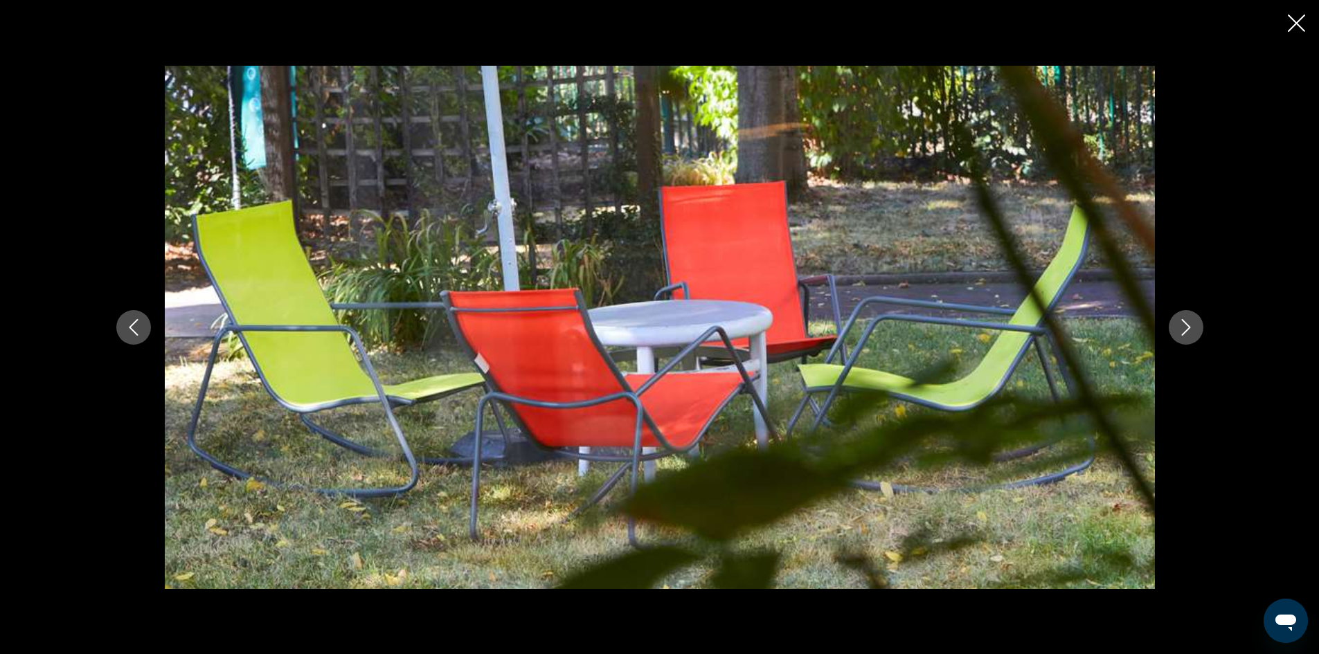
click at [1189, 329] on icon "Next image" at bounding box center [1186, 327] width 17 height 17
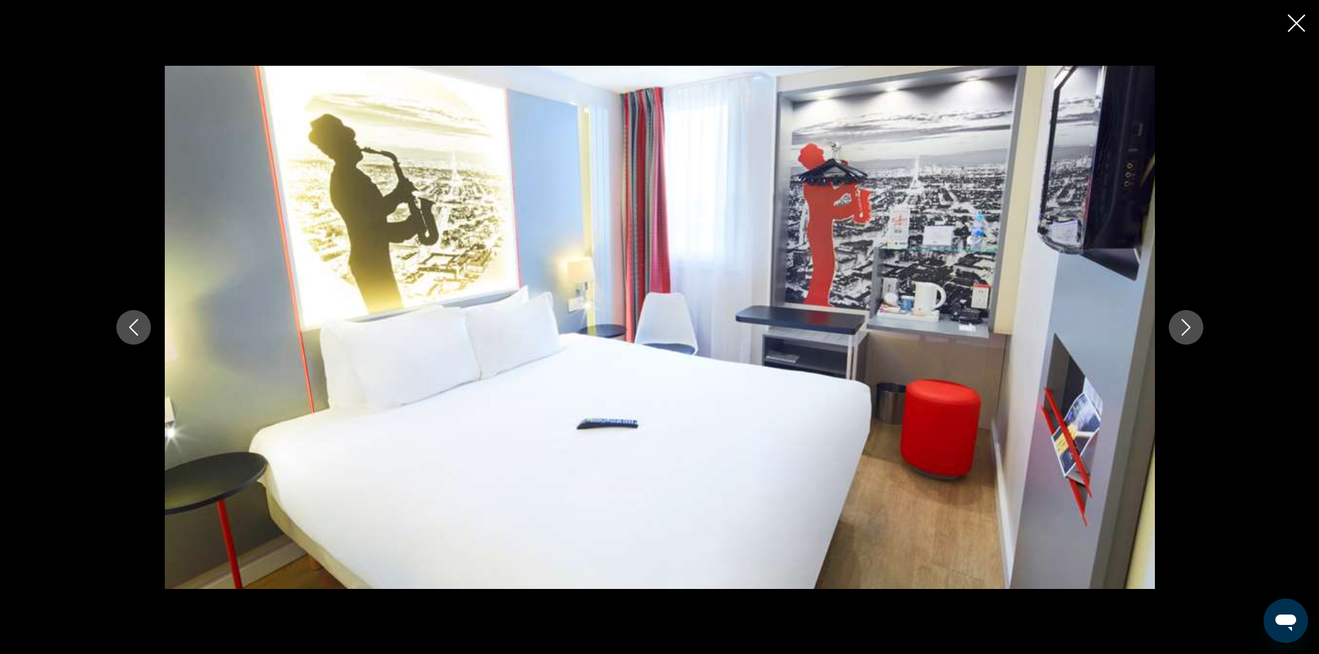
click at [1189, 329] on icon "Next image" at bounding box center [1186, 327] width 17 height 17
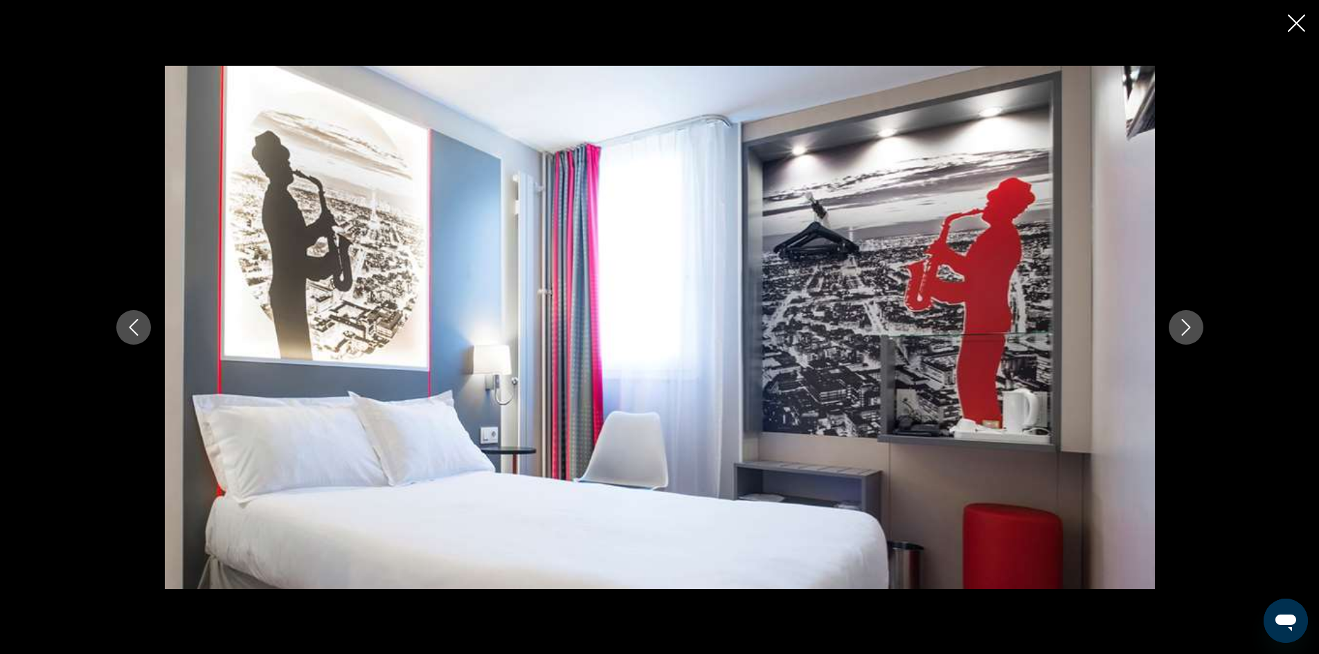
click at [1189, 329] on icon "Next image" at bounding box center [1186, 327] width 17 height 17
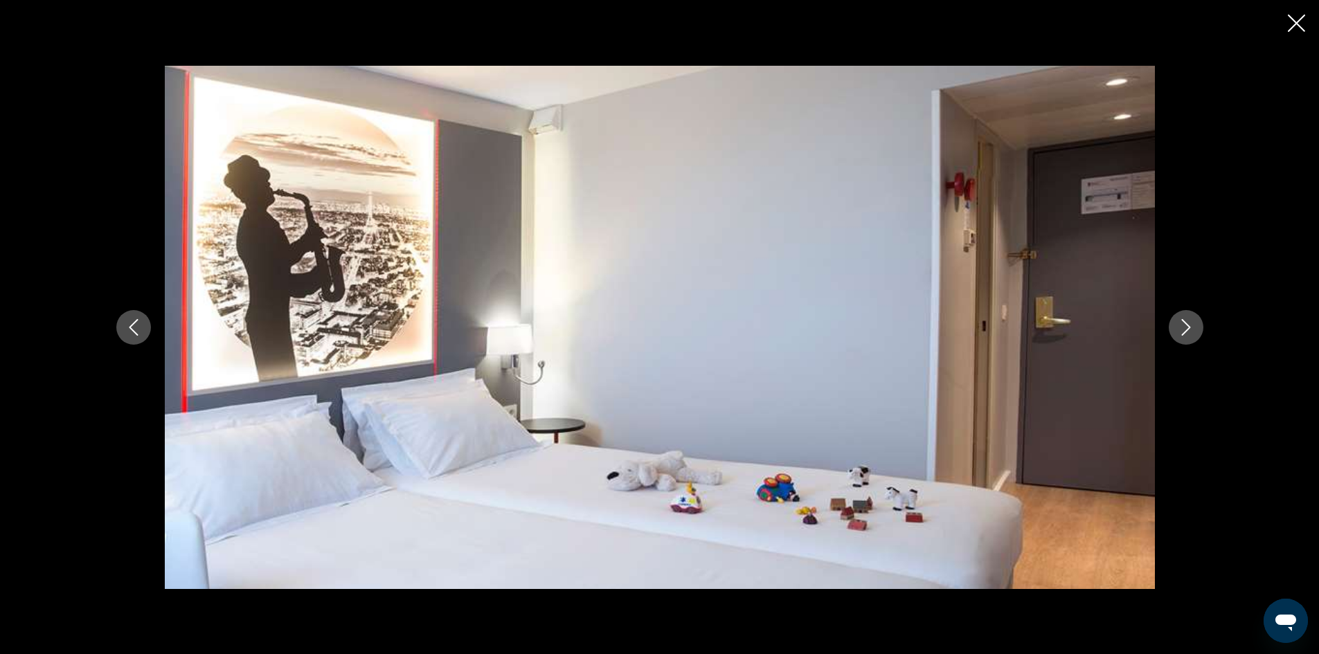
click at [1189, 329] on icon "Next image" at bounding box center [1186, 327] width 17 height 17
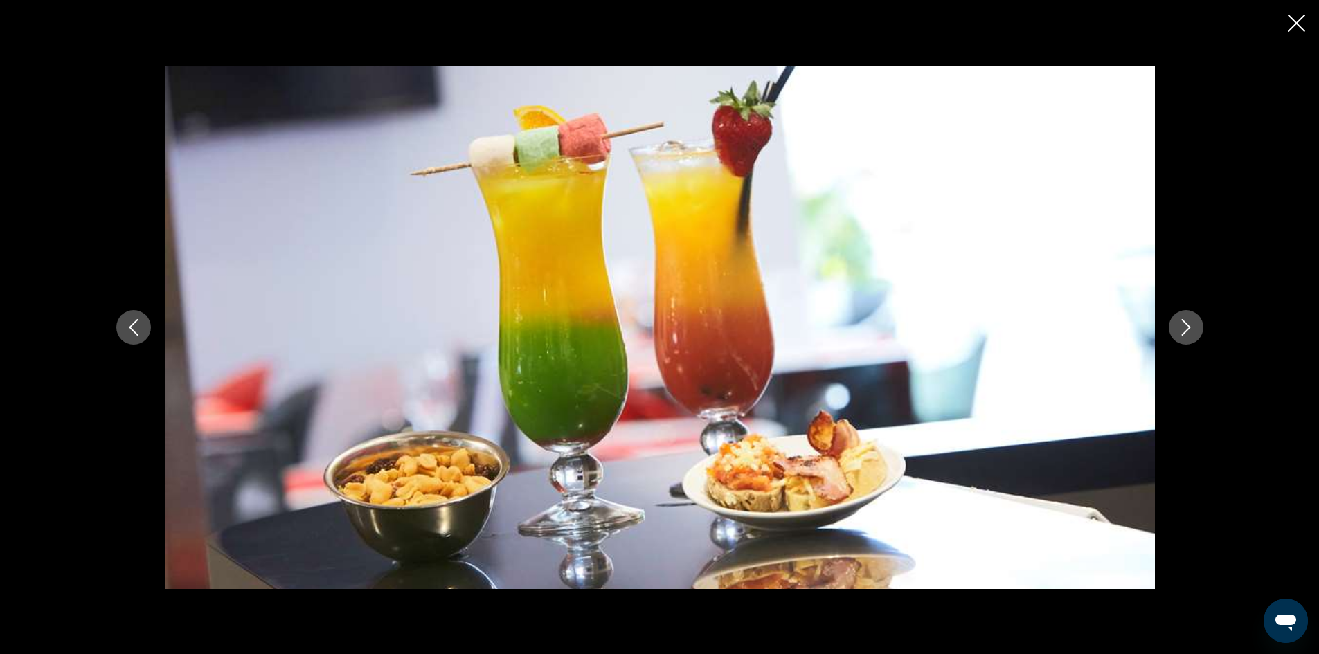
click at [1189, 329] on icon "Next image" at bounding box center [1186, 327] width 17 height 17
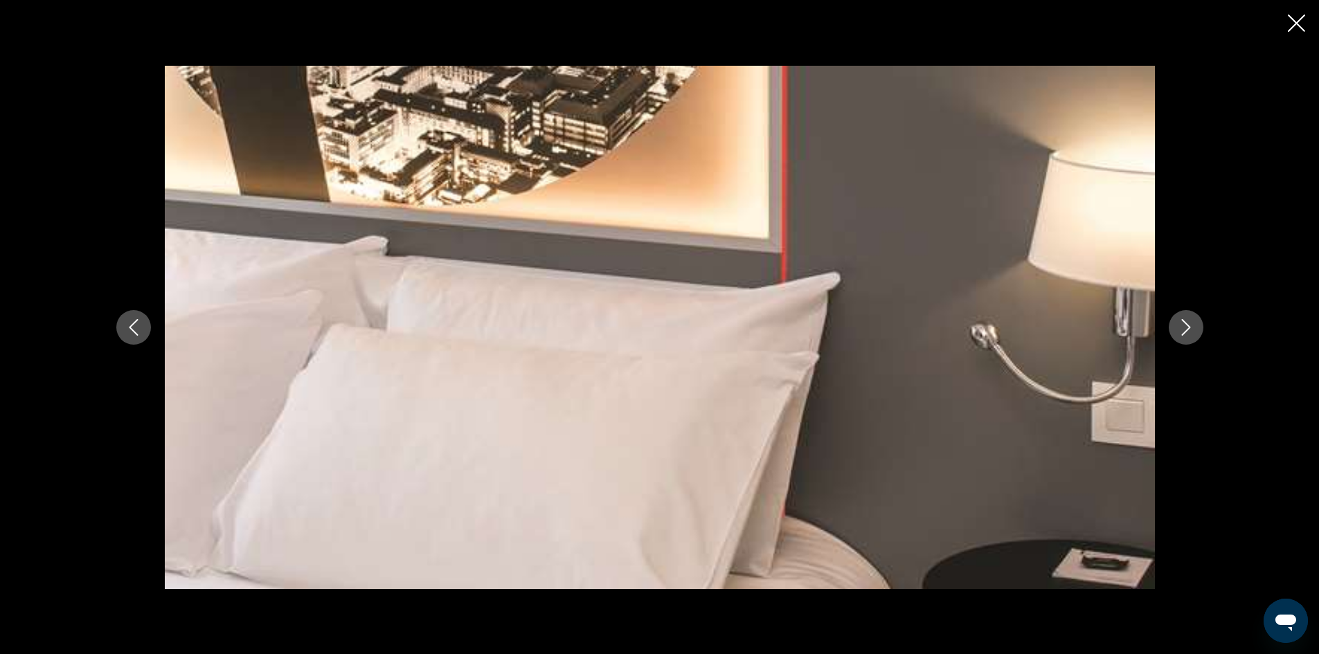
click at [1189, 329] on icon "Next image" at bounding box center [1186, 327] width 17 height 17
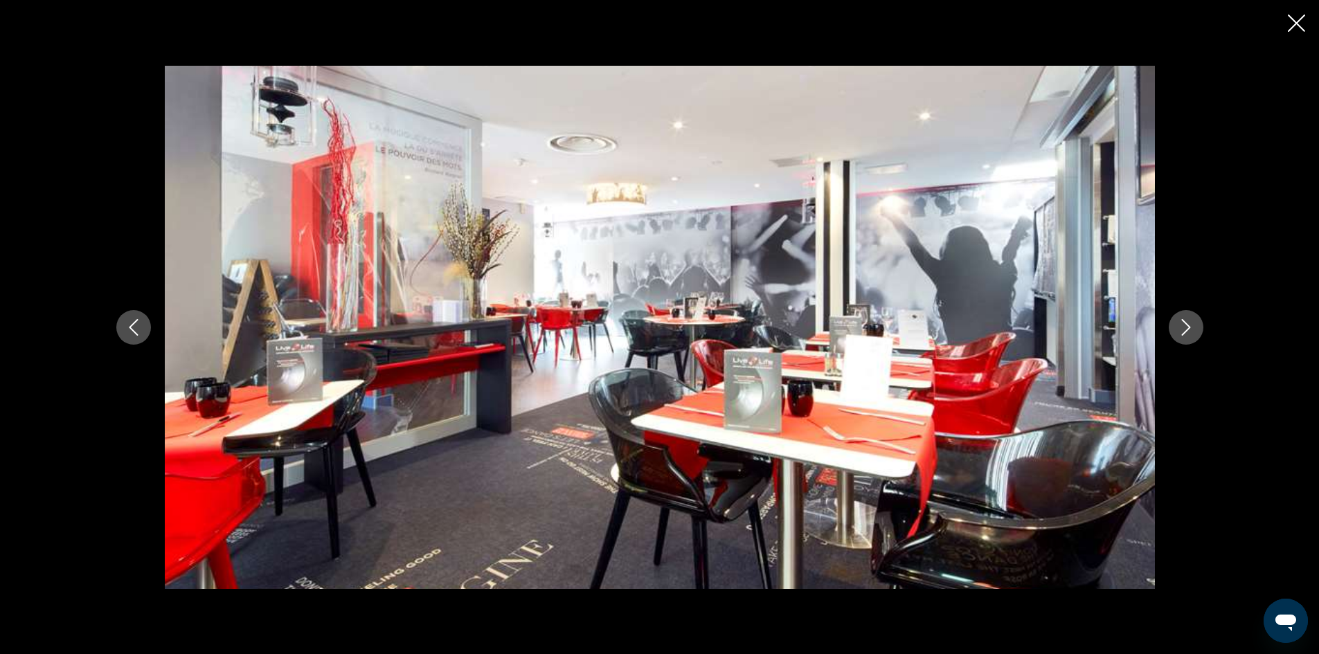
click at [1290, 29] on icon "Close slideshow" at bounding box center [1296, 23] width 17 height 17
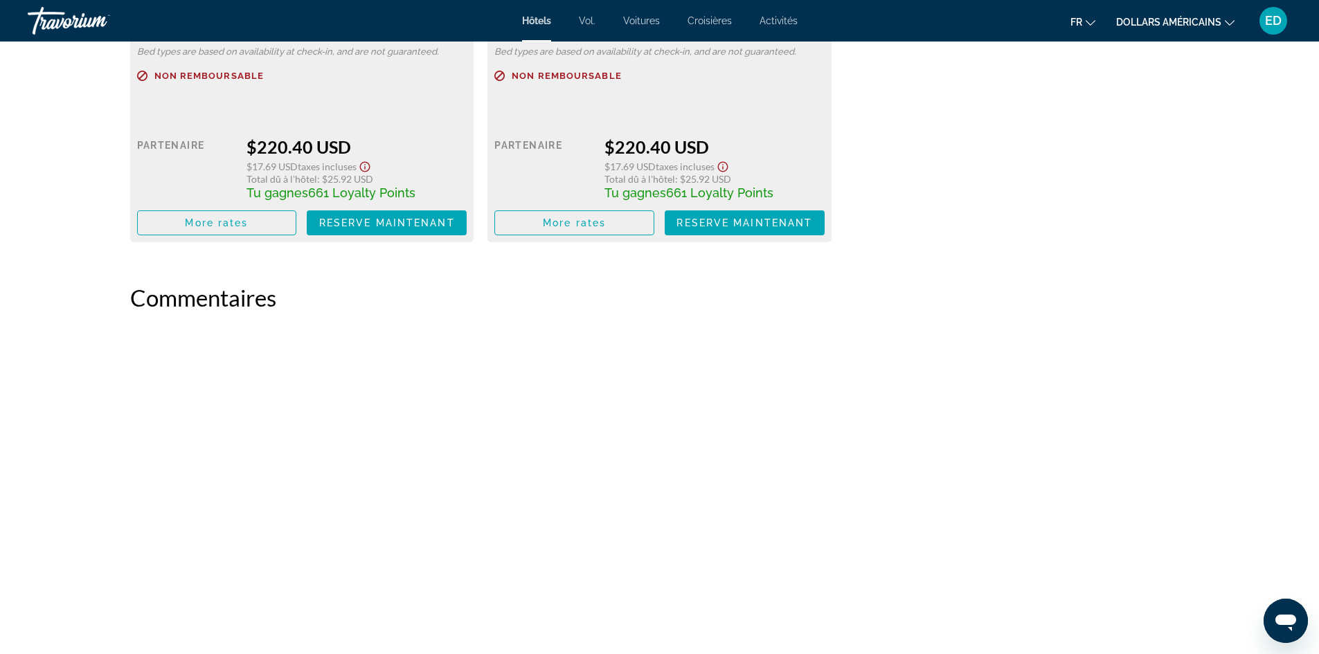
scroll to position [2146, 0]
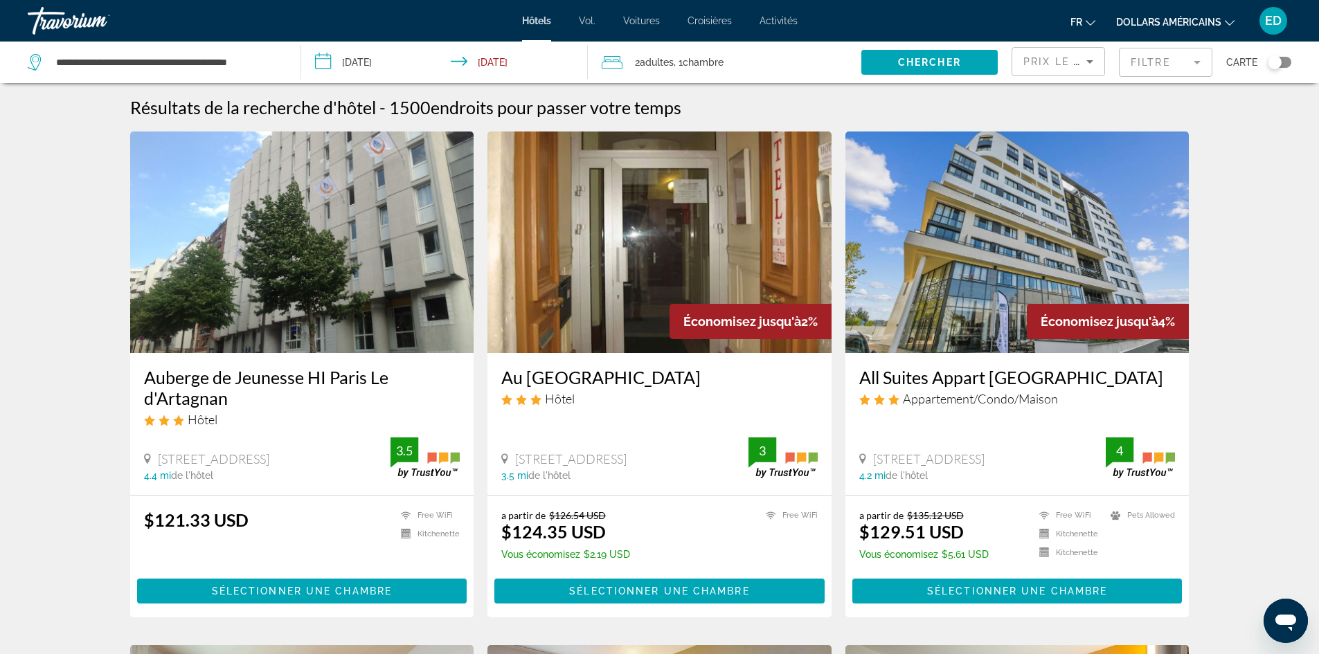
click at [1274, 60] on div "Toggle map" at bounding box center [1275, 62] width 14 height 14
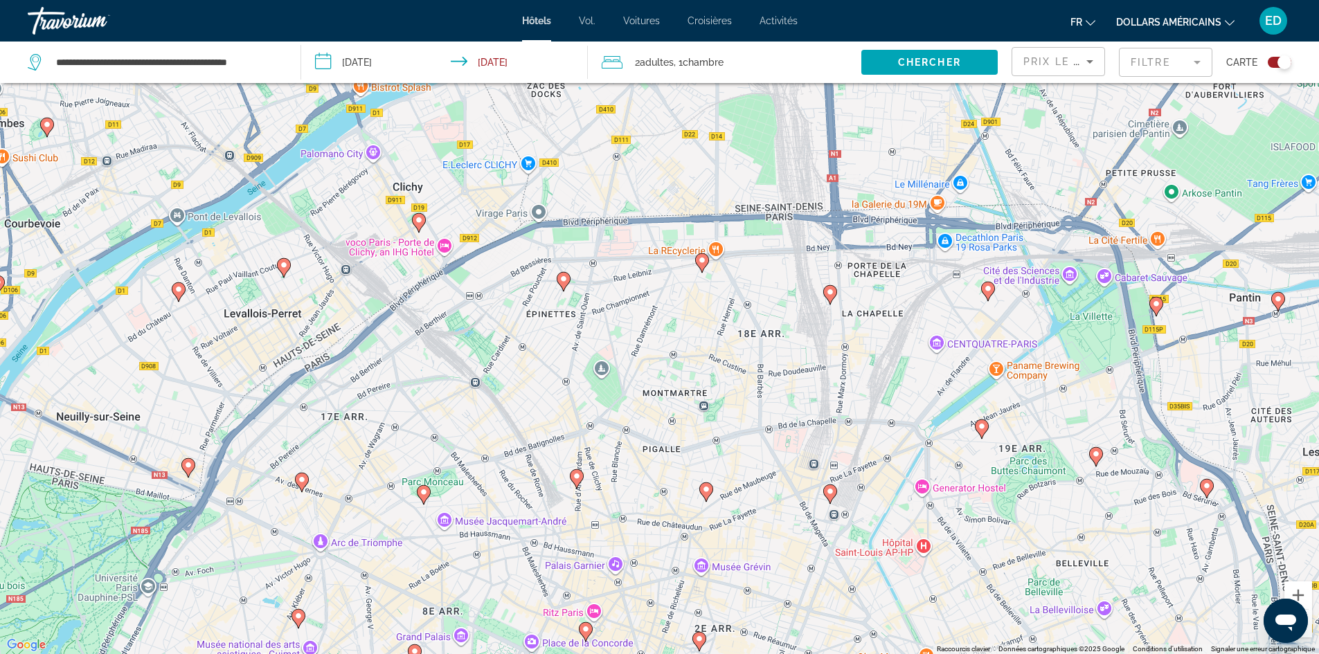
drag, startPoint x: 686, startPoint y: 281, endPoint x: 686, endPoint y: 354, distance: 72.7
click at [685, 343] on div "Pour activer le glissement avec le clavier, appuyez sur Alt+Entrée. Une fois ce…" at bounding box center [659, 327] width 1319 height 654
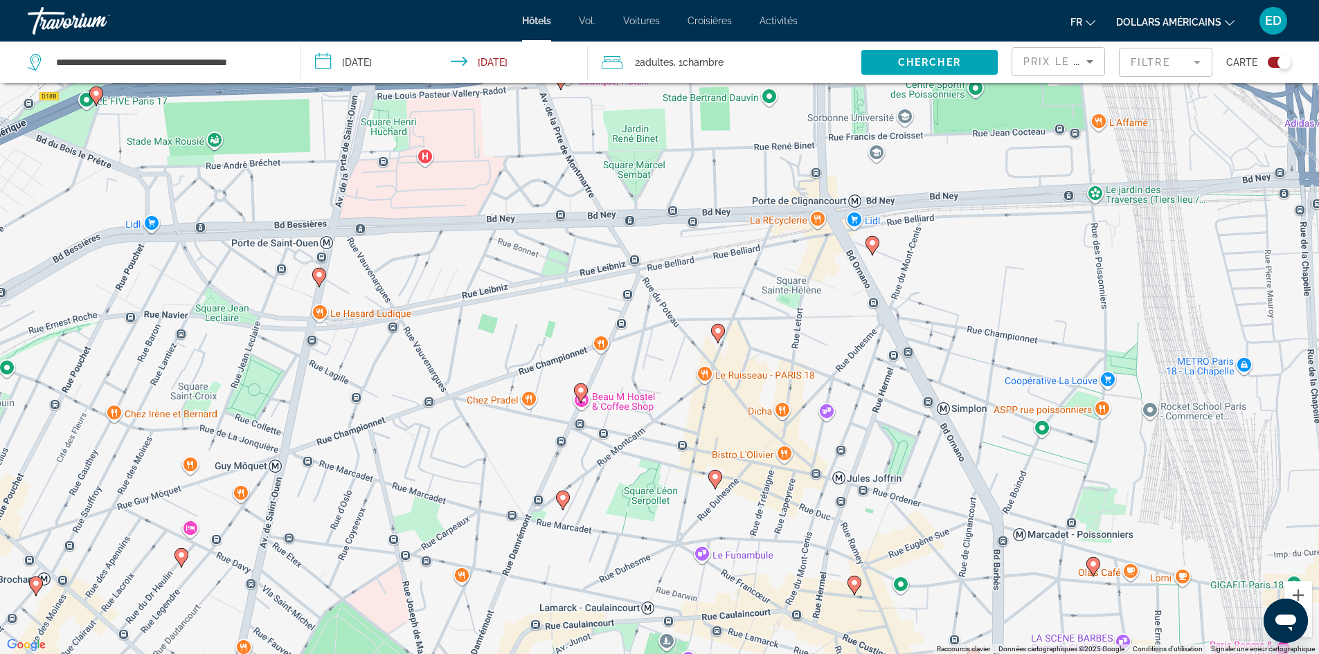
drag, startPoint x: 692, startPoint y: 296, endPoint x: 698, endPoint y: 326, distance: 31.1
click at [698, 326] on div "Pour activer le glissement avec le clavier, appuyez sur Alt+Entrée. Une fois ce…" at bounding box center [659, 327] width 1319 height 654
click at [715, 334] on image "Contenu principal" at bounding box center [718, 331] width 8 height 8
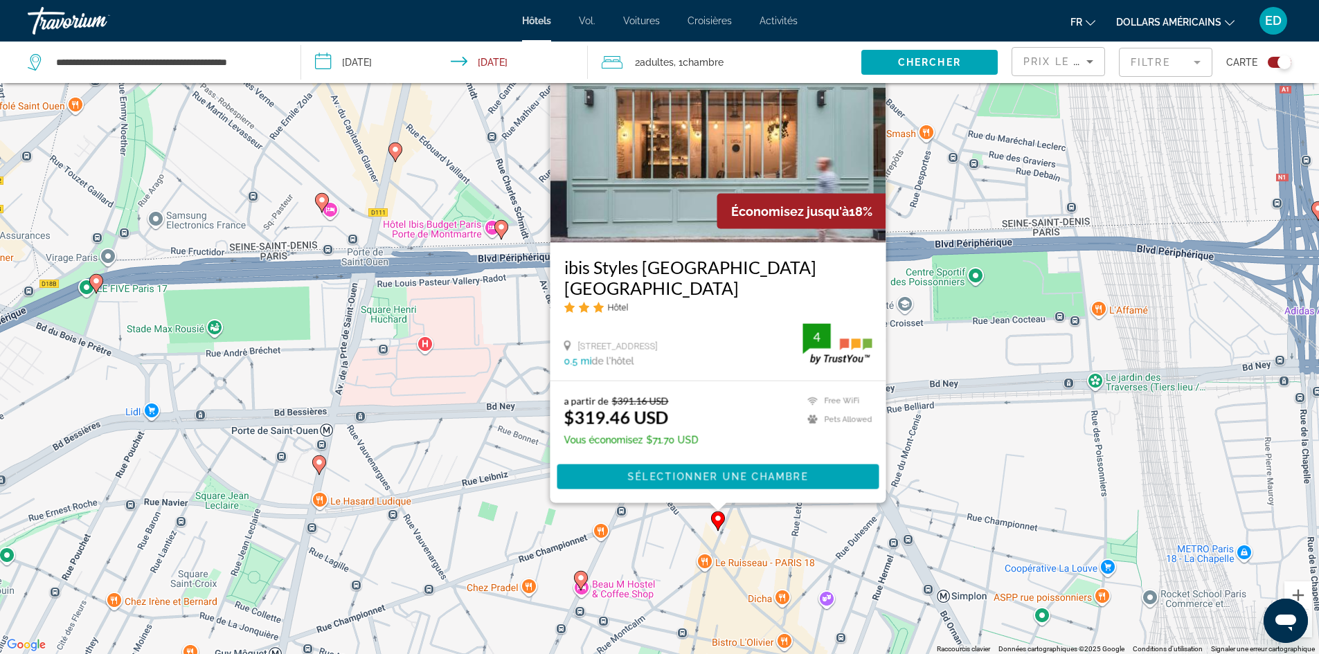
click at [583, 578] on image "Contenu principal" at bounding box center [581, 578] width 8 height 8
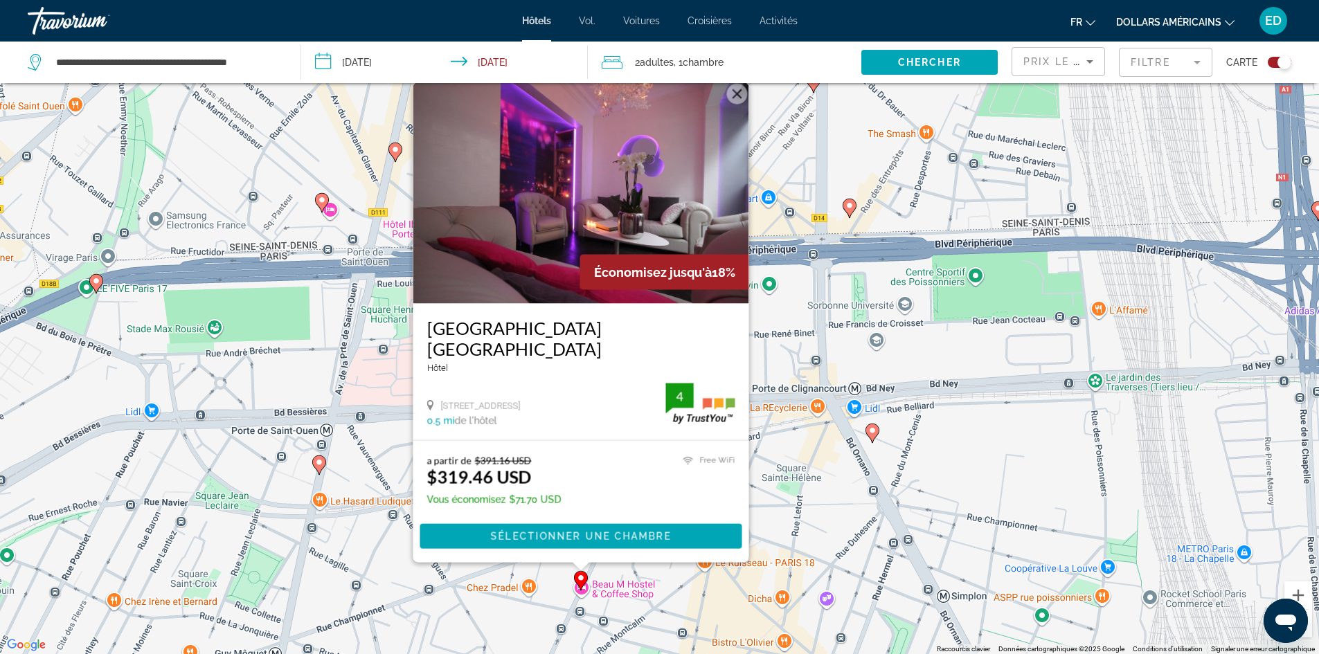
click at [773, 445] on div "Pour activer le glissement avec le clavier, appuyez sur Alt+Entrée. Une fois ce…" at bounding box center [659, 327] width 1319 height 654
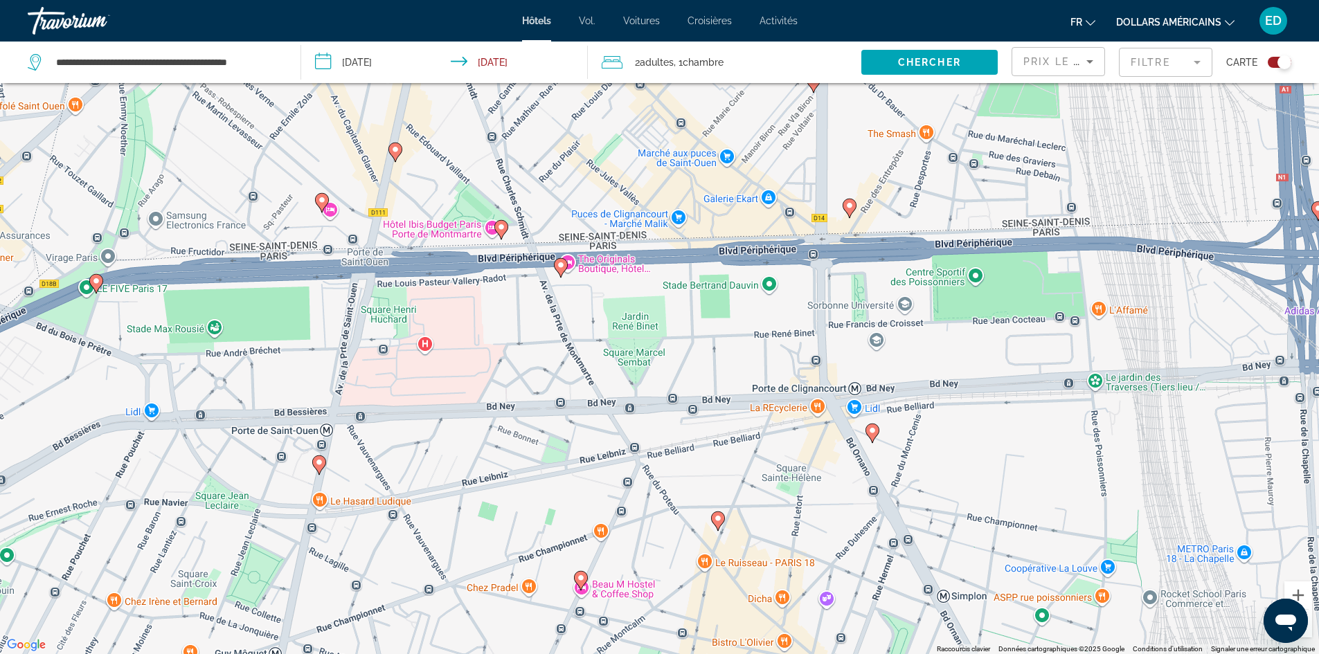
click at [868, 429] on icon "Contenu principal" at bounding box center [872, 433] width 12 height 18
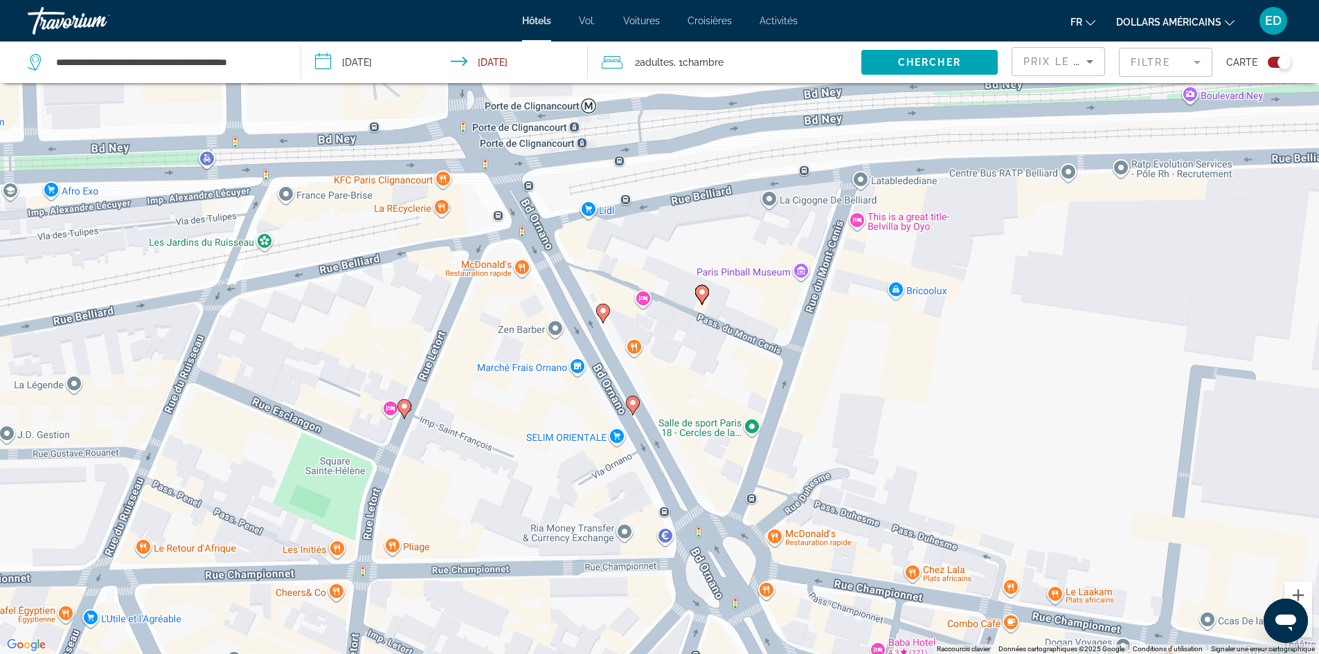
click at [602, 313] on image "Contenu principal" at bounding box center [603, 311] width 8 height 8
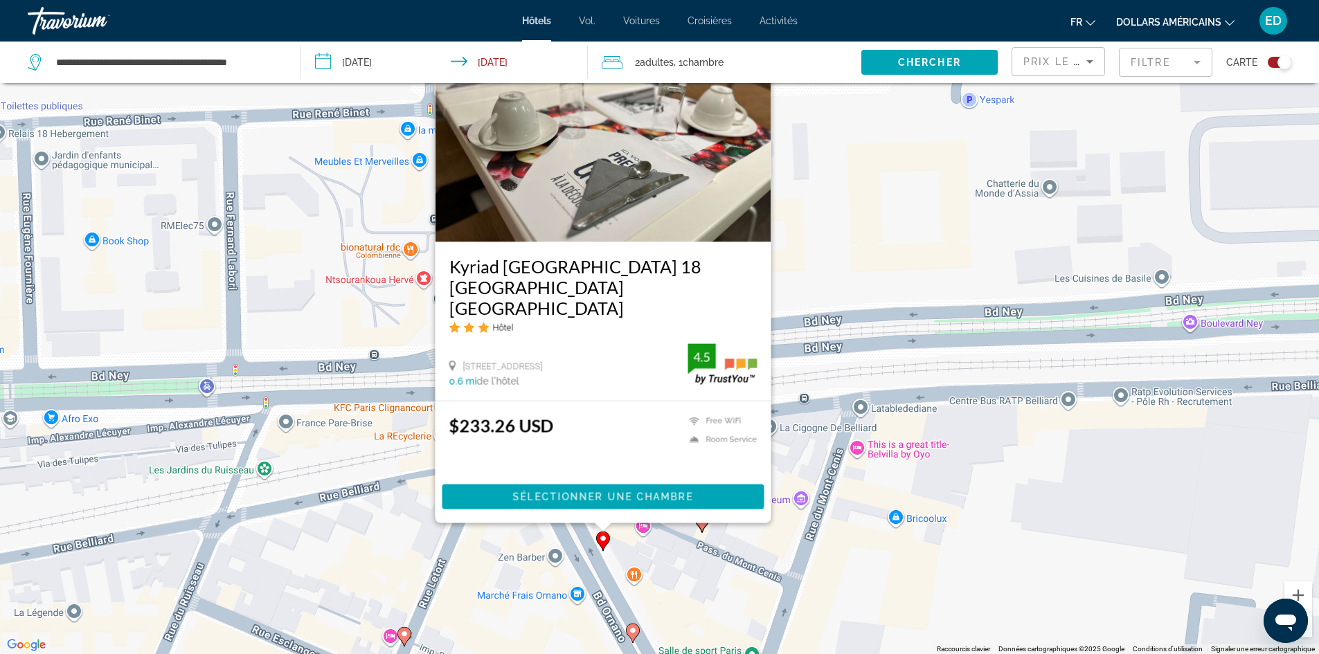
click at [801, 454] on div "Pour activer le glissement avec le clavier, appuyez sur Alt+Entrée. Une fois ce…" at bounding box center [659, 327] width 1319 height 654
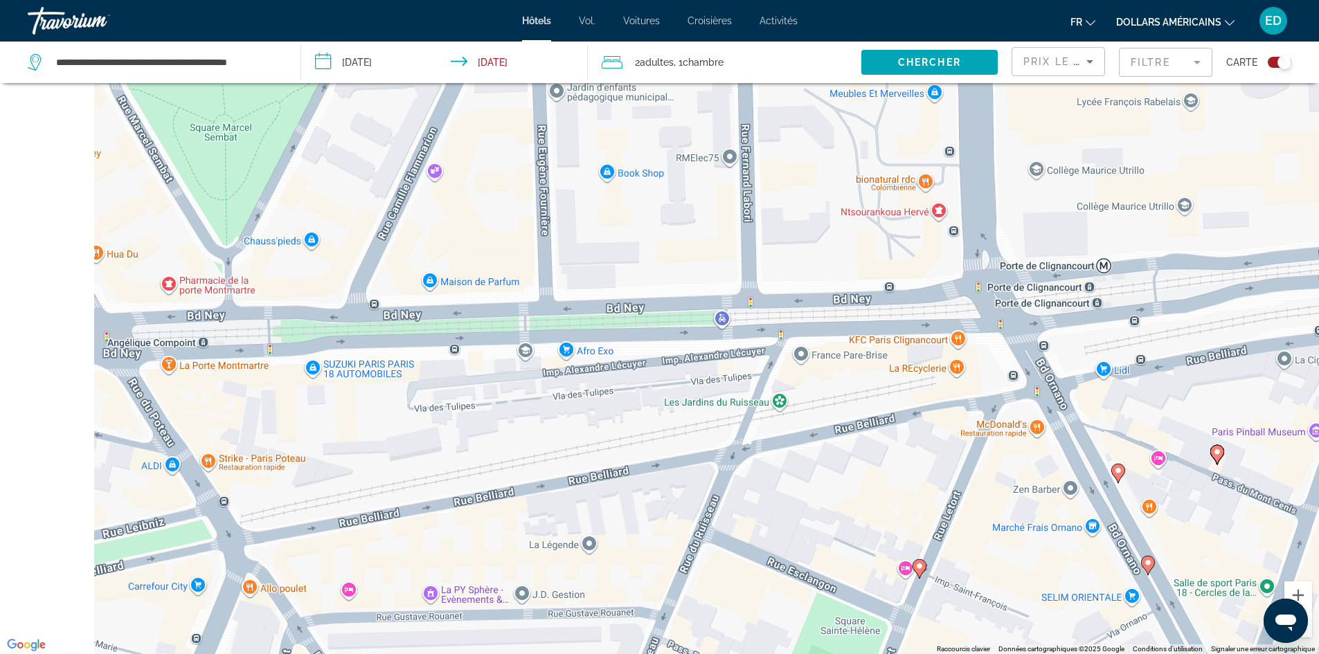
drag, startPoint x: 328, startPoint y: 411, endPoint x: 941, endPoint y: 347, distance: 616.2
click at [947, 346] on div "Pour activer le glissement avec le clavier, appuyez sur Alt+Entrée. Une fois ce…" at bounding box center [659, 327] width 1319 height 654
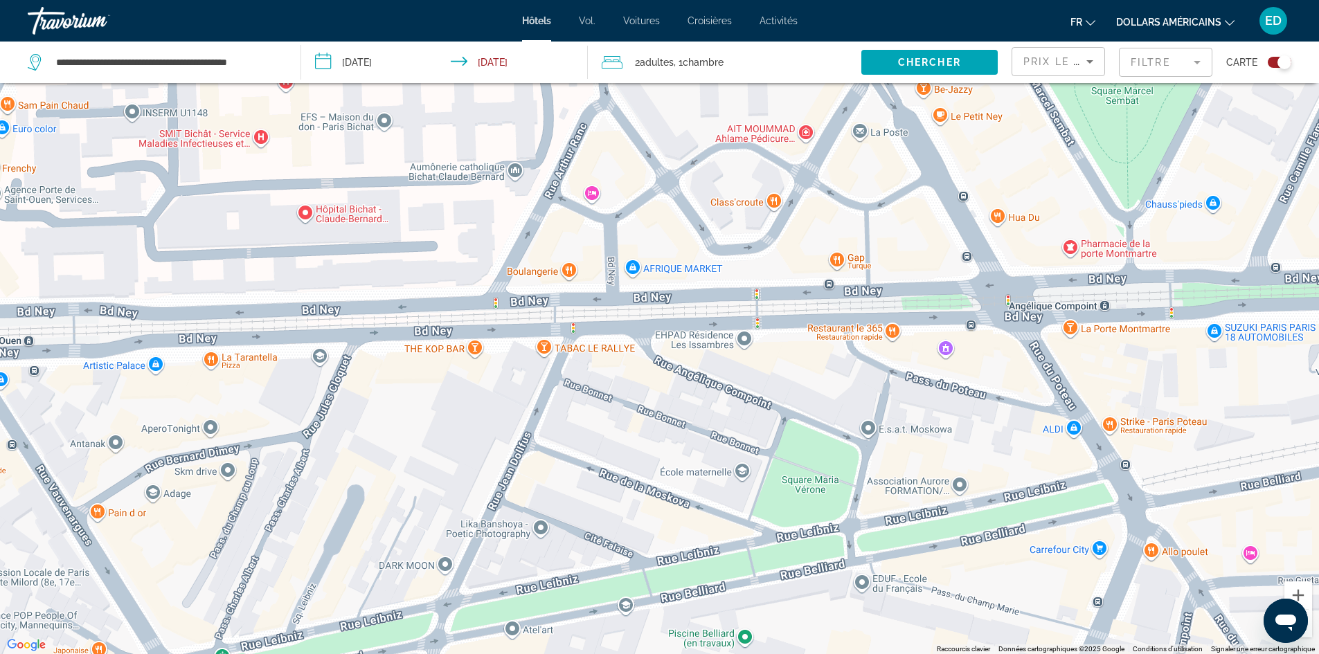
drag, startPoint x: 400, startPoint y: 299, endPoint x: 914, endPoint y: 271, distance: 515.2
click at [967, 269] on div "Pour activer le glissement avec le clavier, appuyez sur Alt+Entrée. Une fois ce…" at bounding box center [659, 327] width 1319 height 654
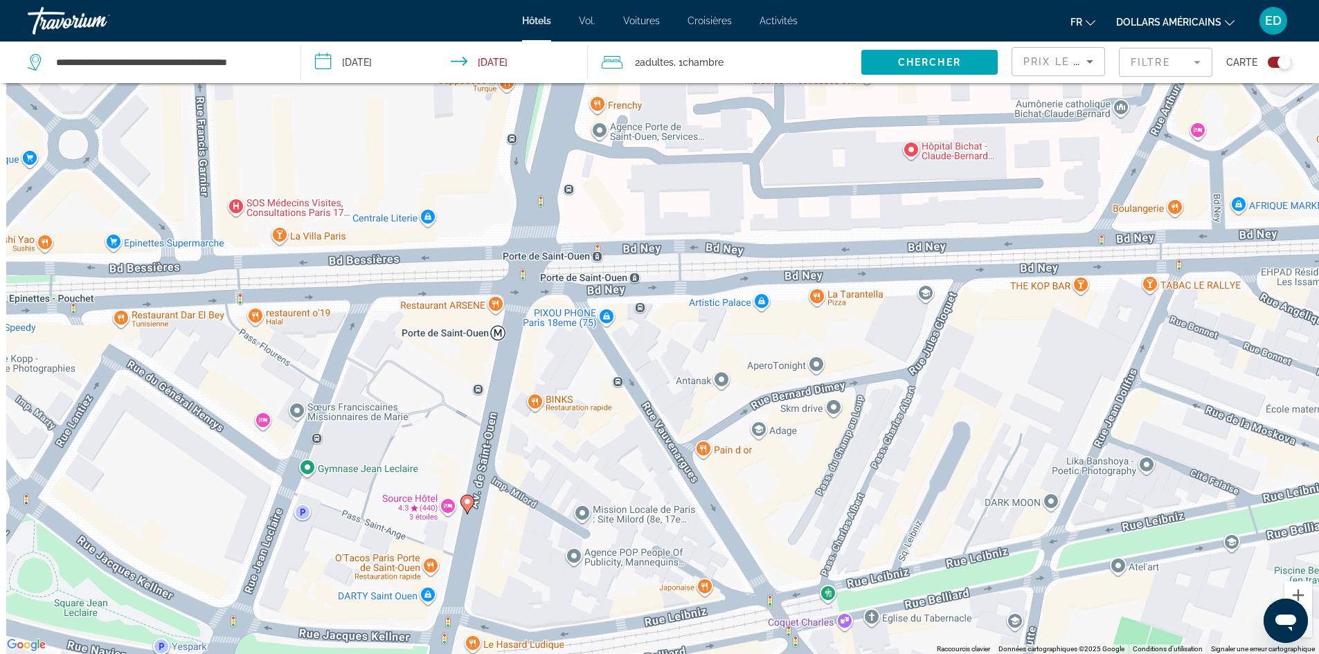
drag, startPoint x: 416, startPoint y: 280, endPoint x: 1016, endPoint y: 239, distance: 601.1
click at [1061, 229] on div "Pour activer le glissement avec le clavier, appuyez sur Alt+Entrée. Une fois ce…" at bounding box center [659, 327] width 1319 height 654
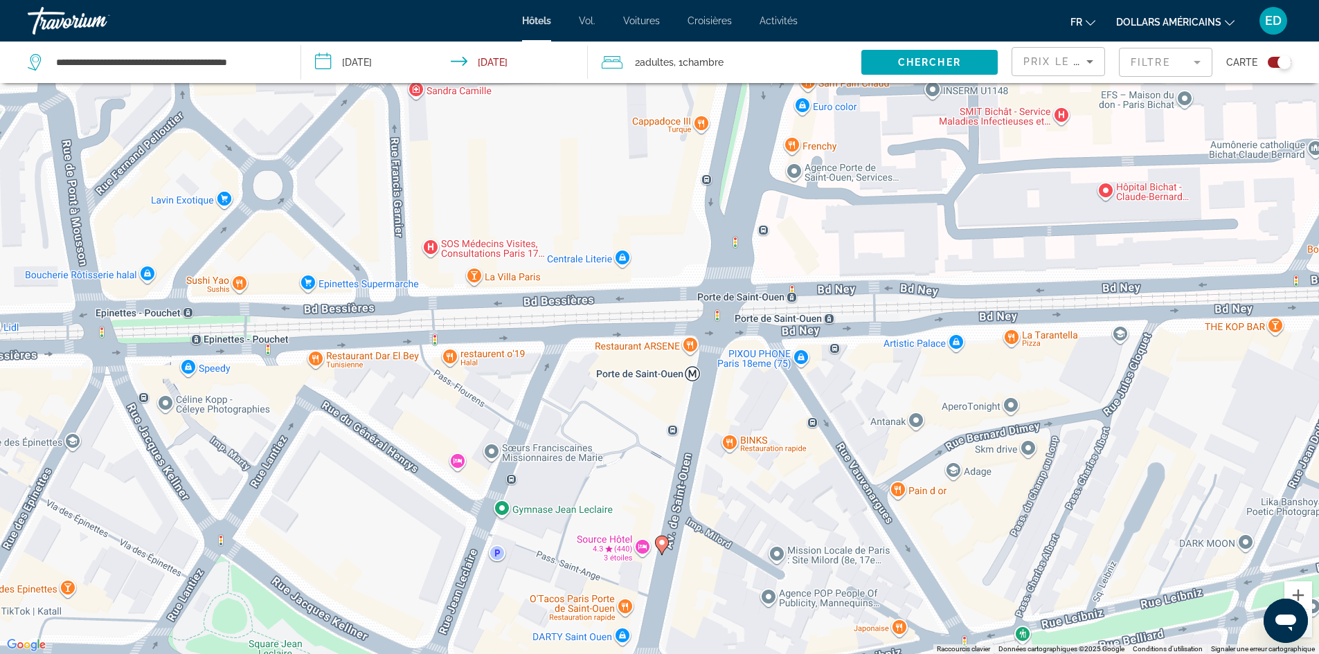
drag, startPoint x: 578, startPoint y: 234, endPoint x: 348, endPoint y: 210, distance: 231.8
click at [382, 215] on div "Pour activer le glissement avec le clavier, appuyez sur Alt+Entrée. Une fois ce…" at bounding box center [659, 327] width 1319 height 654
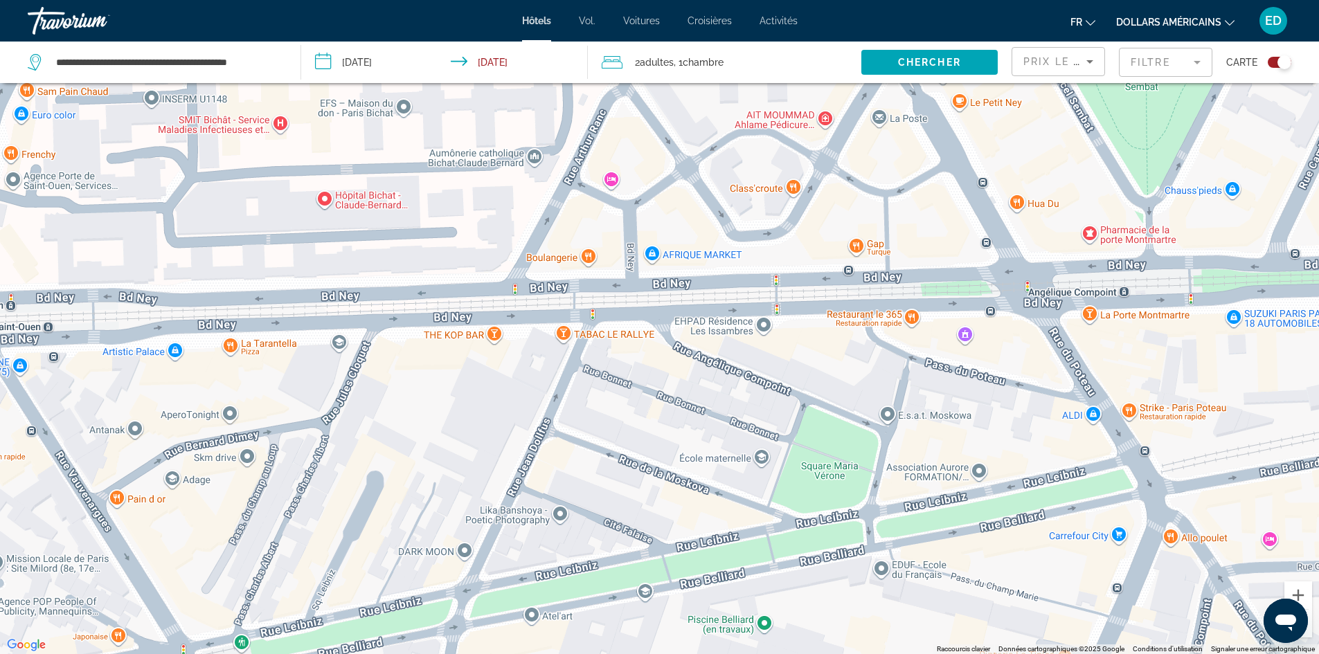
drag, startPoint x: 910, startPoint y: 186, endPoint x: 460, endPoint y: 238, distance: 453.1
click at [483, 244] on div "Pour activer le glissement avec le clavier, appuyez sur Alt+Entrée. Une fois ce…" at bounding box center [659, 327] width 1319 height 654
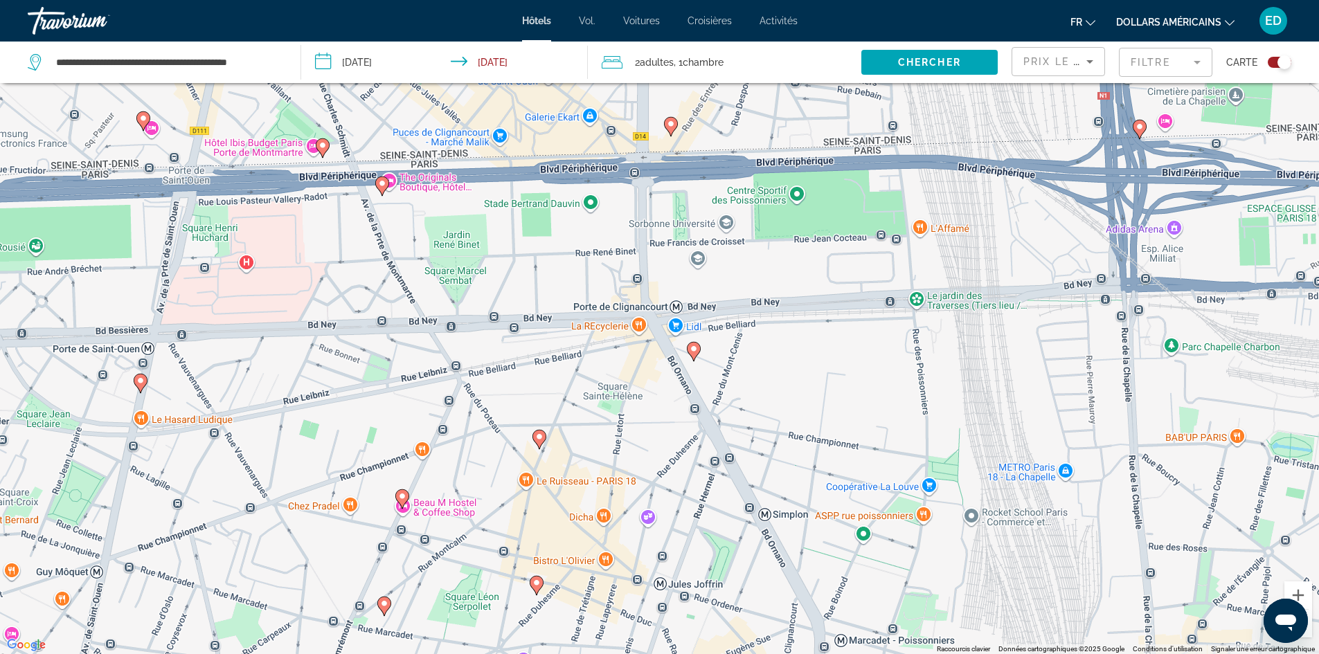
drag, startPoint x: 799, startPoint y: 214, endPoint x: 490, endPoint y: 310, distance: 323.5
click at [492, 310] on div "Pour activer le glissement avec le clavier, appuyez sur Alt+Entrée. Une fois ce…" at bounding box center [659, 327] width 1319 height 654
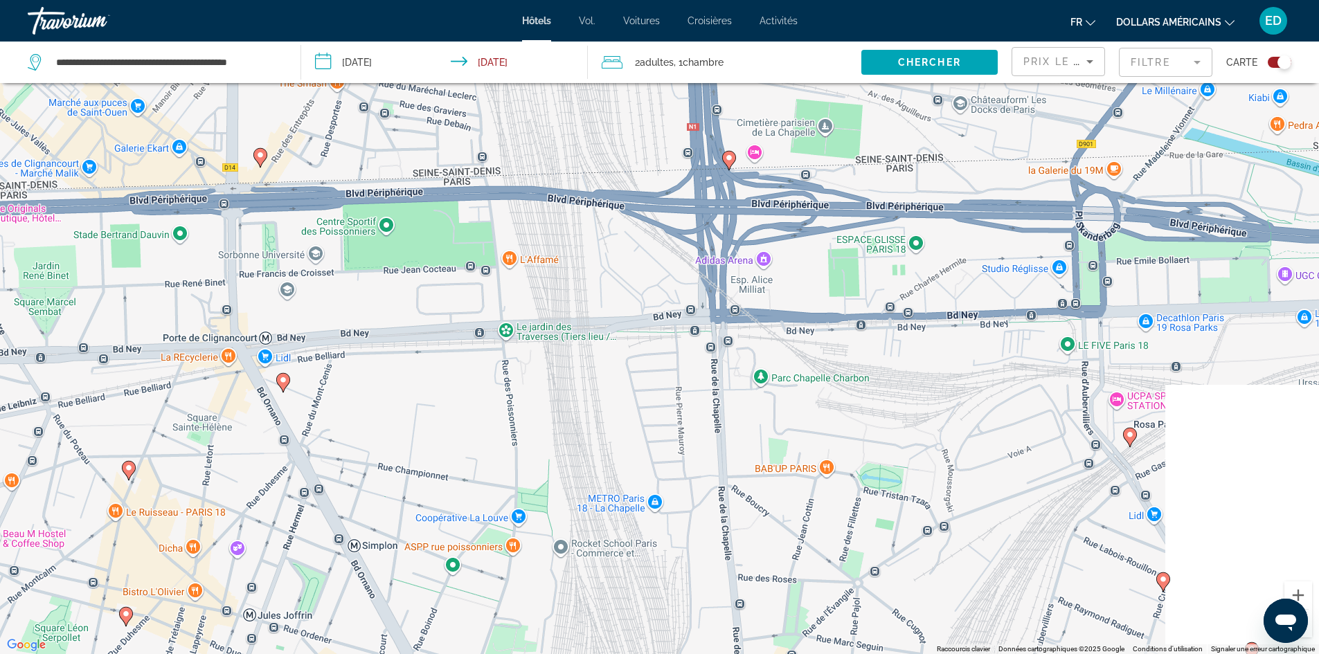
drag, startPoint x: 631, startPoint y: 276, endPoint x: 202, endPoint y: 285, distance: 428.7
click at [222, 289] on div "Pour activer le glissement avec le clavier, appuyez sur Alt+Entrée. Une fois ce…" at bounding box center [659, 327] width 1319 height 654
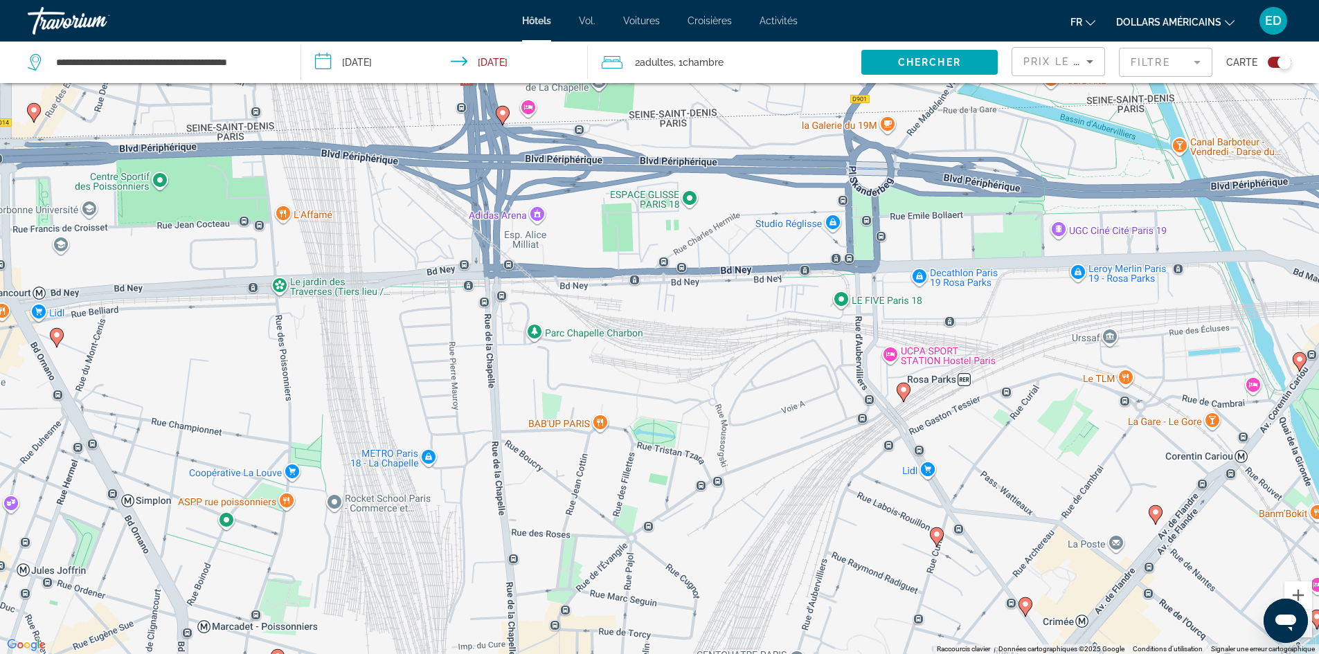
drag, startPoint x: 327, startPoint y: 252, endPoint x: 867, endPoint y: 215, distance: 541.4
click at [805, 217] on div "Pour activer le glissement avec le clavier, appuyez sur Alt+Entrée. Une fois ce…" at bounding box center [659, 327] width 1319 height 654
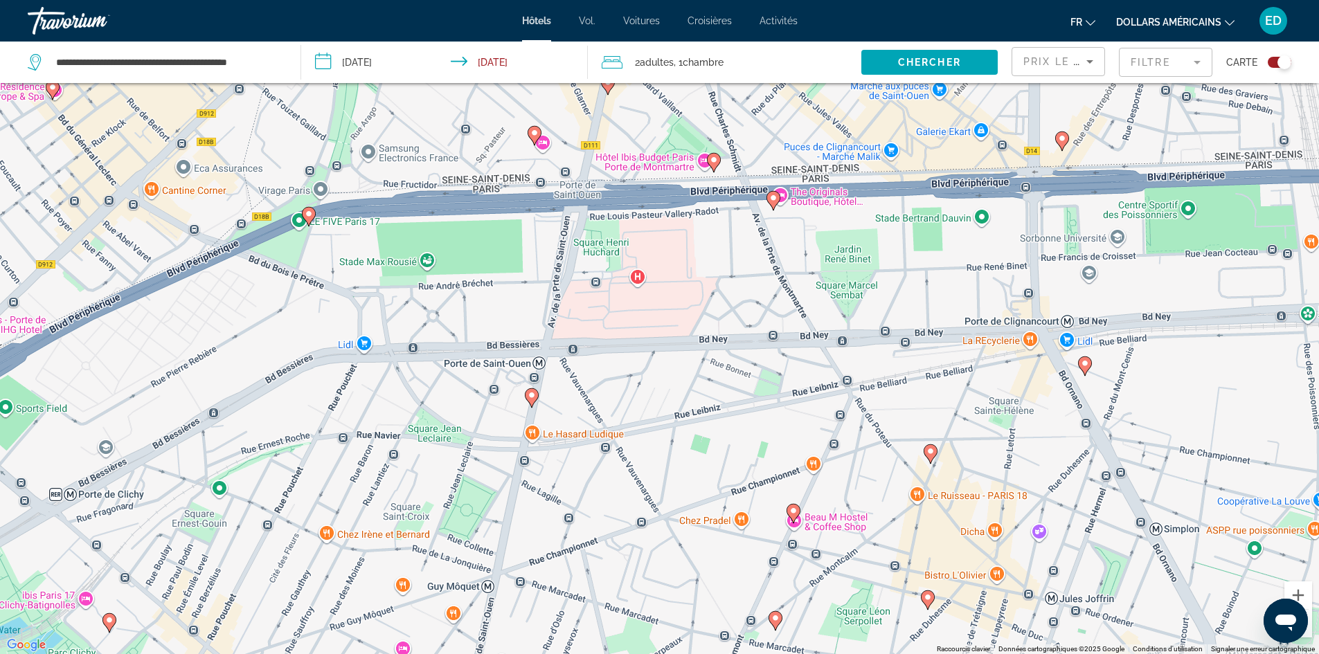
drag, startPoint x: 418, startPoint y: 262, endPoint x: 398, endPoint y: 394, distance: 133.8
click at [411, 390] on div "Pour activer le glissement avec le clavier, appuyez sur Alt+Entrée. Une fois ce…" at bounding box center [659, 327] width 1319 height 654
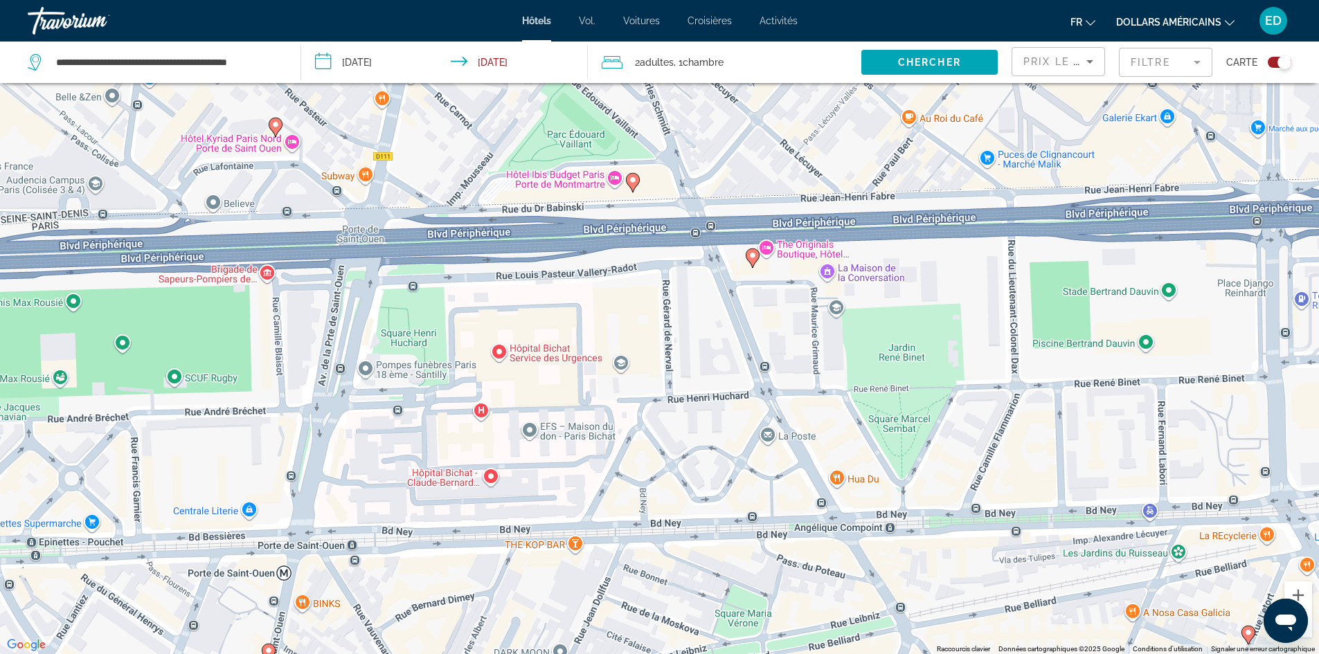
click at [634, 183] on image "Contenu principal" at bounding box center [633, 180] width 8 height 8
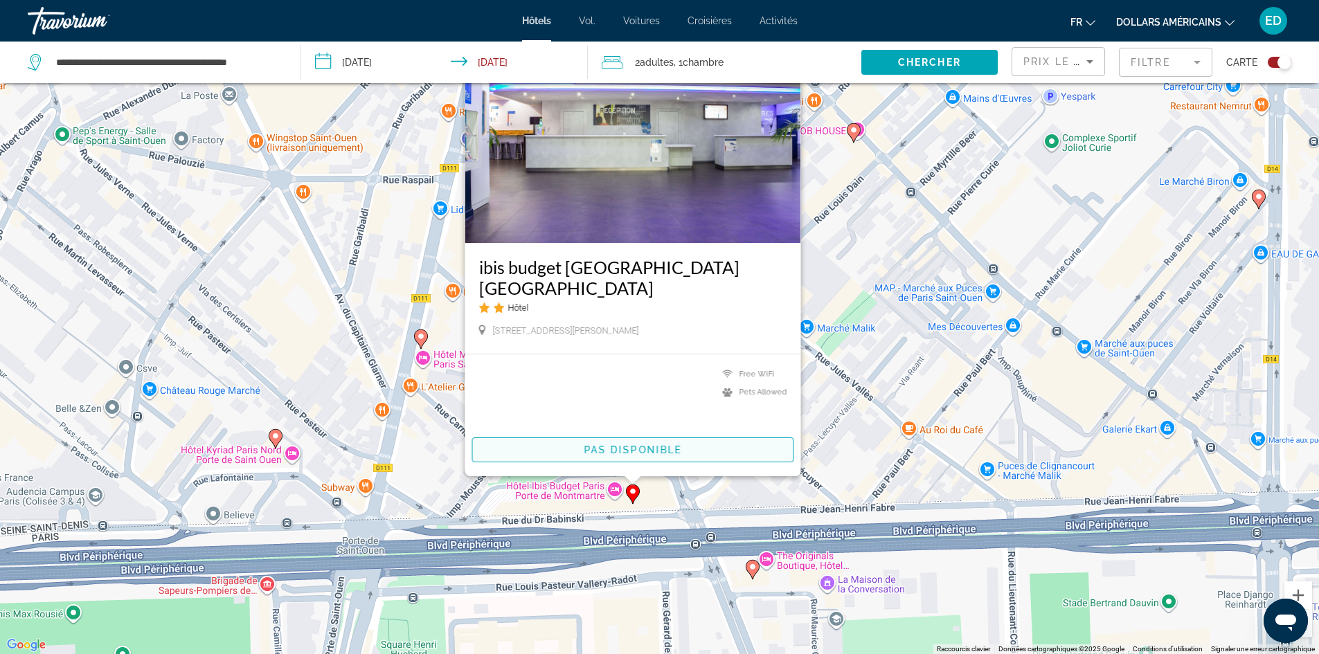
click at [618, 447] on span "Pas disponible" at bounding box center [633, 450] width 98 height 11
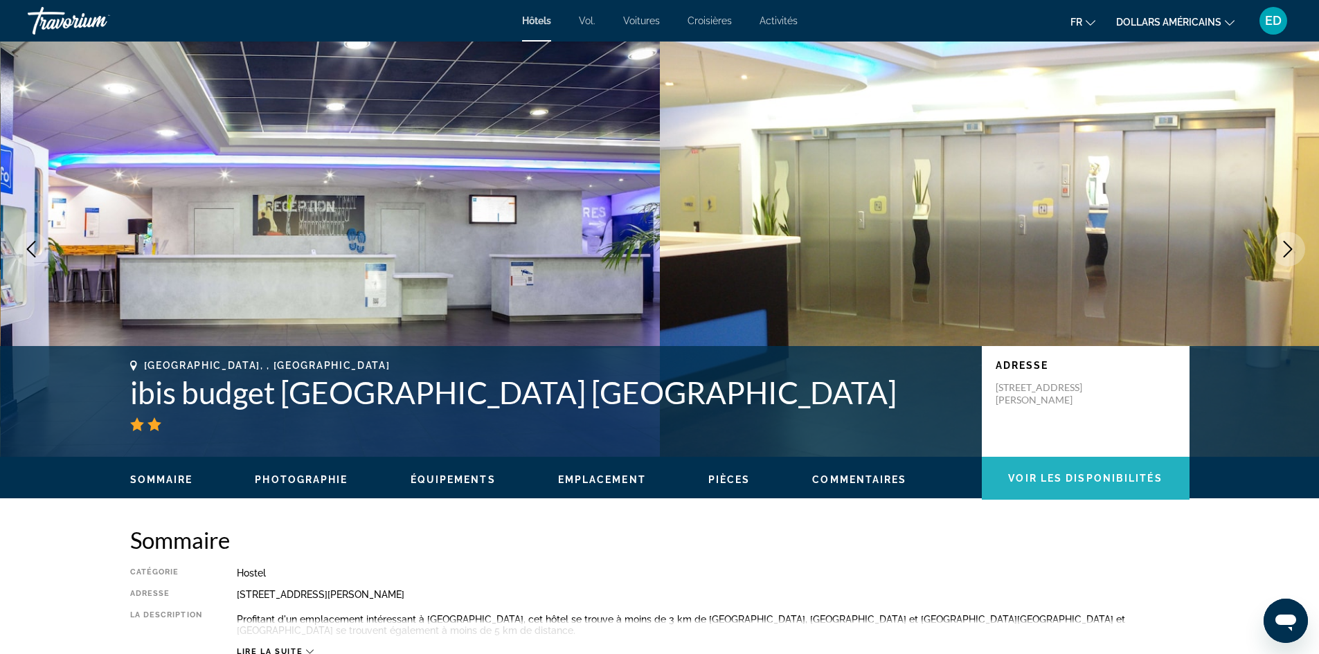
click at [1113, 492] on span "Contenu principal" at bounding box center [1086, 478] width 208 height 33
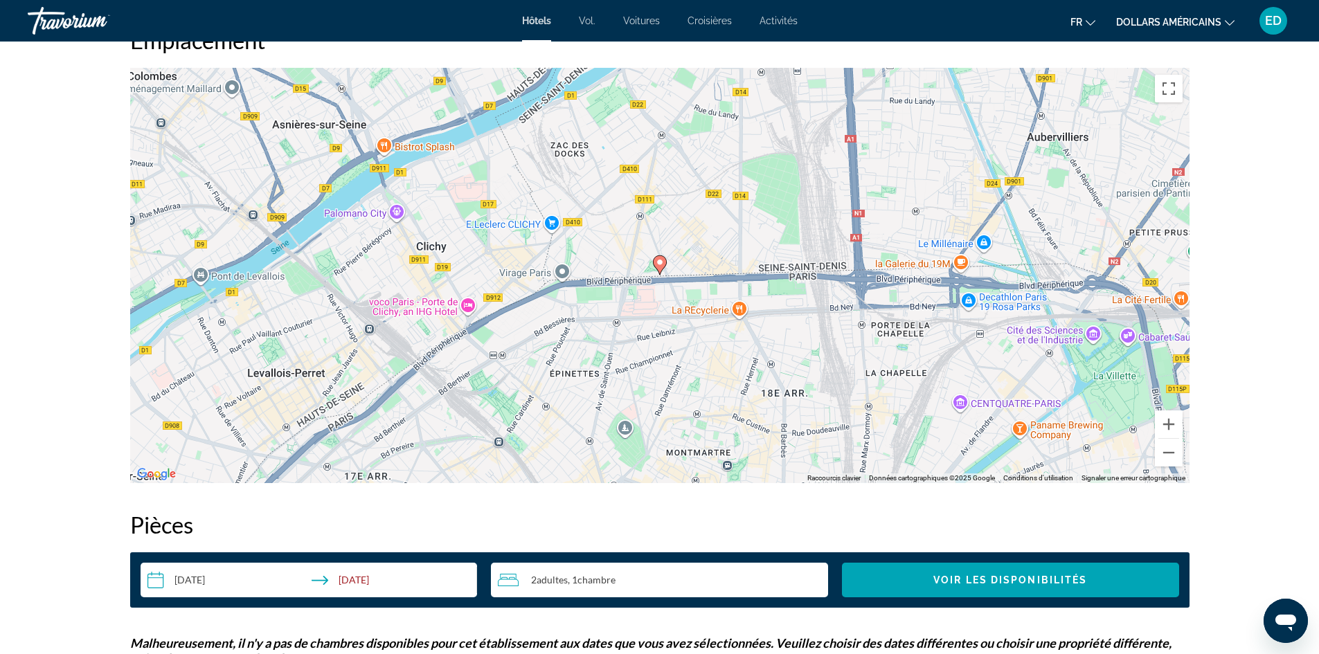
scroll to position [1415, 0]
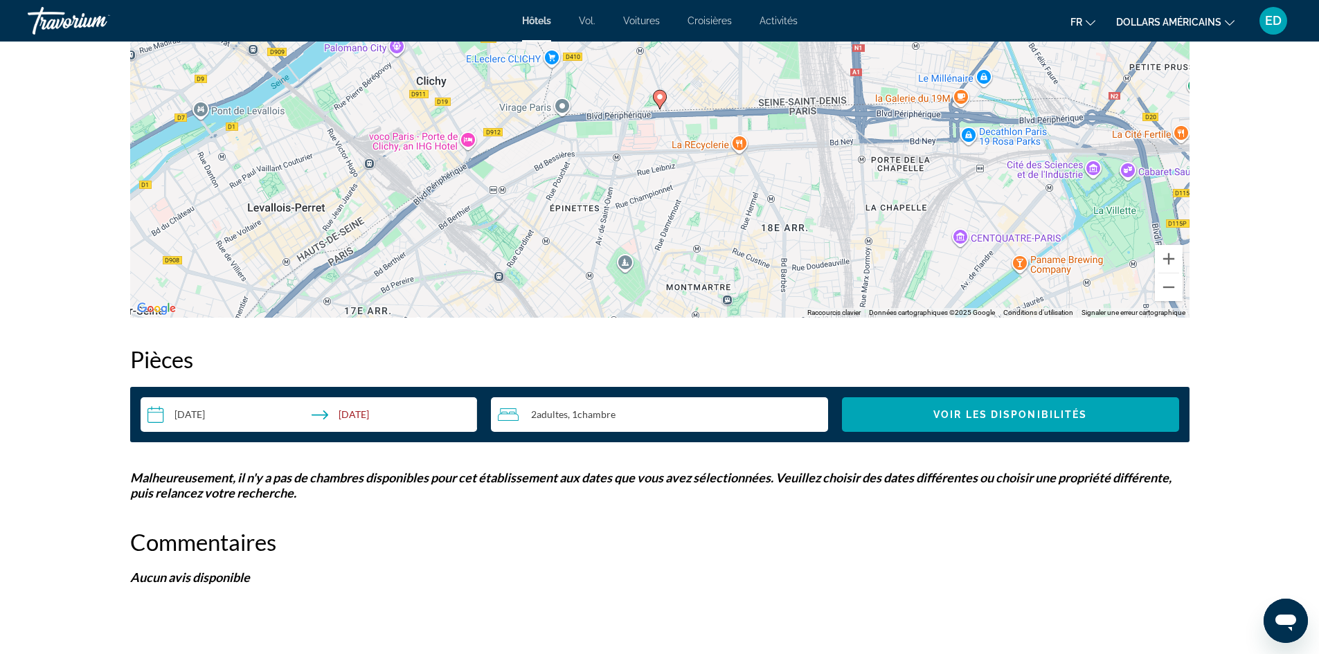
click at [364, 411] on input "**********" at bounding box center [312, 416] width 343 height 39
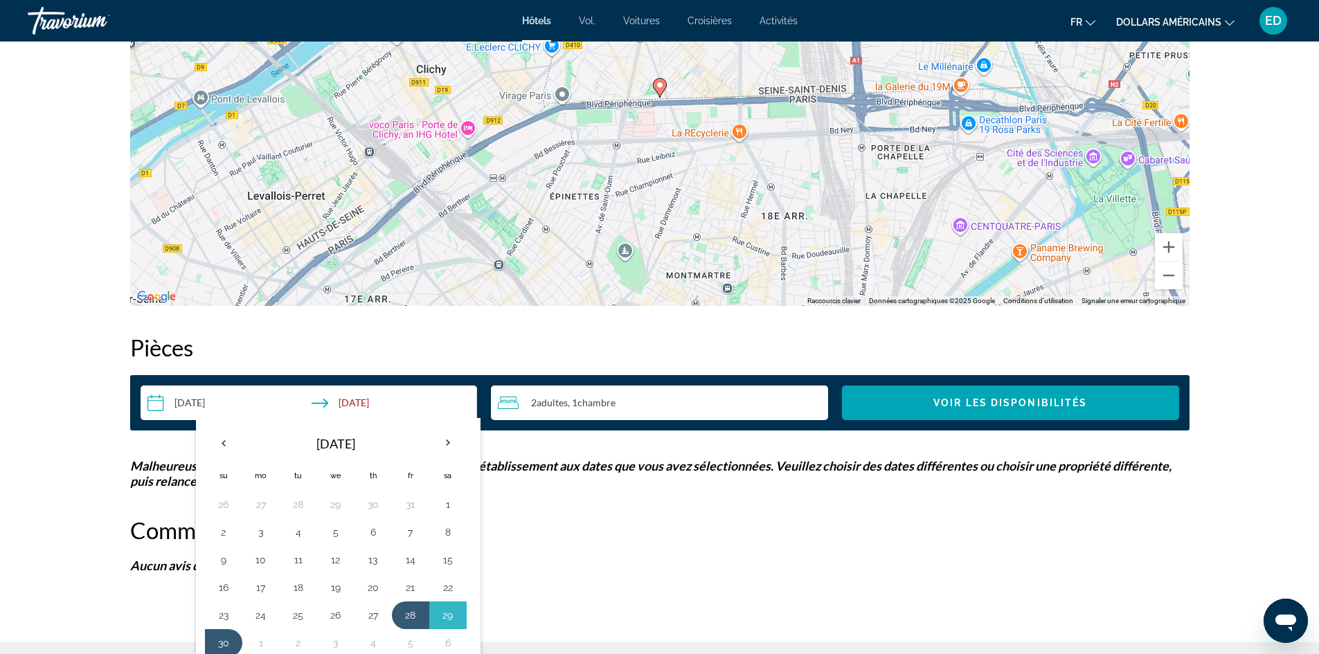
scroll to position [1439, 0]
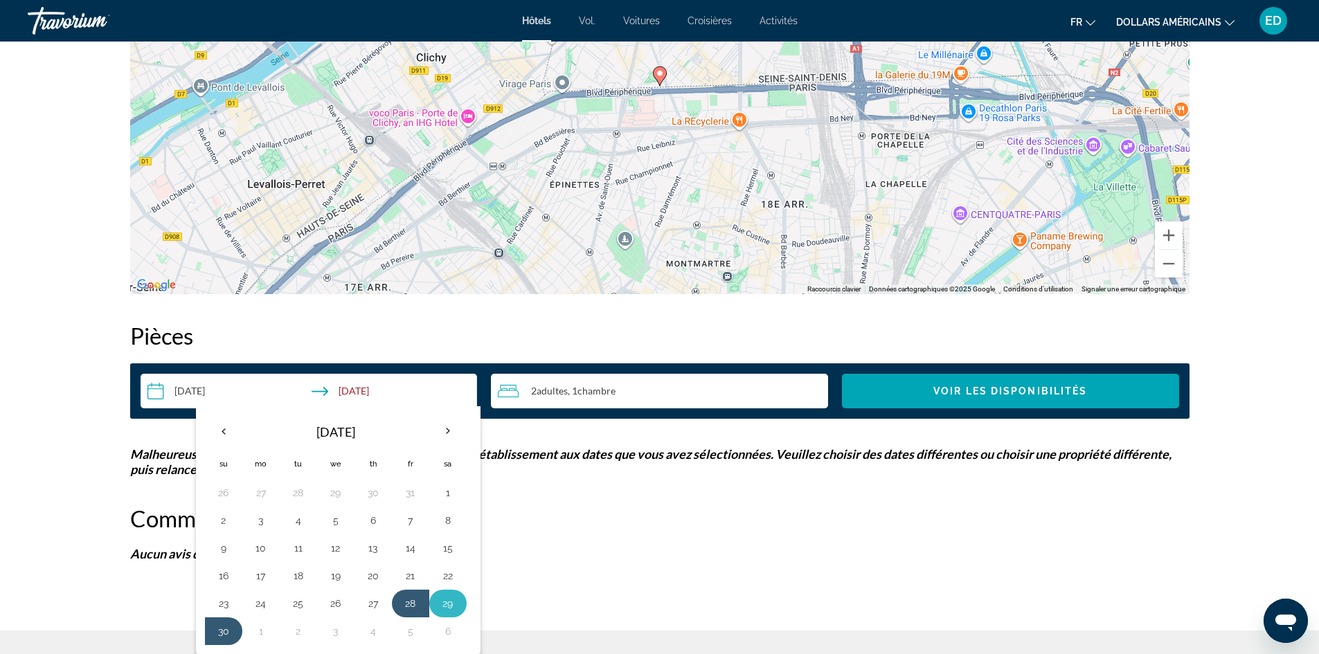
click at [452, 602] on button "29" at bounding box center [448, 603] width 22 height 19
click at [409, 599] on button "28" at bounding box center [411, 603] width 22 height 19
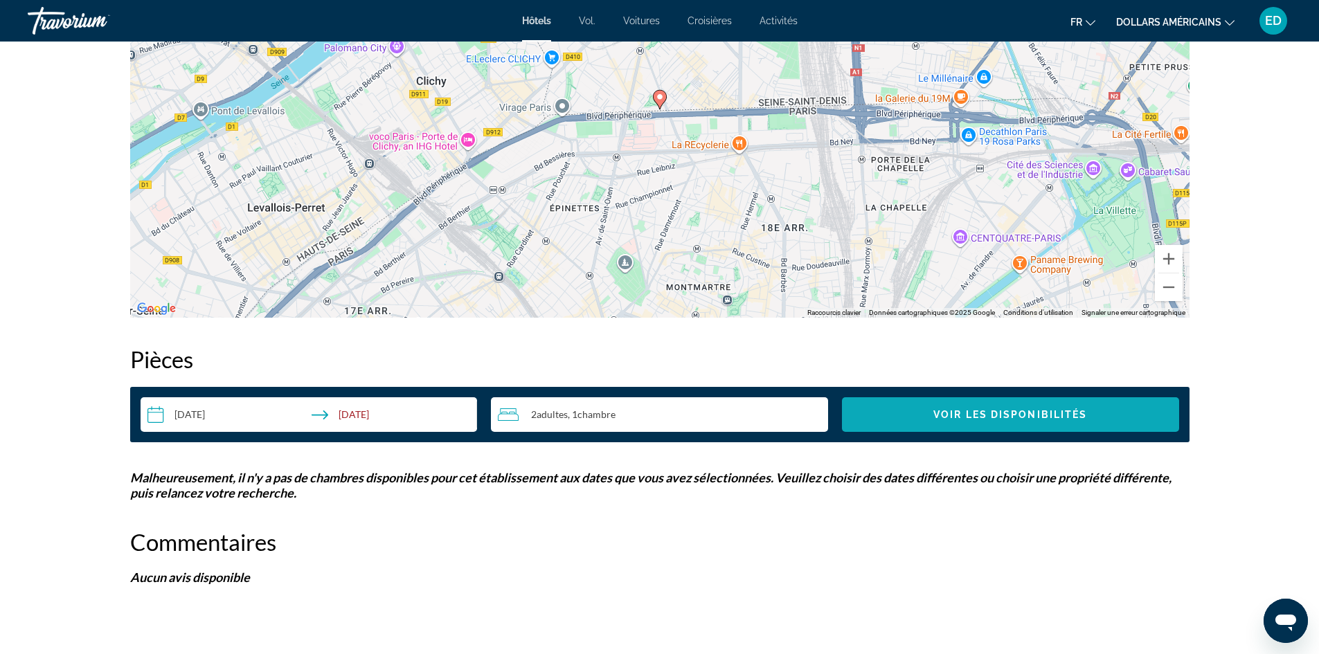
click at [913, 424] on span "Search widget" at bounding box center [1010, 414] width 337 height 33
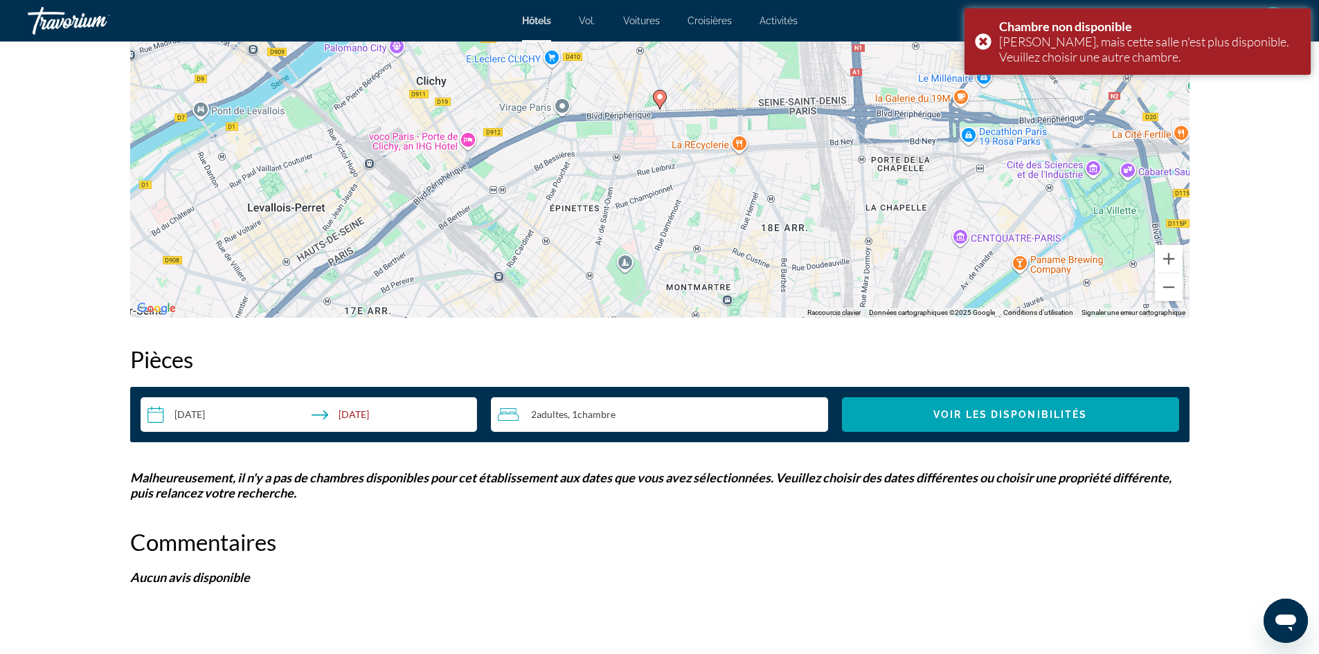
click at [365, 414] on input "**********" at bounding box center [312, 416] width 343 height 39
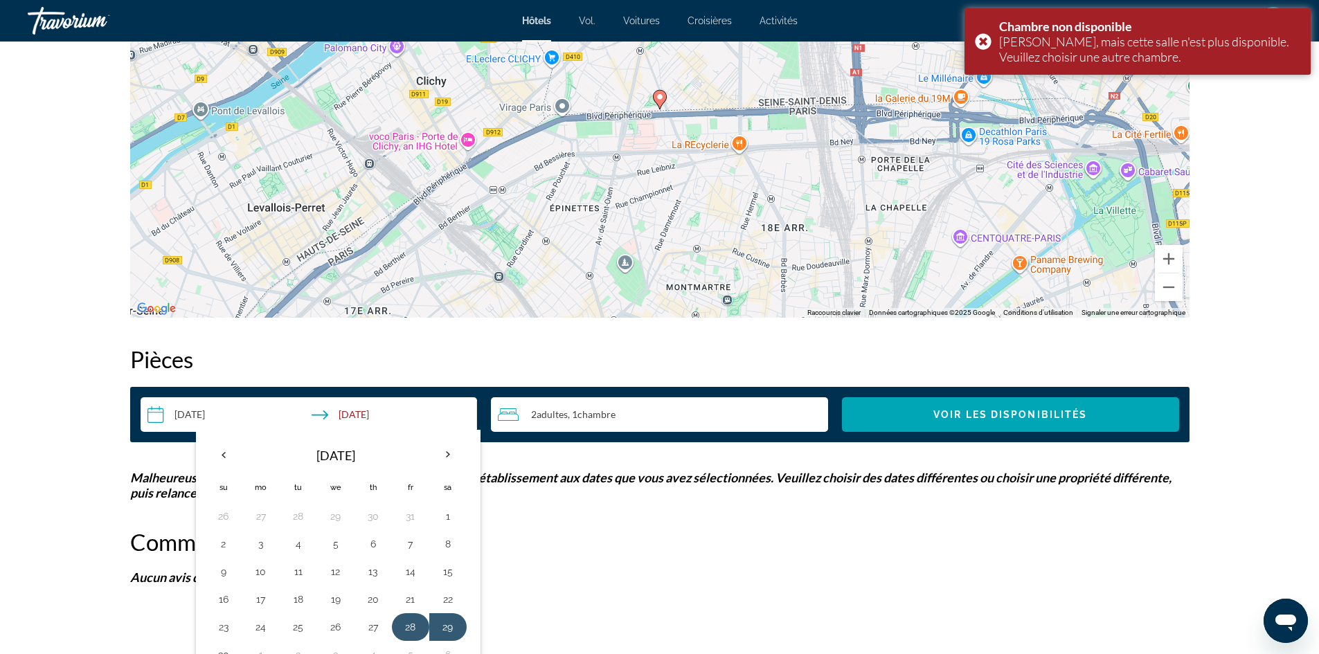
scroll to position [1439, 0]
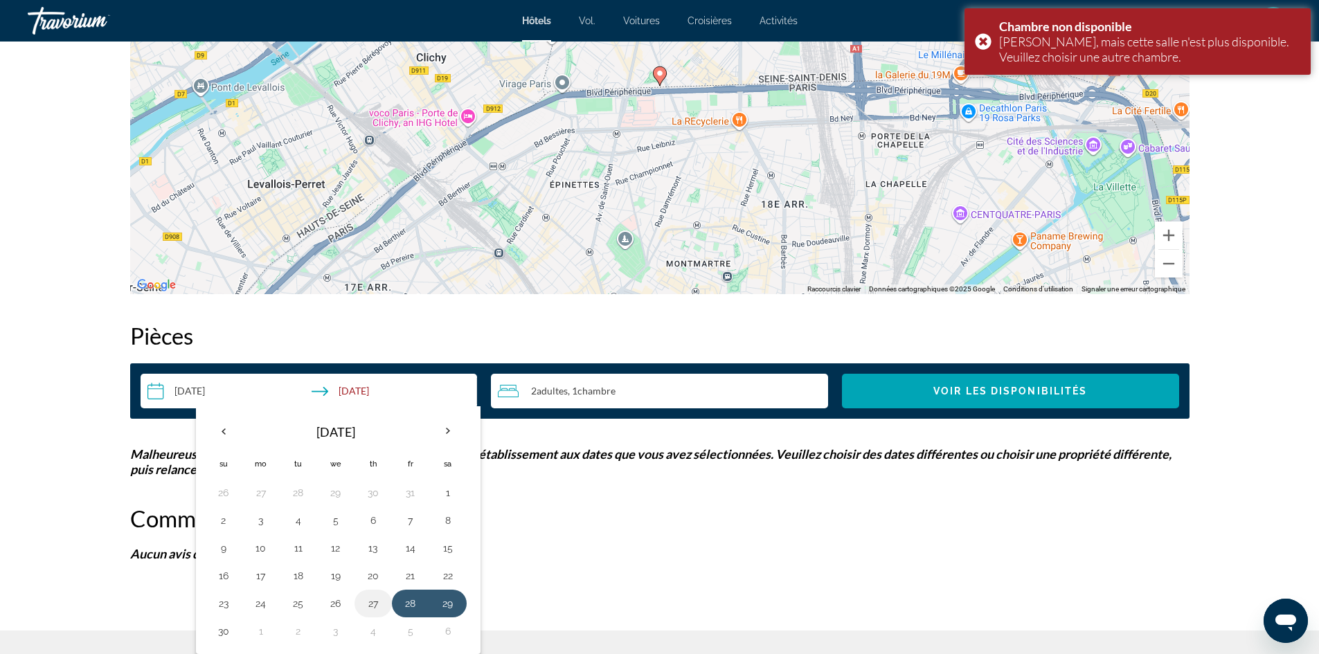
click at [377, 607] on button "27" at bounding box center [373, 603] width 22 height 19
click at [453, 601] on button "29" at bounding box center [448, 603] width 22 height 19
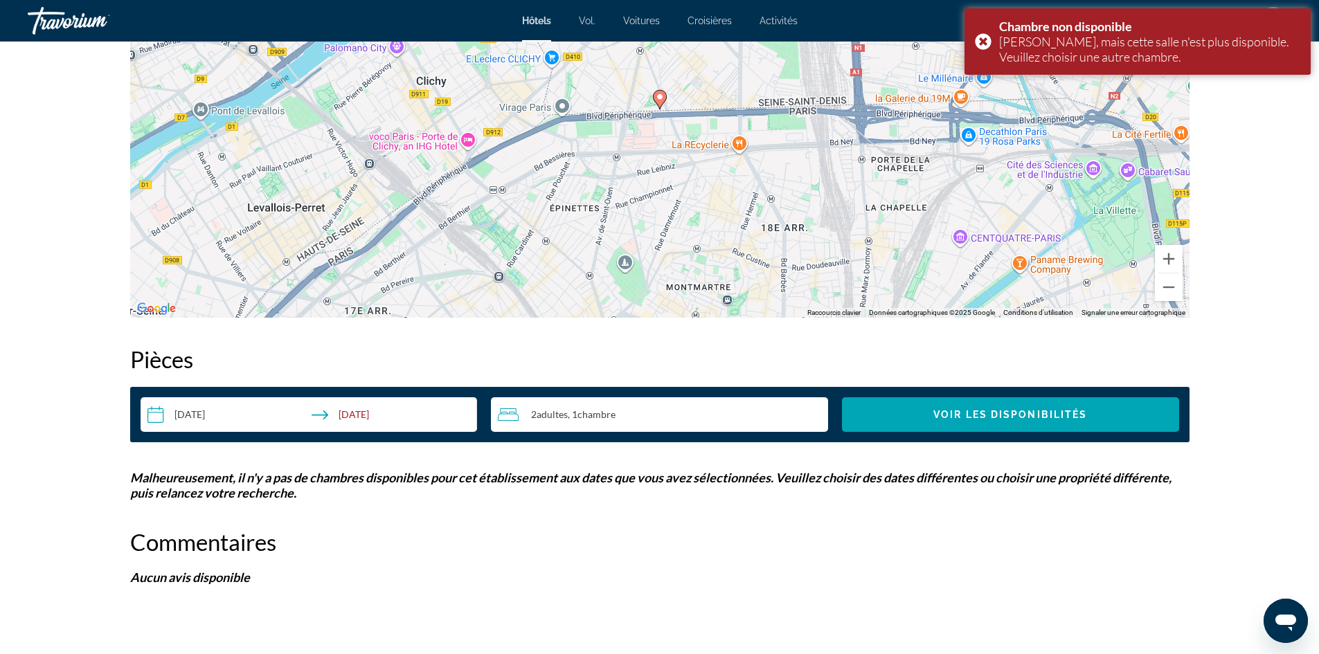
click at [374, 413] on input "**********" at bounding box center [312, 416] width 343 height 39
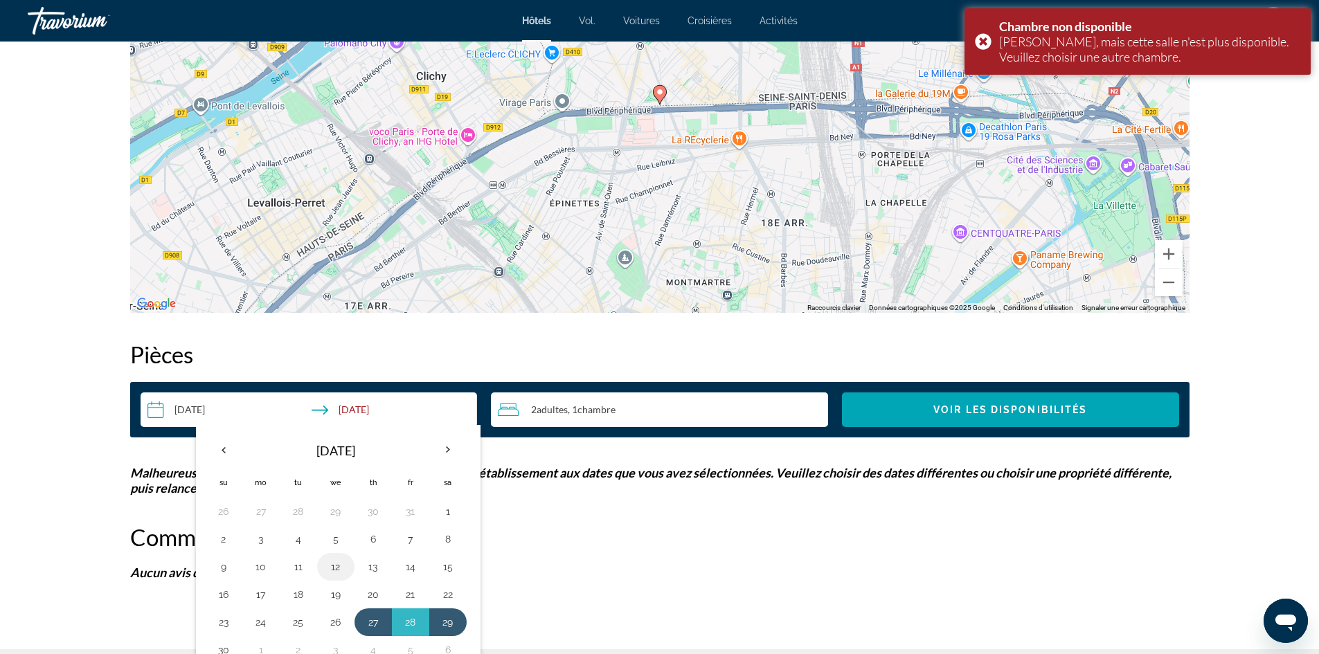
scroll to position [1439, 0]
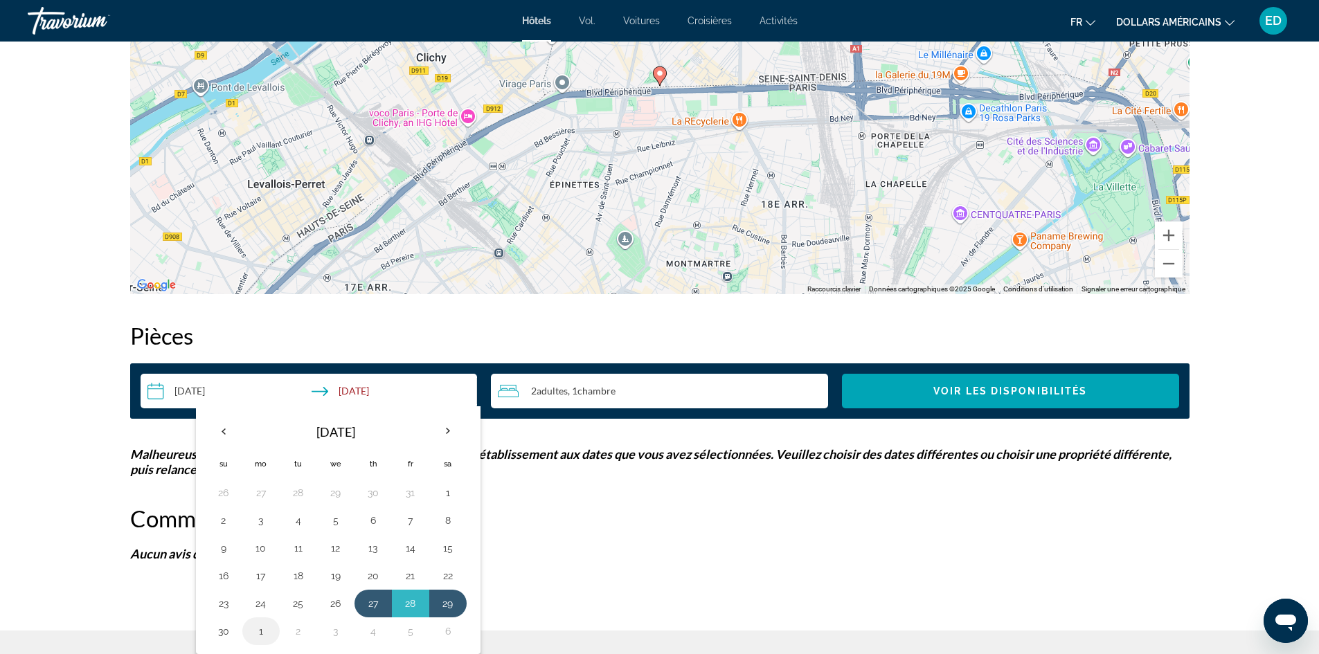
click at [254, 627] on button "1" at bounding box center [261, 631] width 22 height 19
click at [255, 496] on button "1" at bounding box center [261, 492] width 22 height 19
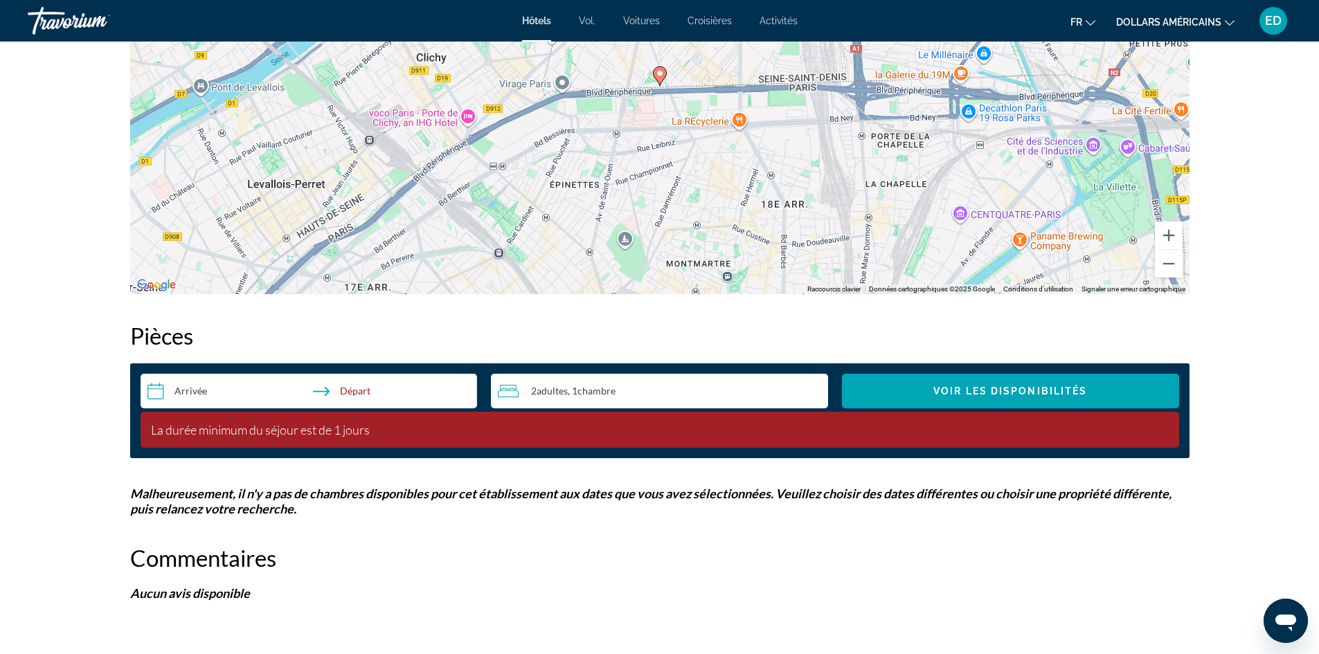
click at [188, 384] on input "**********" at bounding box center [312, 393] width 343 height 39
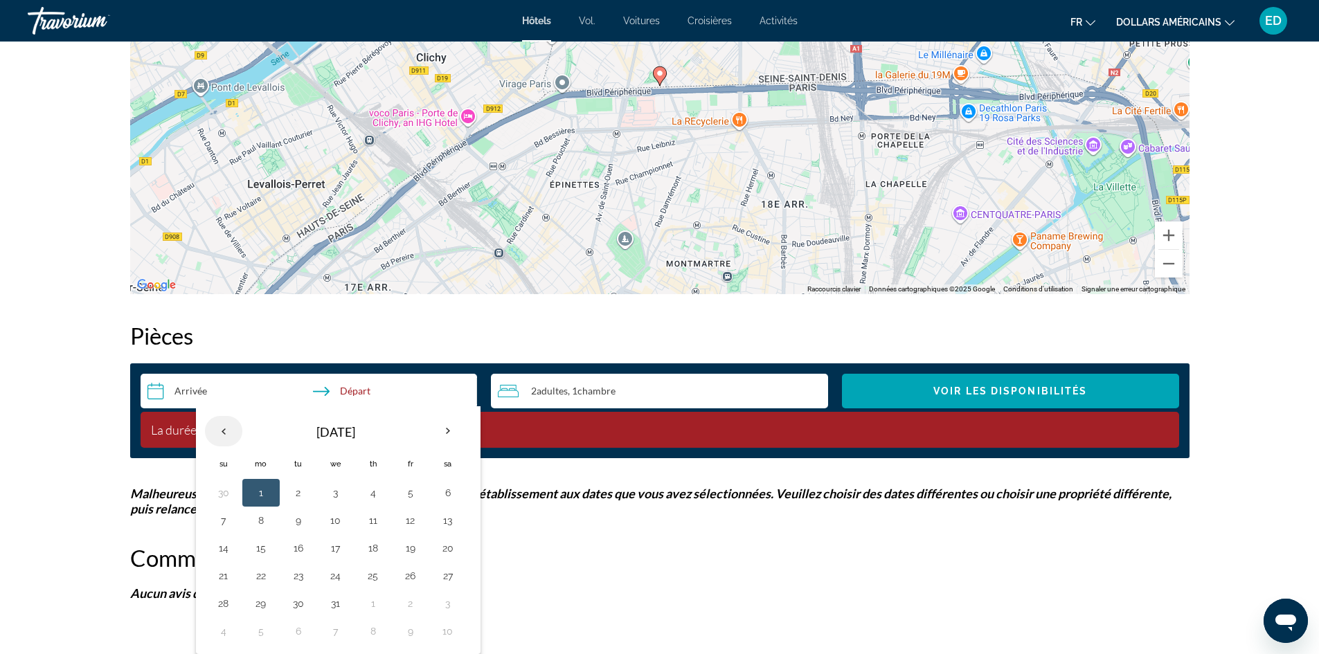
click at [225, 428] on th "Previous month" at bounding box center [223, 431] width 37 height 30
click at [413, 602] on button "28" at bounding box center [411, 603] width 22 height 19
click at [445, 430] on th "Next month" at bounding box center [447, 431] width 37 height 30
click at [262, 490] on button "1" at bounding box center [261, 492] width 22 height 19
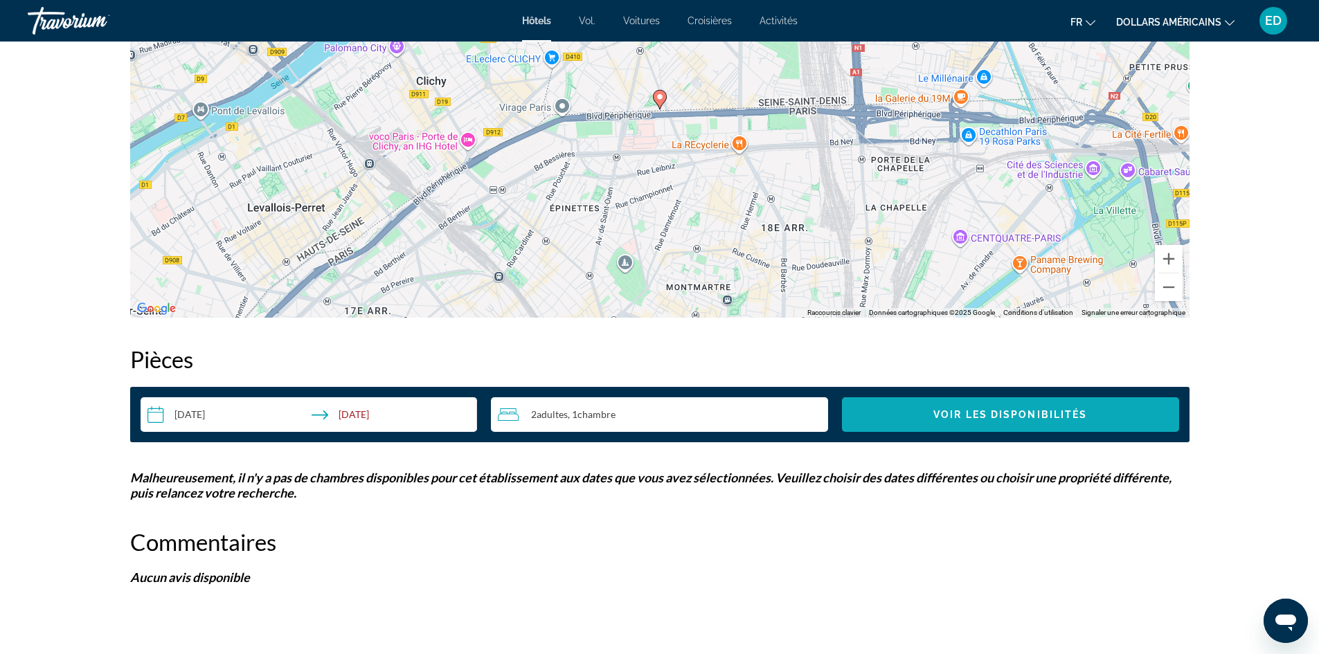
click at [936, 413] on span "Voir les disponibilités" at bounding box center [1010, 414] width 154 height 11
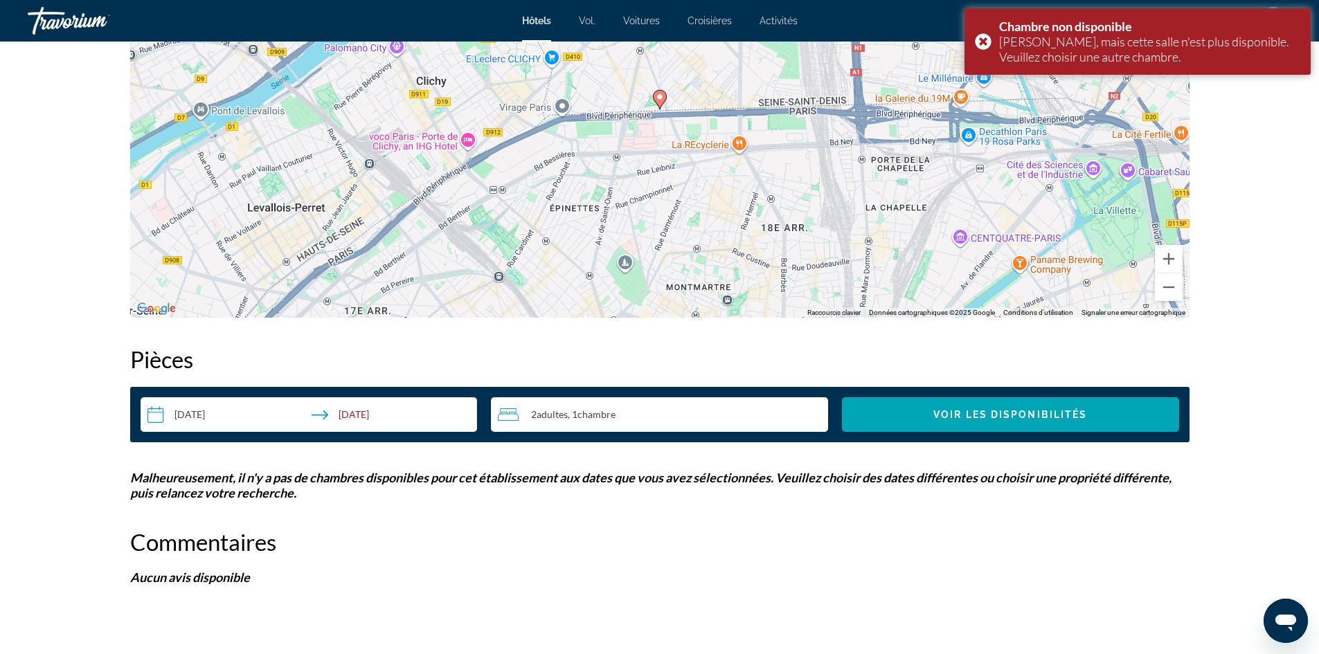
click at [358, 415] on input "**********" at bounding box center [312, 416] width 343 height 39
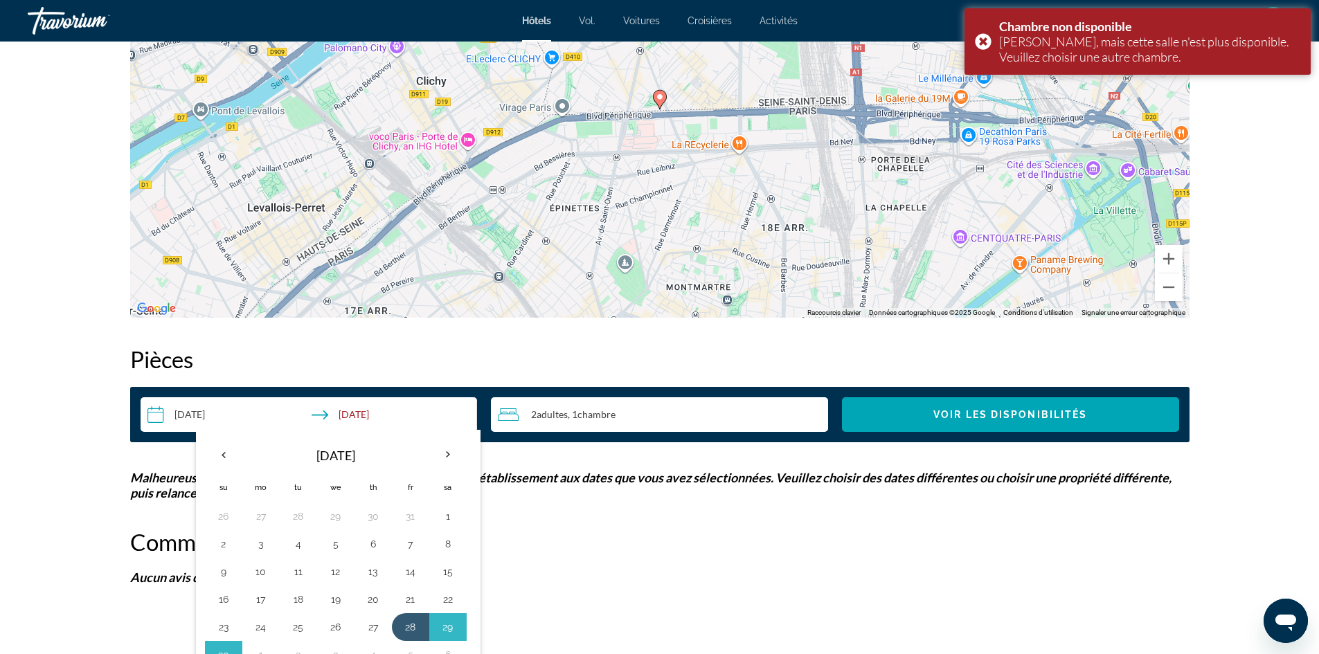
scroll to position [1439, 0]
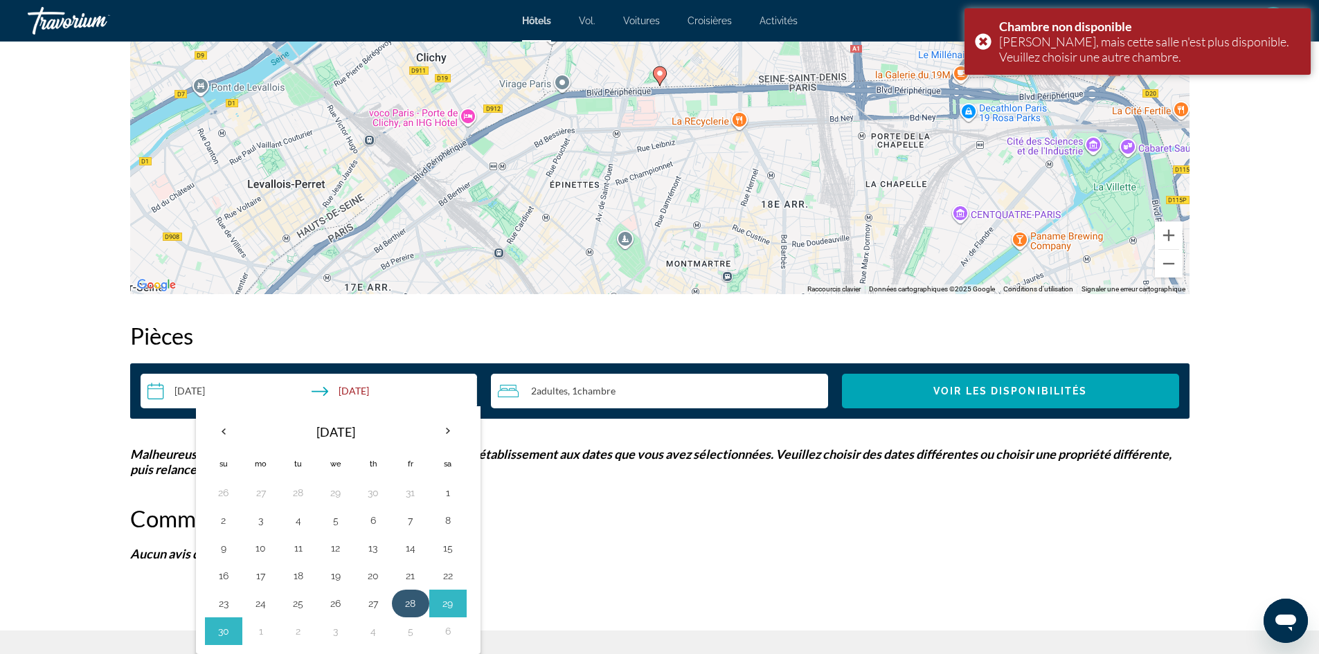
click at [423, 602] on td "28" at bounding box center [410, 604] width 37 height 28
click at [214, 634] on button "30" at bounding box center [224, 631] width 22 height 19
click at [419, 596] on button "28" at bounding box center [411, 603] width 22 height 19
type input "**********"
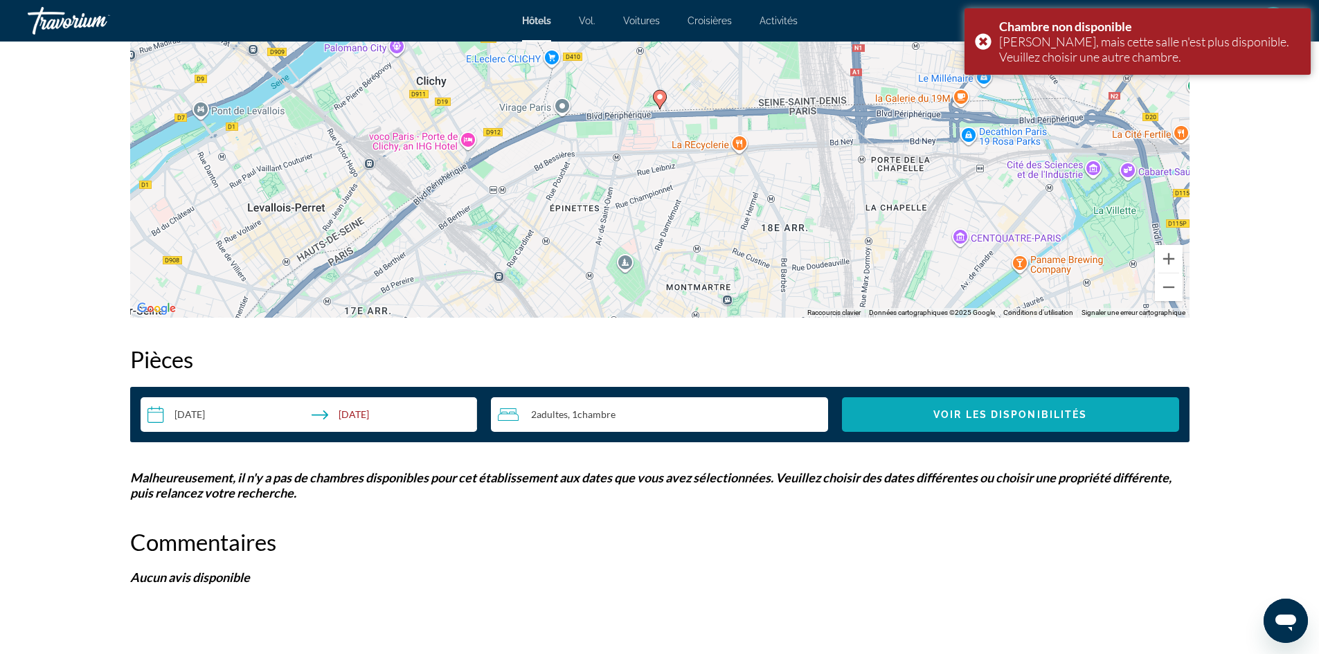
click at [960, 417] on span "Voir les disponibilités" at bounding box center [1010, 414] width 154 height 11
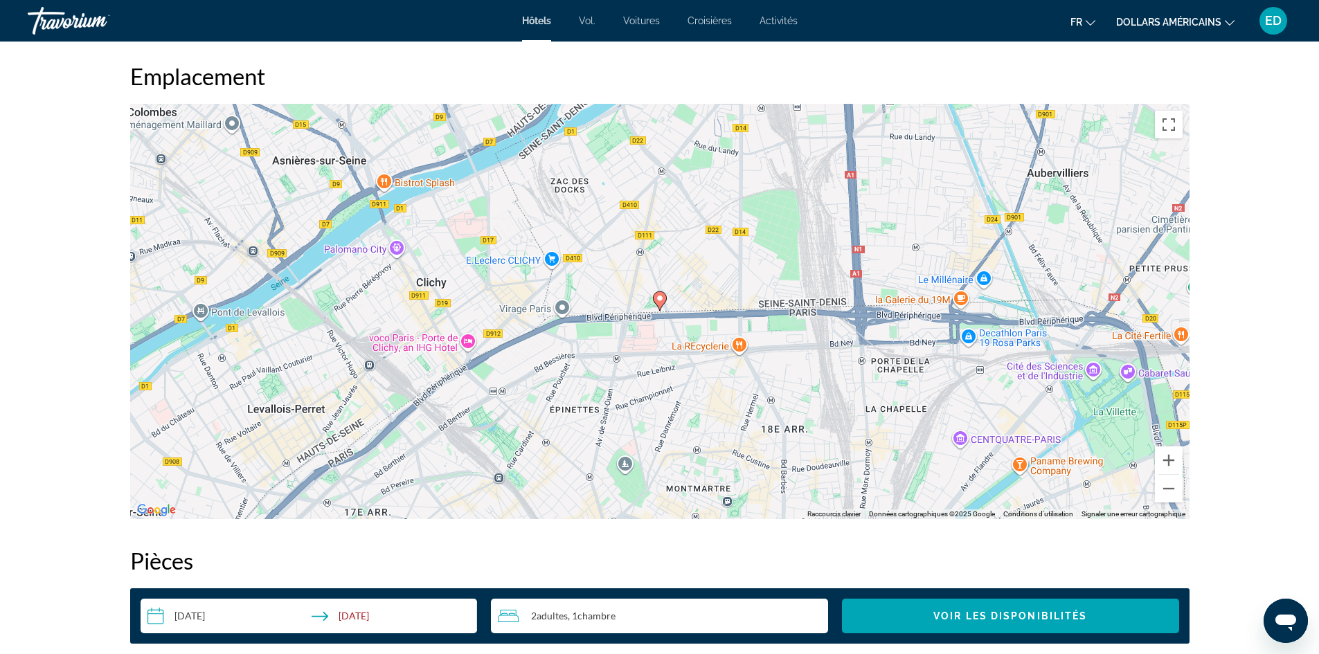
scroll to position [1208, 0]
